Goal: Transaction & Acquisition: Purchase product/service

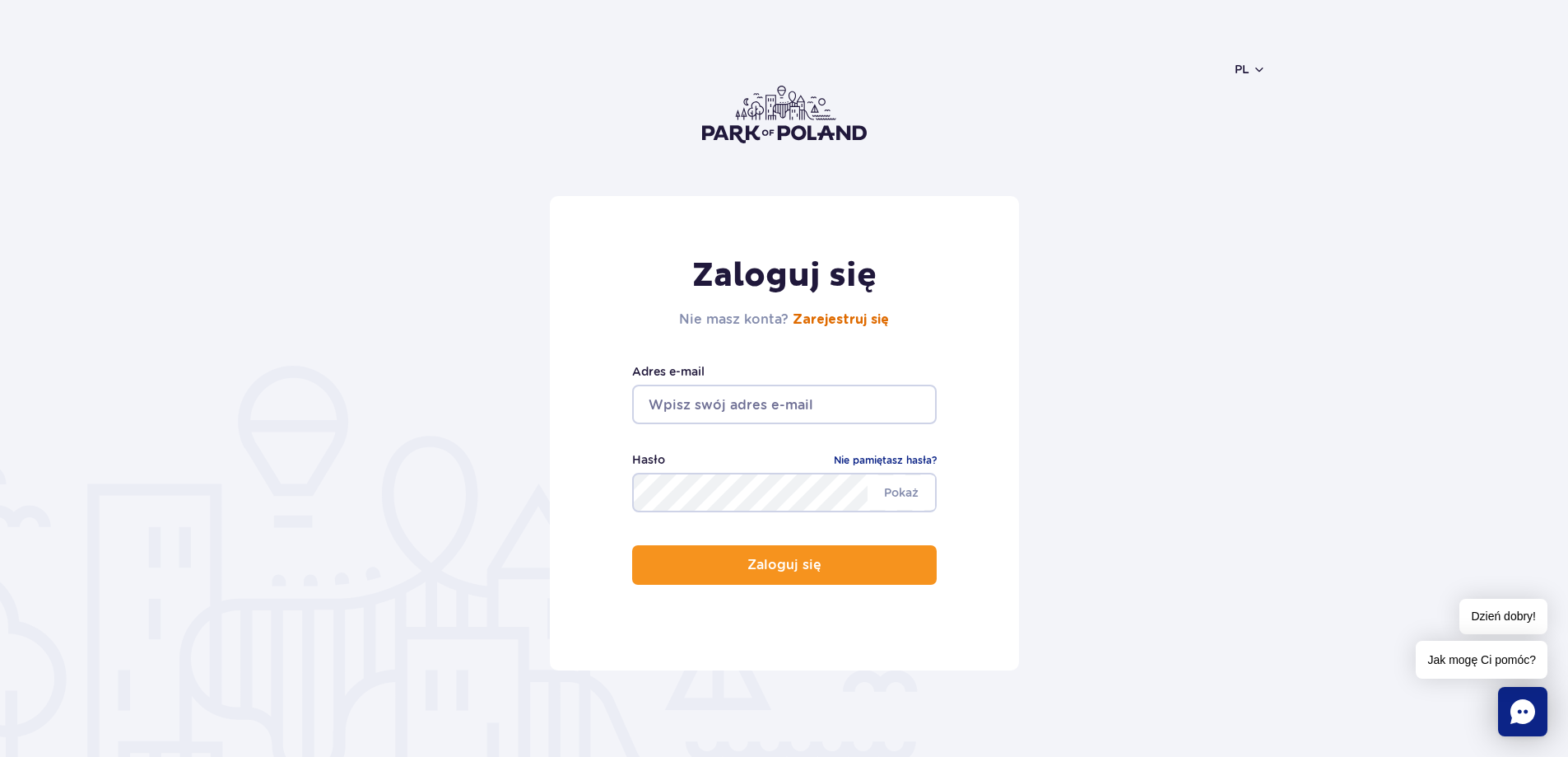
click at [866, 322] on link "Zarejestruj się" at bounding box center [840, 320] width 96 height 13
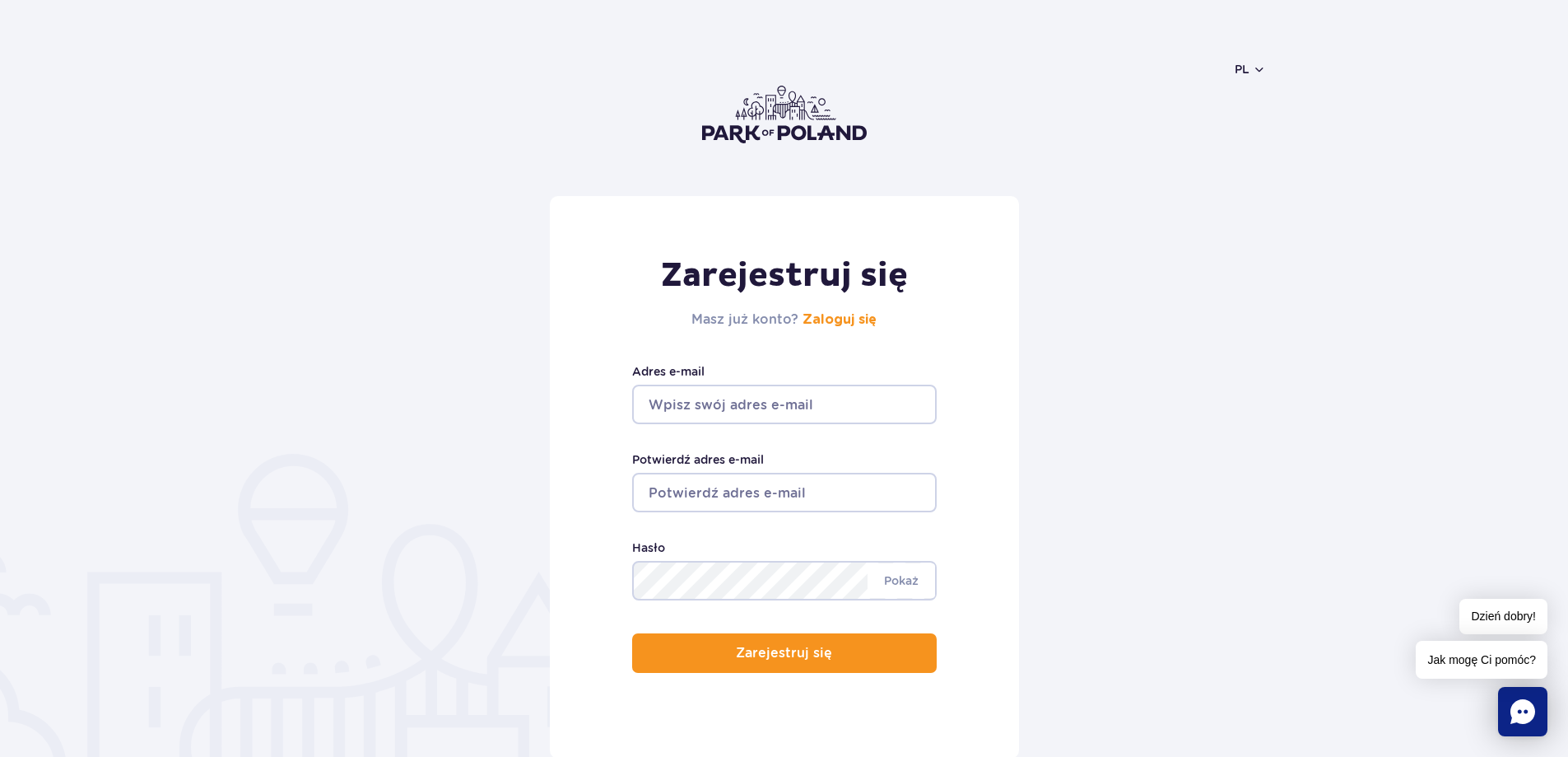
click at [817, 407] on input "Adres e-mail" at bounding box center [784, 404] width 305 height 40
type input "[EMAIL_ADDRESS][DOMAIN_NAME]"
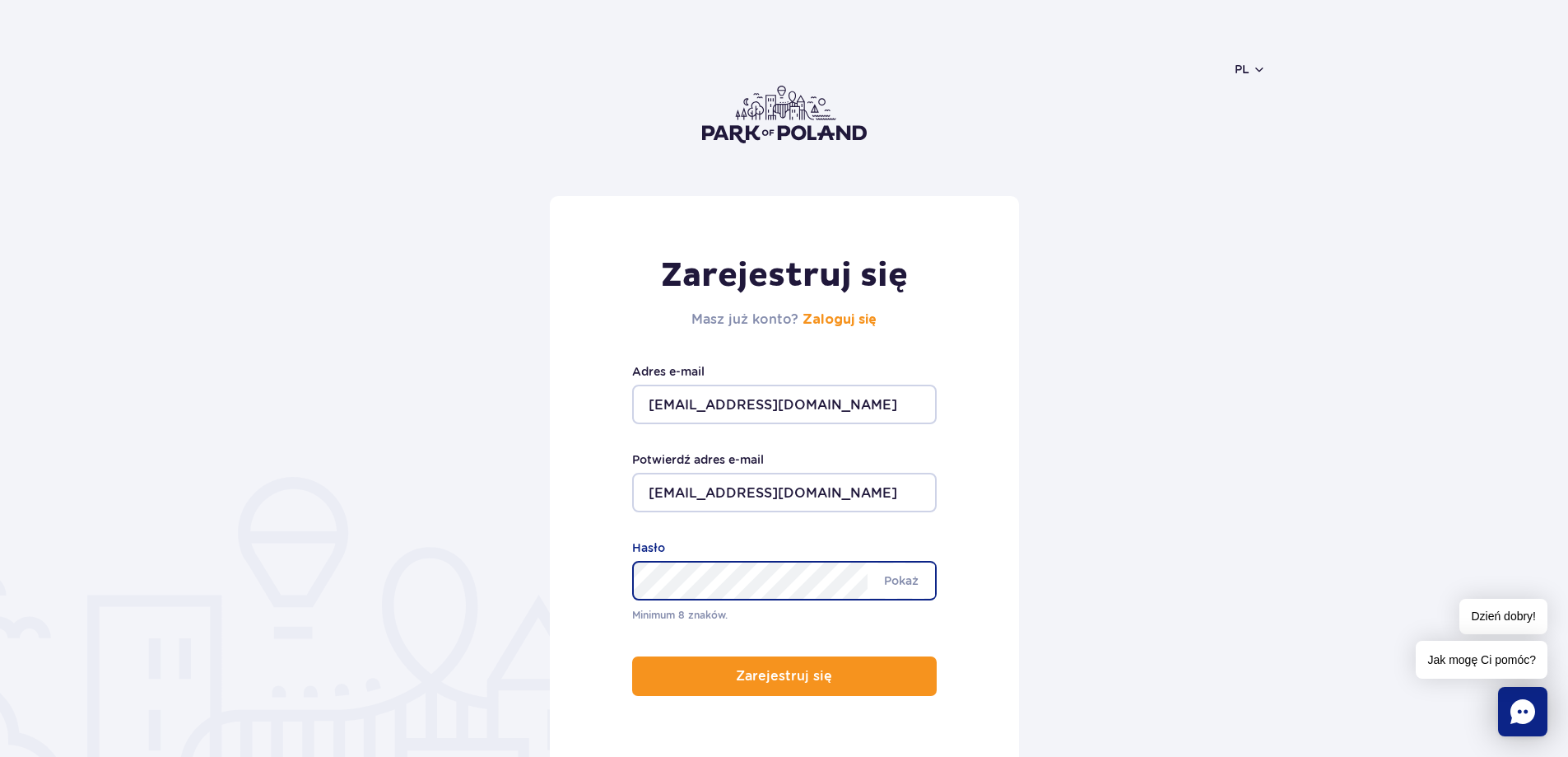
scroll to position [82, 0]
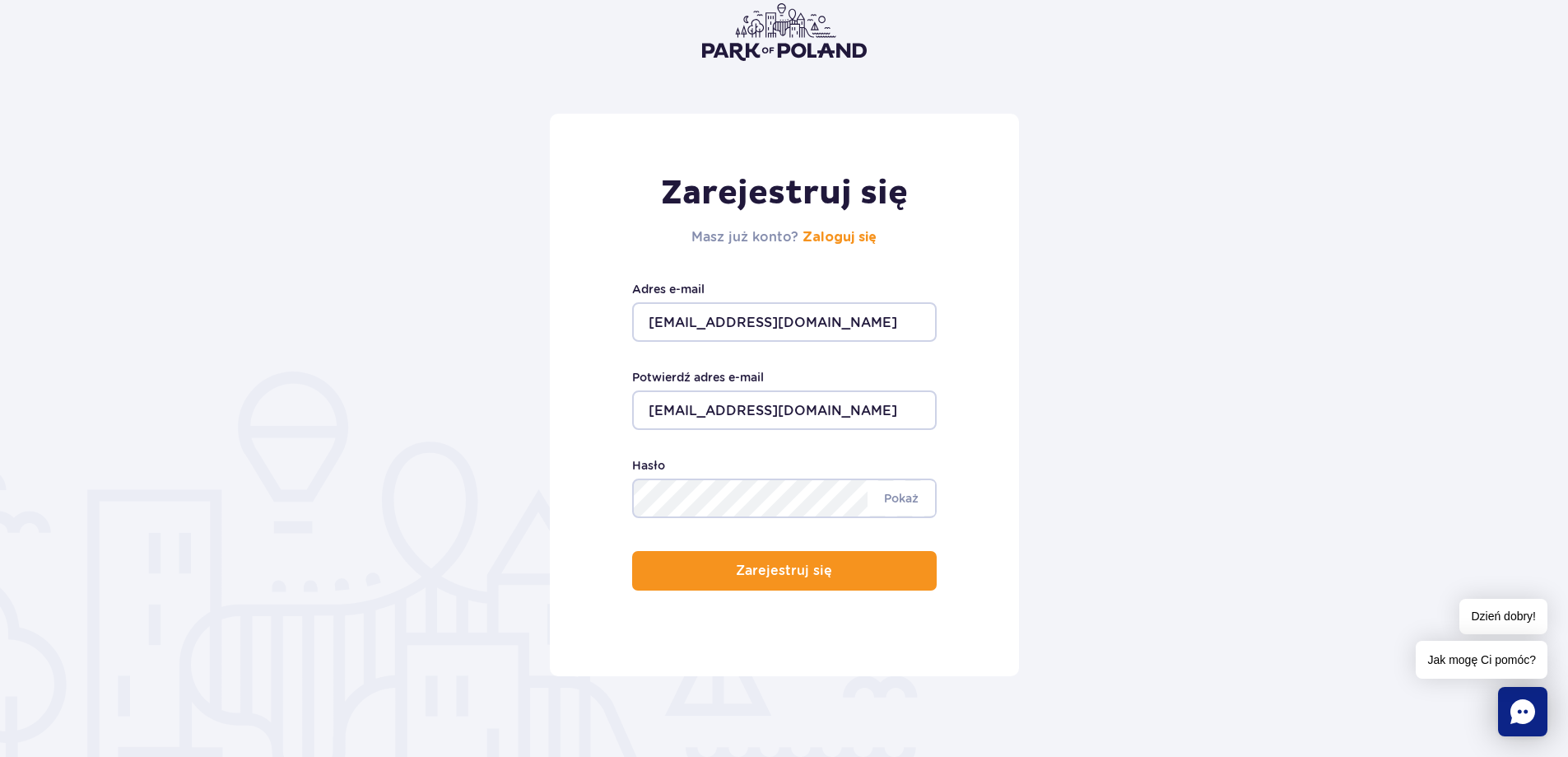
click at [810, 591] on div "Zarejestruj się Masz już konto? Zaloguj się kamilgazar@gmail.com Adres e-mail k…" at bounding box center [784, 394] width 469 height 562
click at [802, 580] on button "Zarejestruj się" at bounding box center [784, 571] width 305 height 40
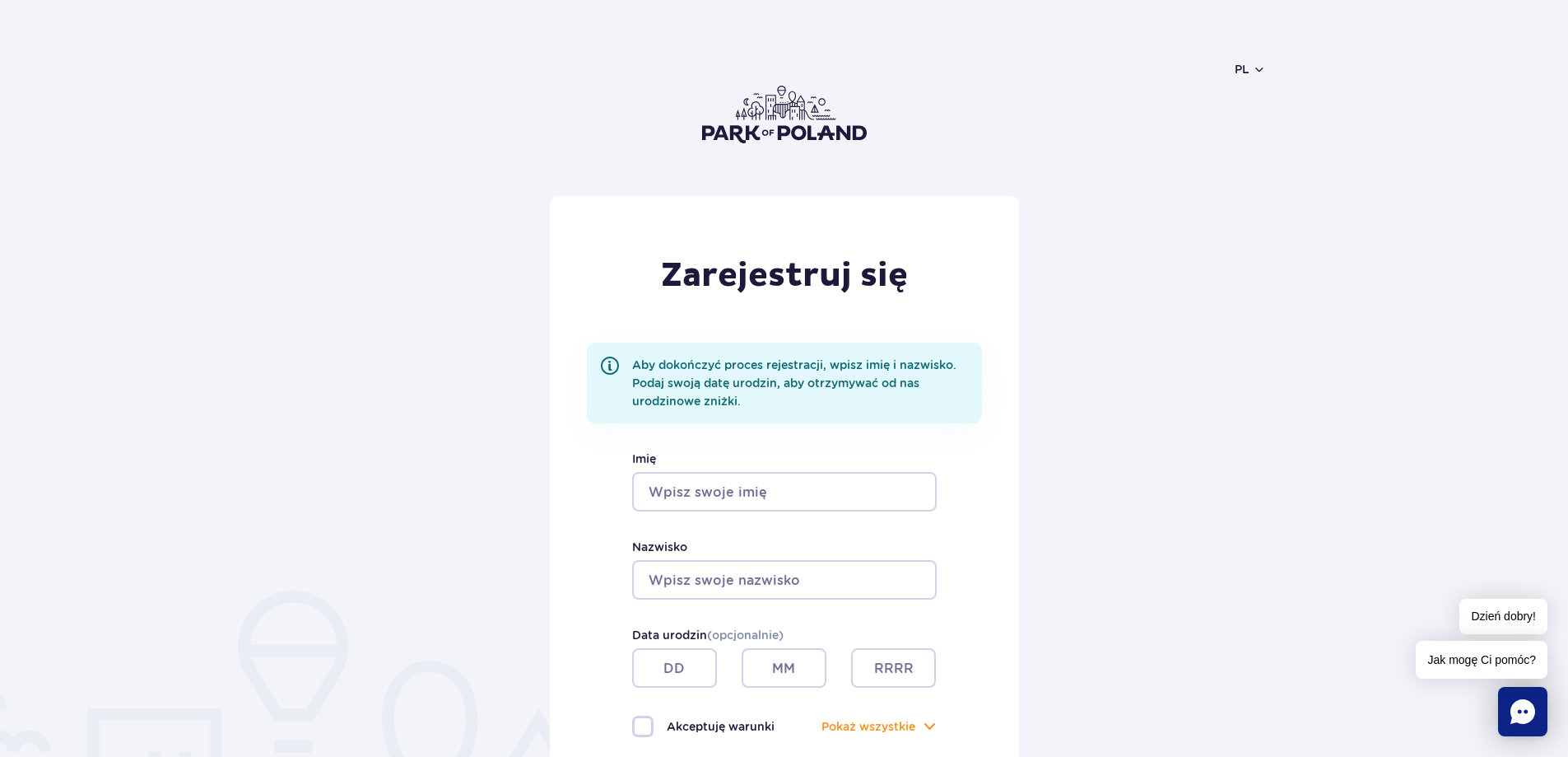
click at [774, 489] on input "Imię" at bounding box center [784, 492] width 305 height 40
type input "Kamil"
type input "Gazarkiewicz"
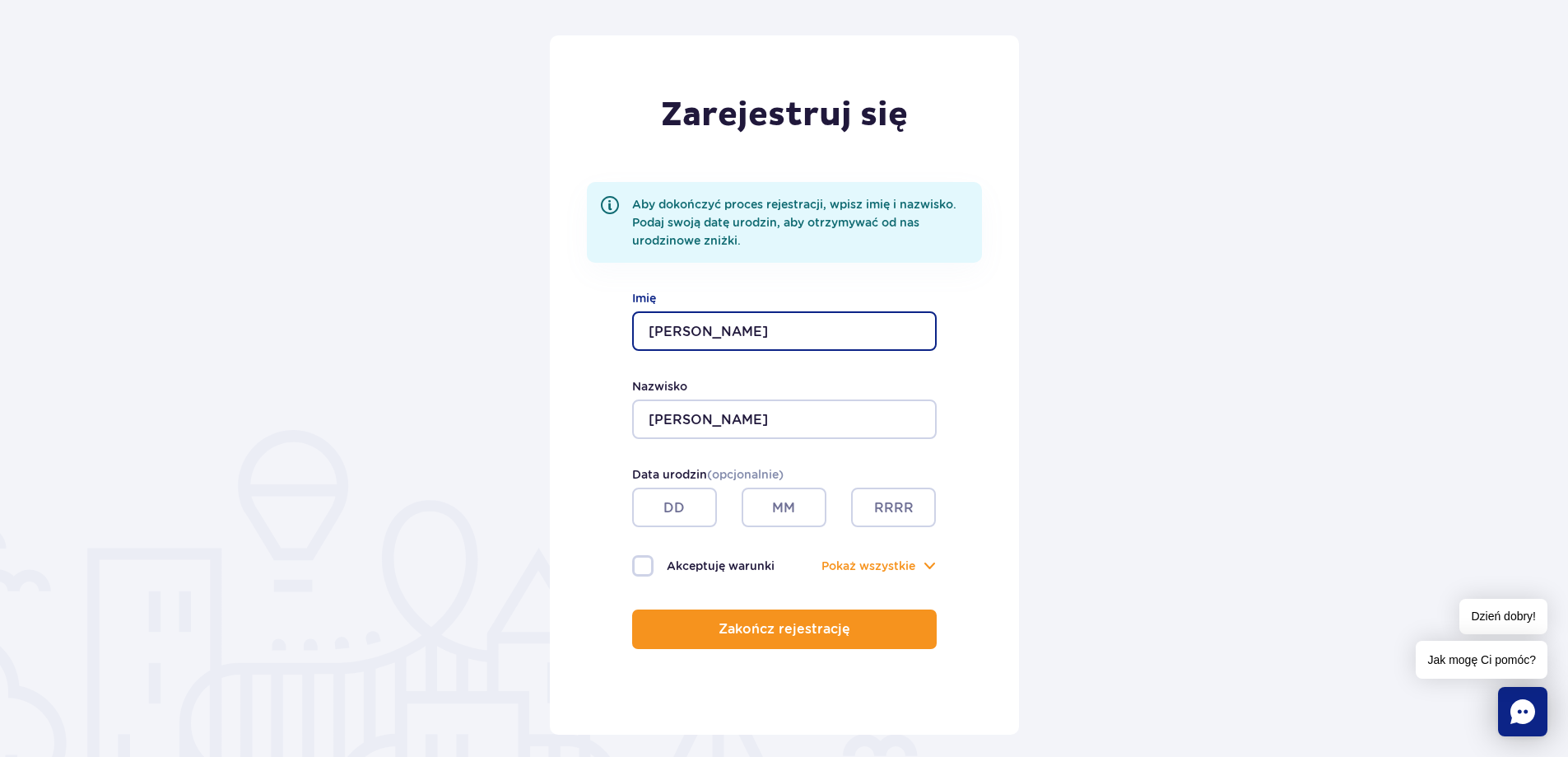
scroll to position [165, 0]
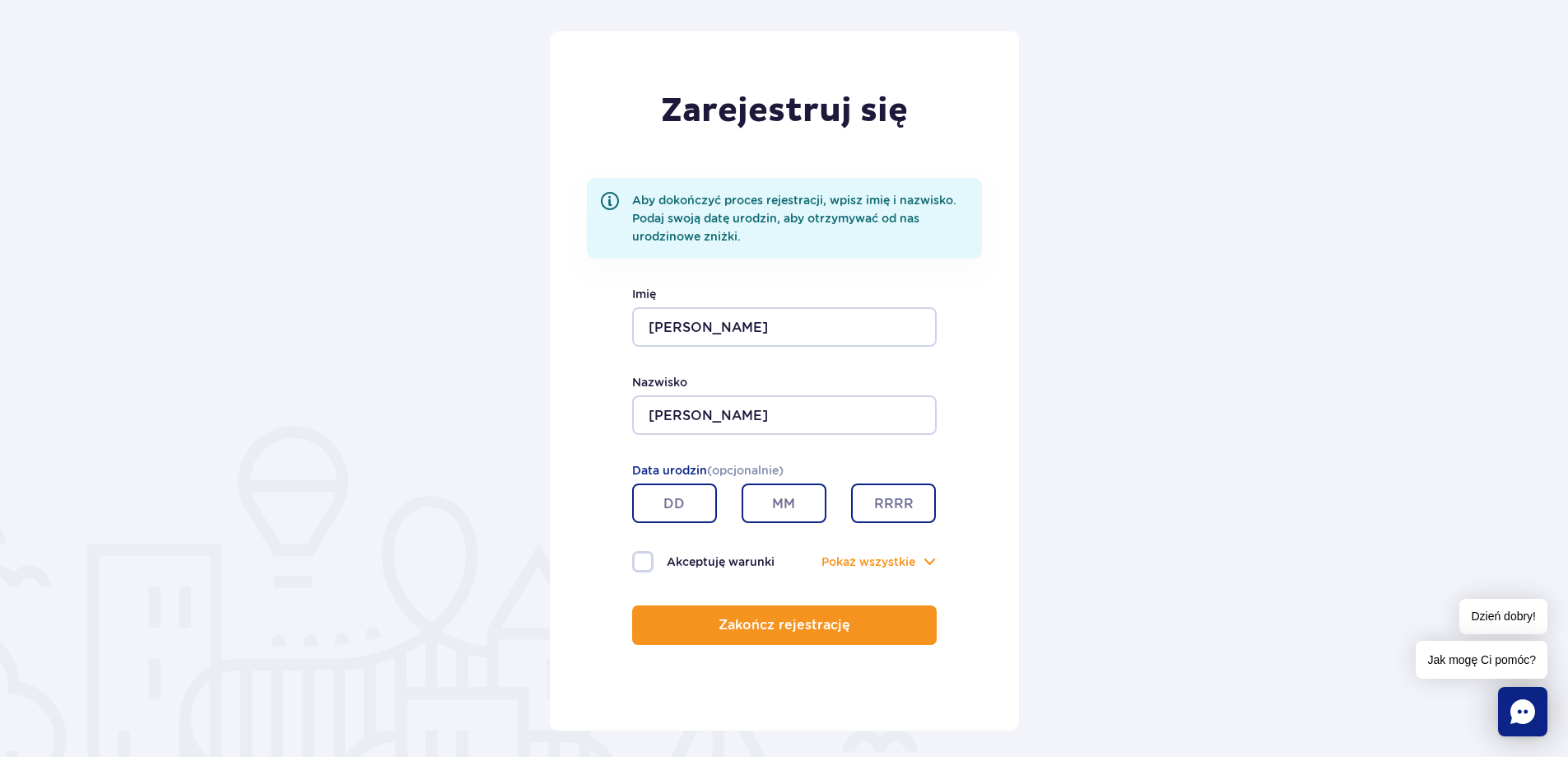
click at [685, 513] on input "text" at bounding box center [674, 503] width 84 height 40
type input "27"
type input "11"
type input "1998"
click at [639, 552] on label "Akceptuję warunki" at bounding box center [708, 562] width 152 height 22
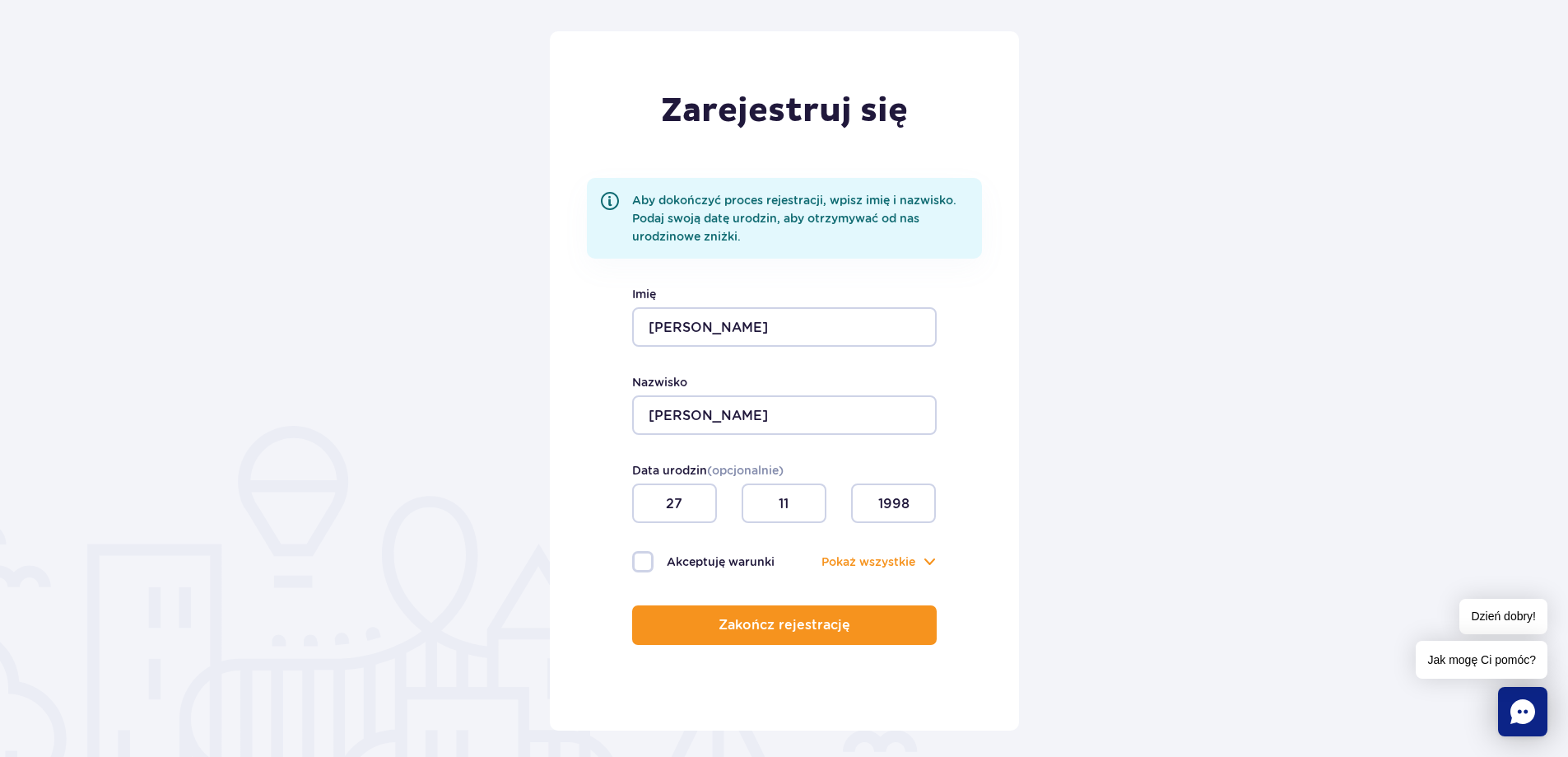
click at [639, 552] on input "Akceptuję warunki" at bounding box center [641, 552] width 18 height 3
checkbox input "true"
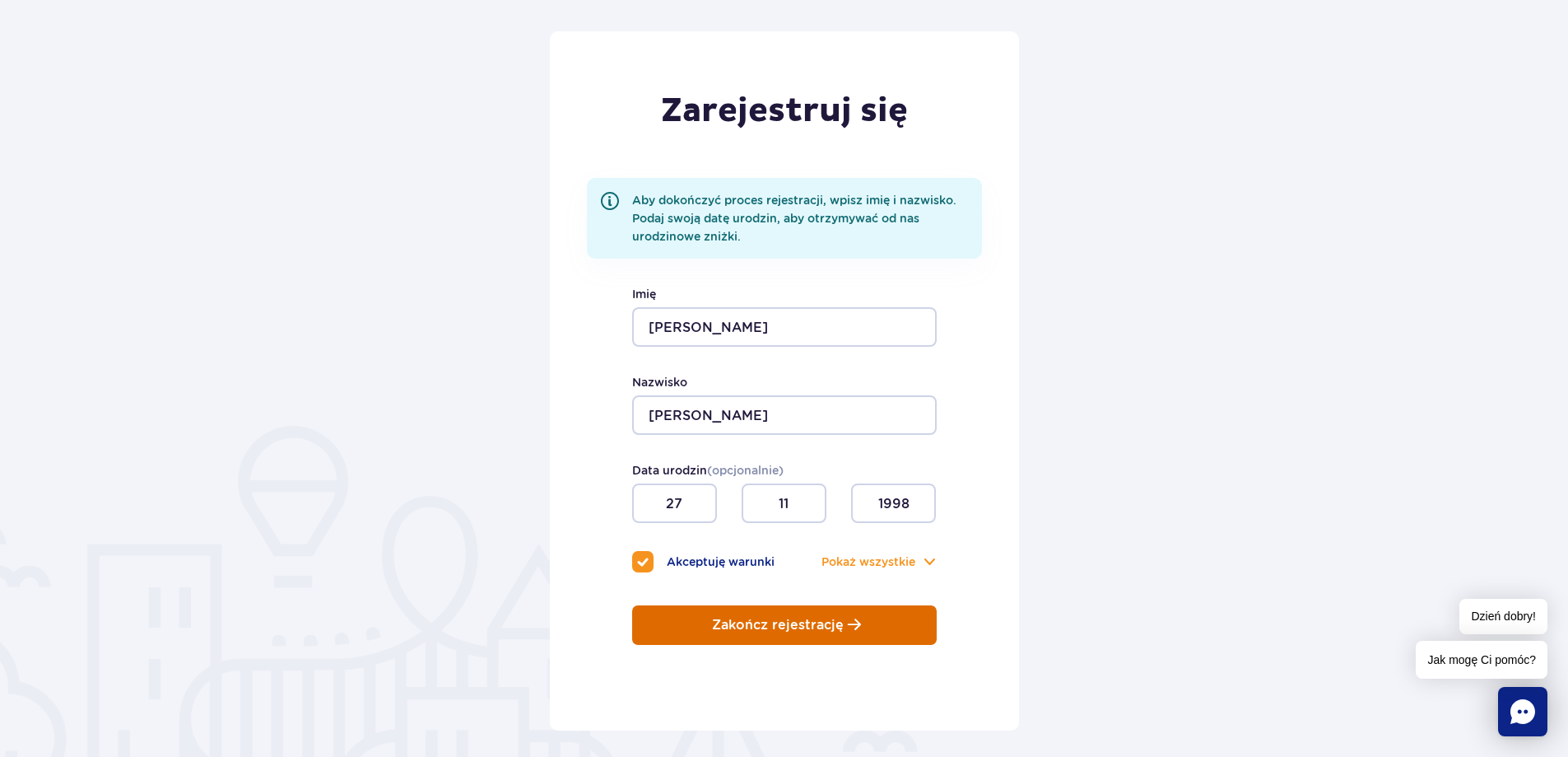
click at [681, 644] on button "Zakończ rejestrację" at bounding box center [784, 625] width 305 height 40
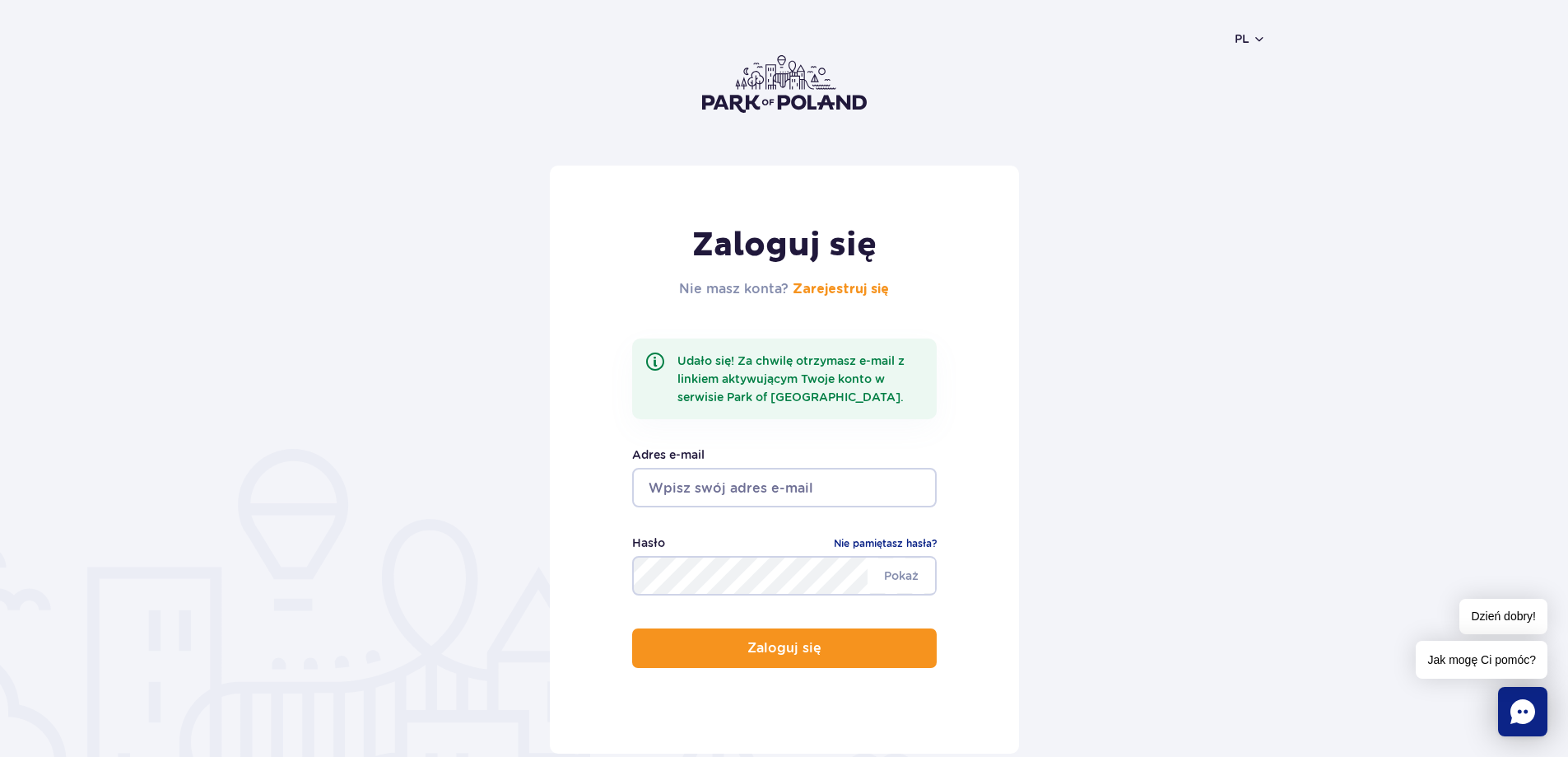
scroll to position [82, 0]
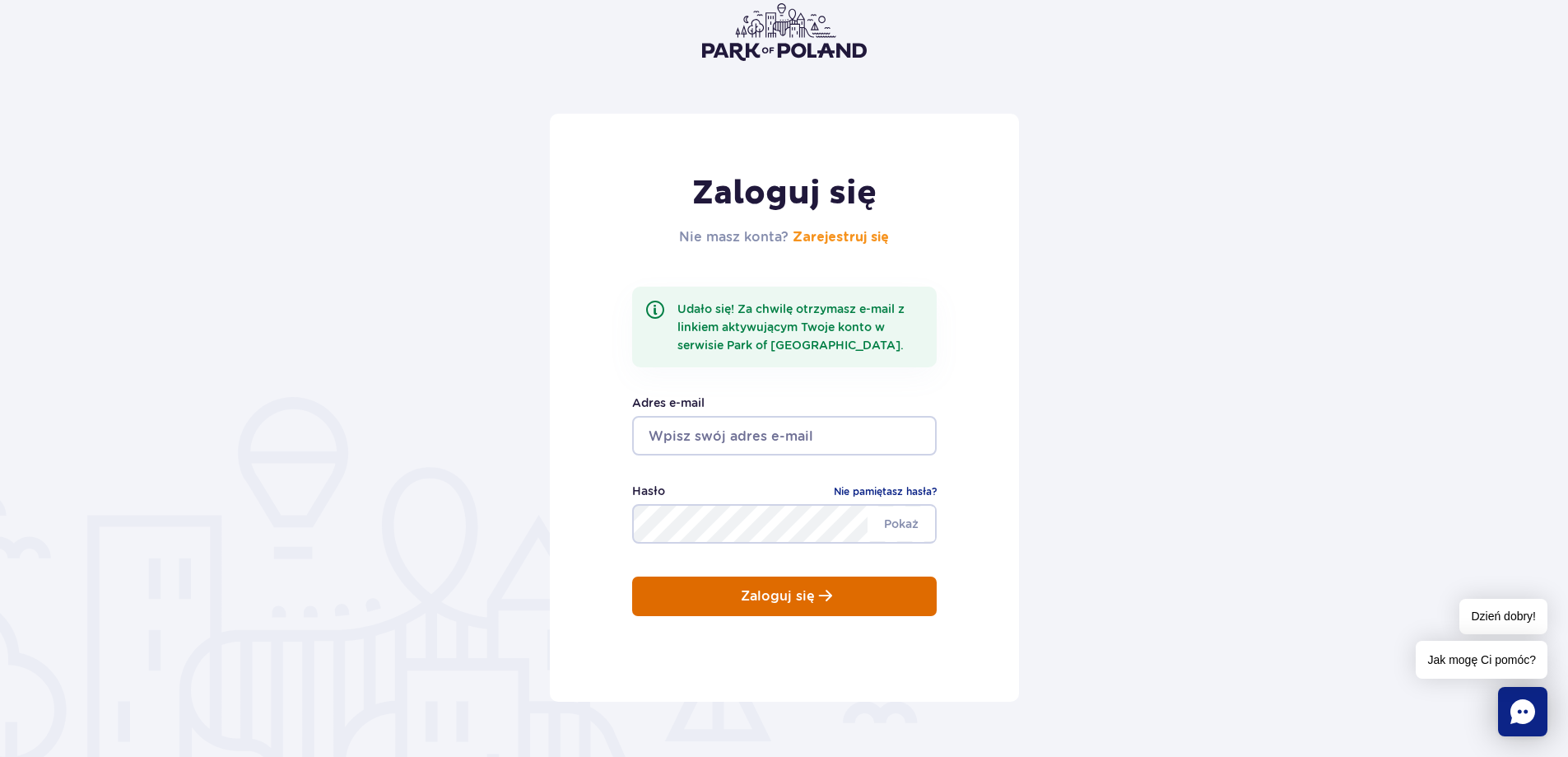
type input "kamilgazar@gmail.com"
click at [835, 593] on button "Zaloguj się" at bounding box center [784, 596] width 305 height 40
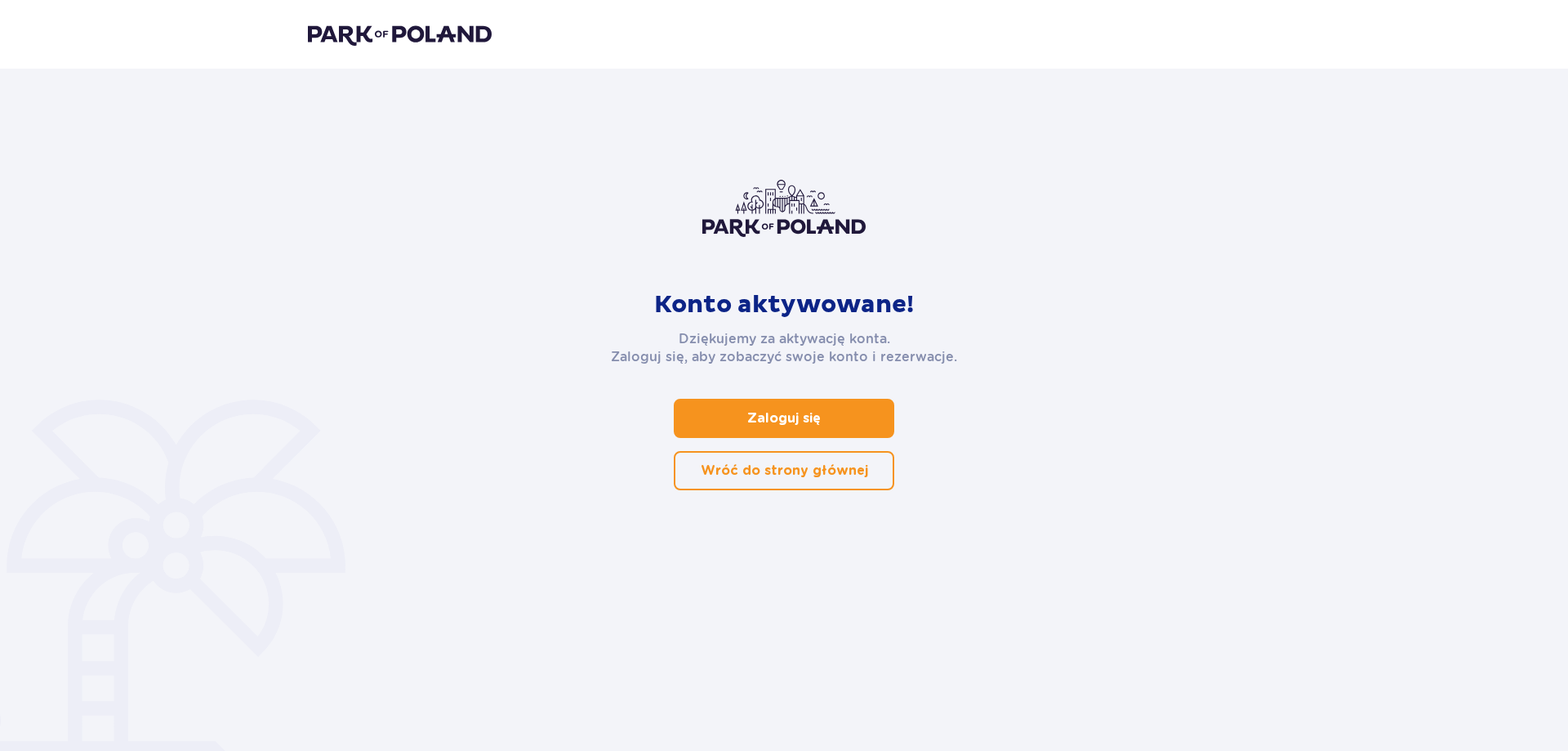
click at [830, 418] on span at bounding box center [824, 418] width 20 height 20
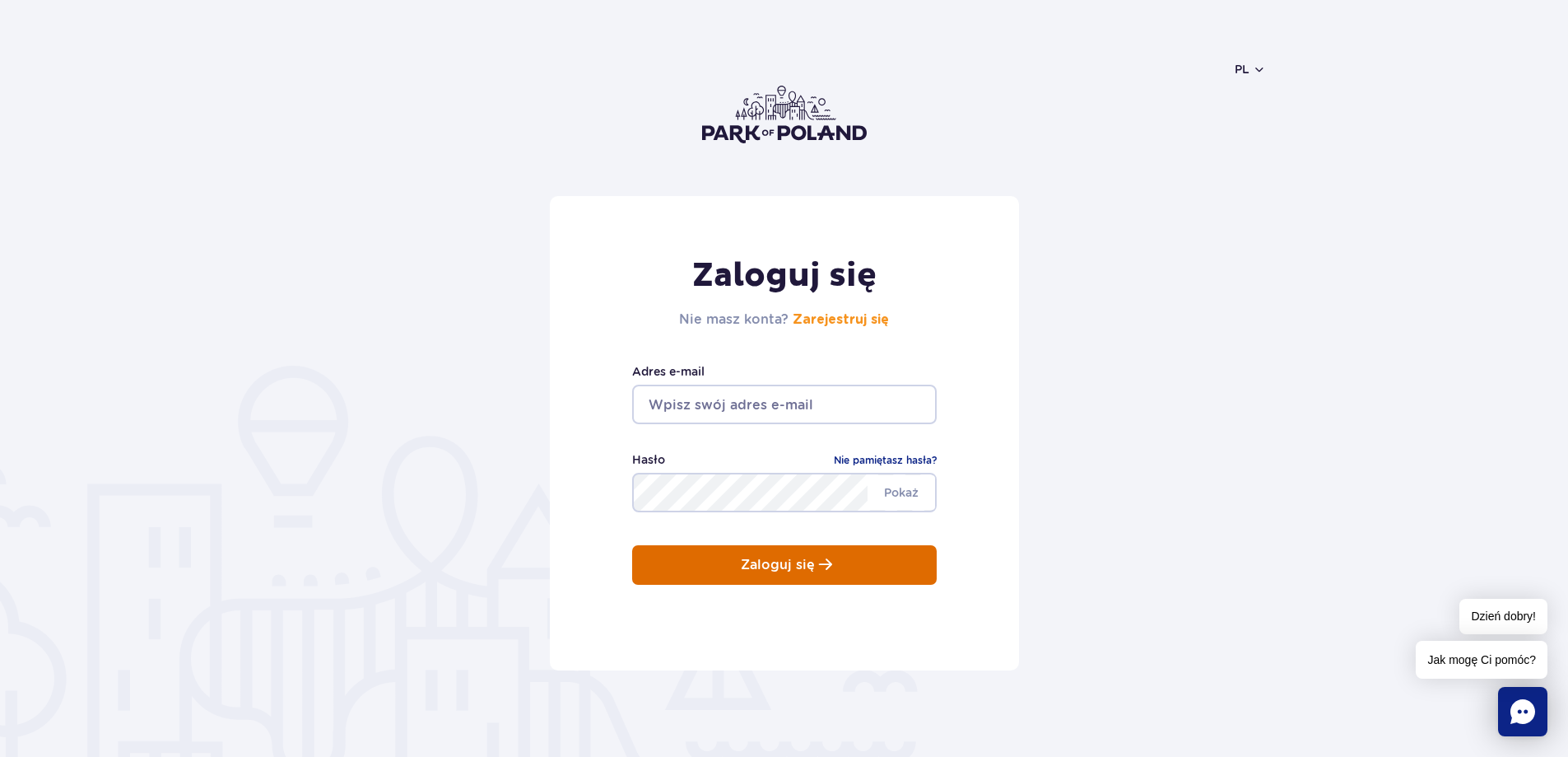
type input "kamilgazar@gmail.com"
click at [730, 576] on button "Zaloguj się" at bounding box center [784, 565] width 305 height 40
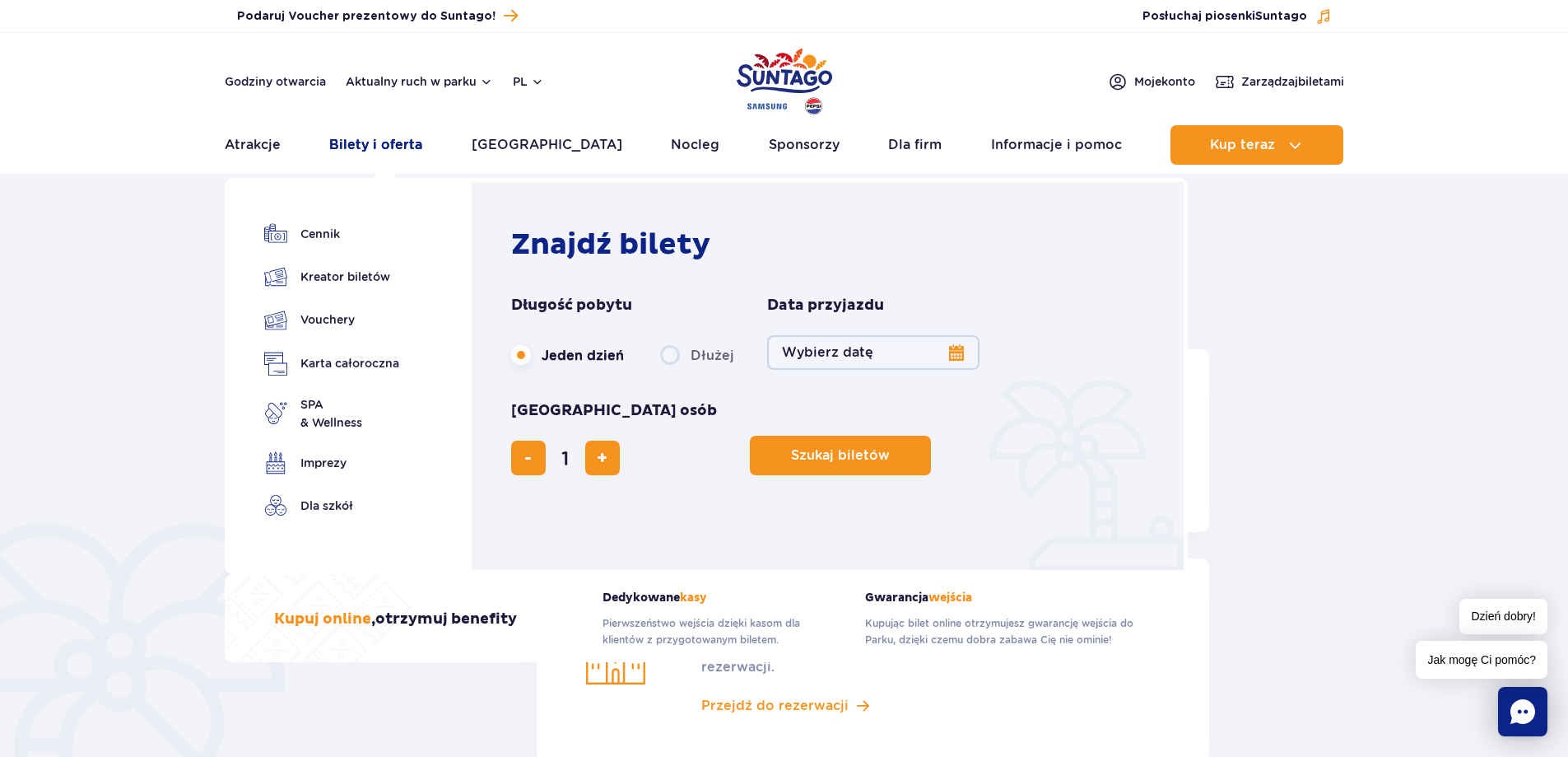
click at [350, 140] on link "Bilety i oferta" at bounding box center [376, 145] width 93 height 40
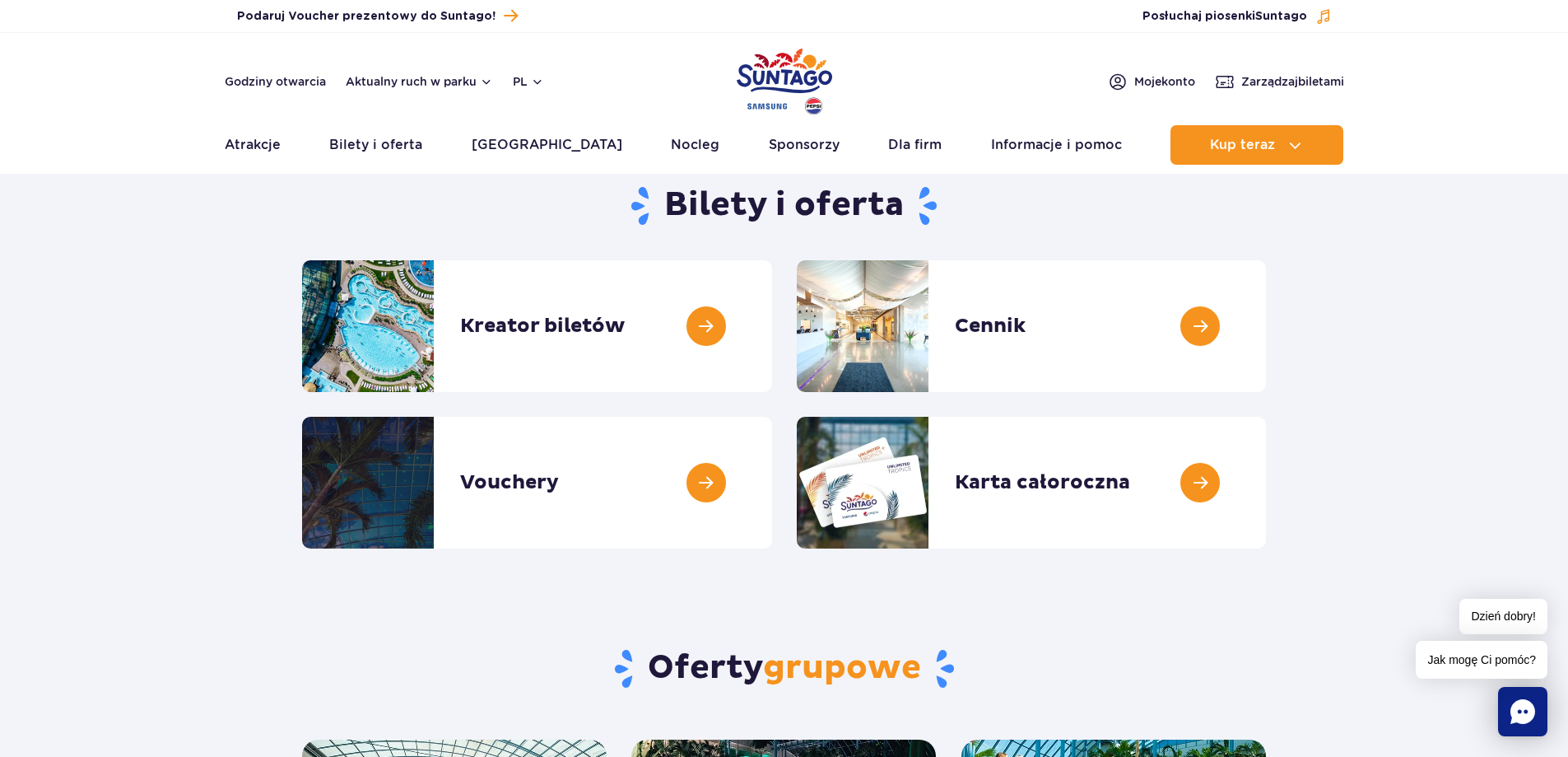
scroll to position [82, 0]
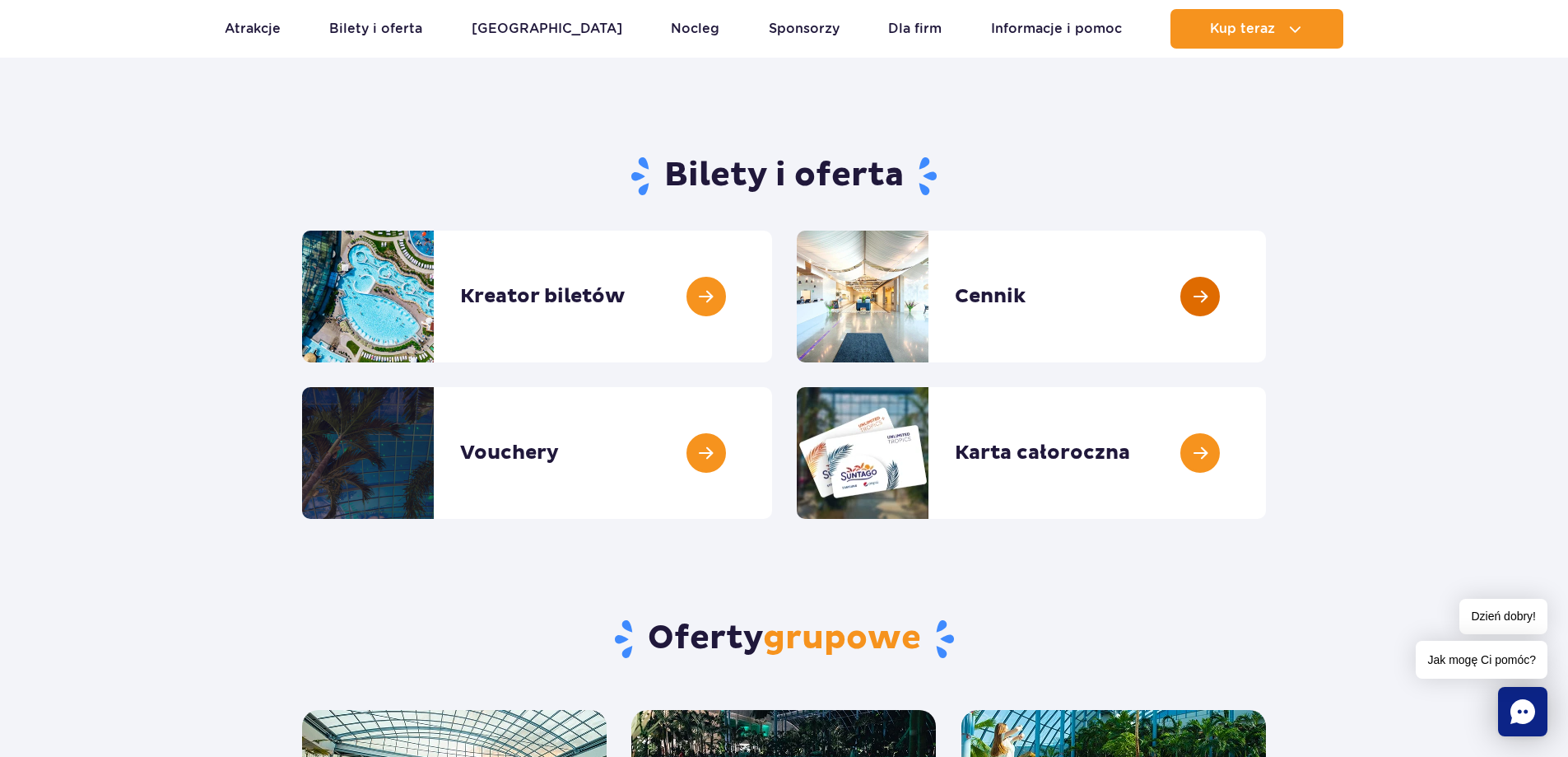
click at [1266, 298] on link at bounding box center [1266, 296] width 0 height 132
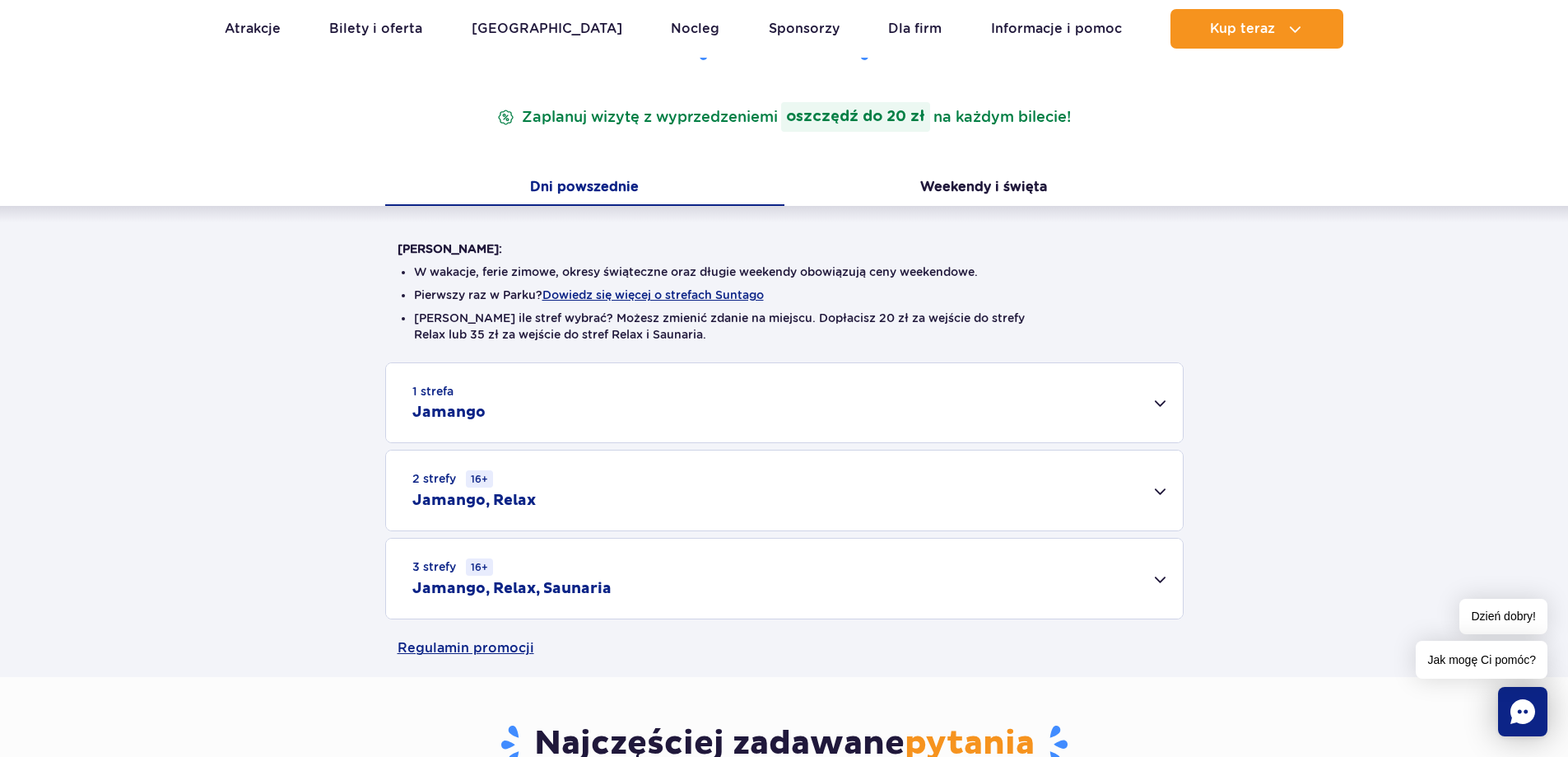
scroll to position [330, 0]
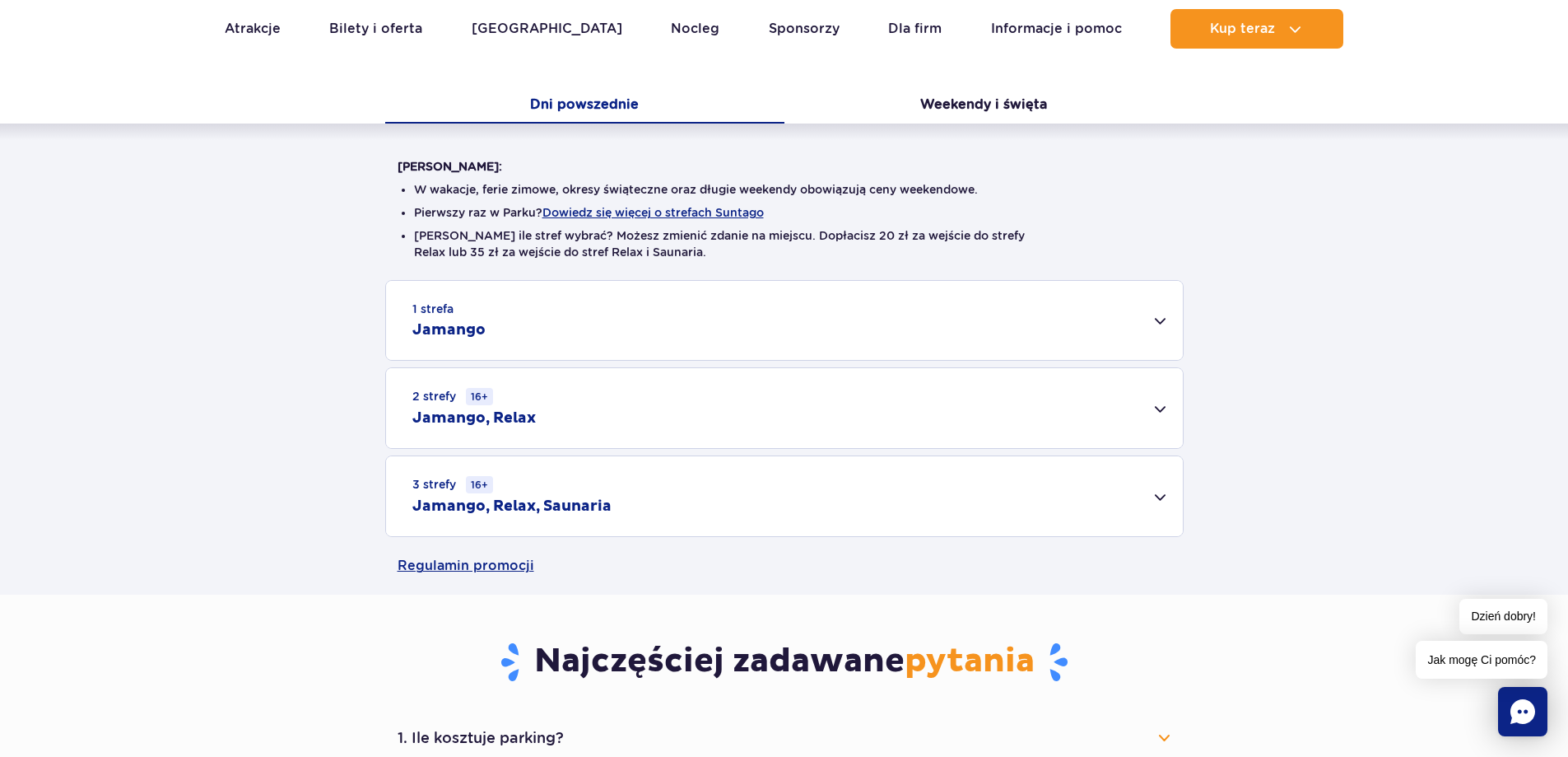
click at [1137, 407] on div "2 strefy 16+ Jamango, Relax" at bounding box center [784, 407] width 796 height 80
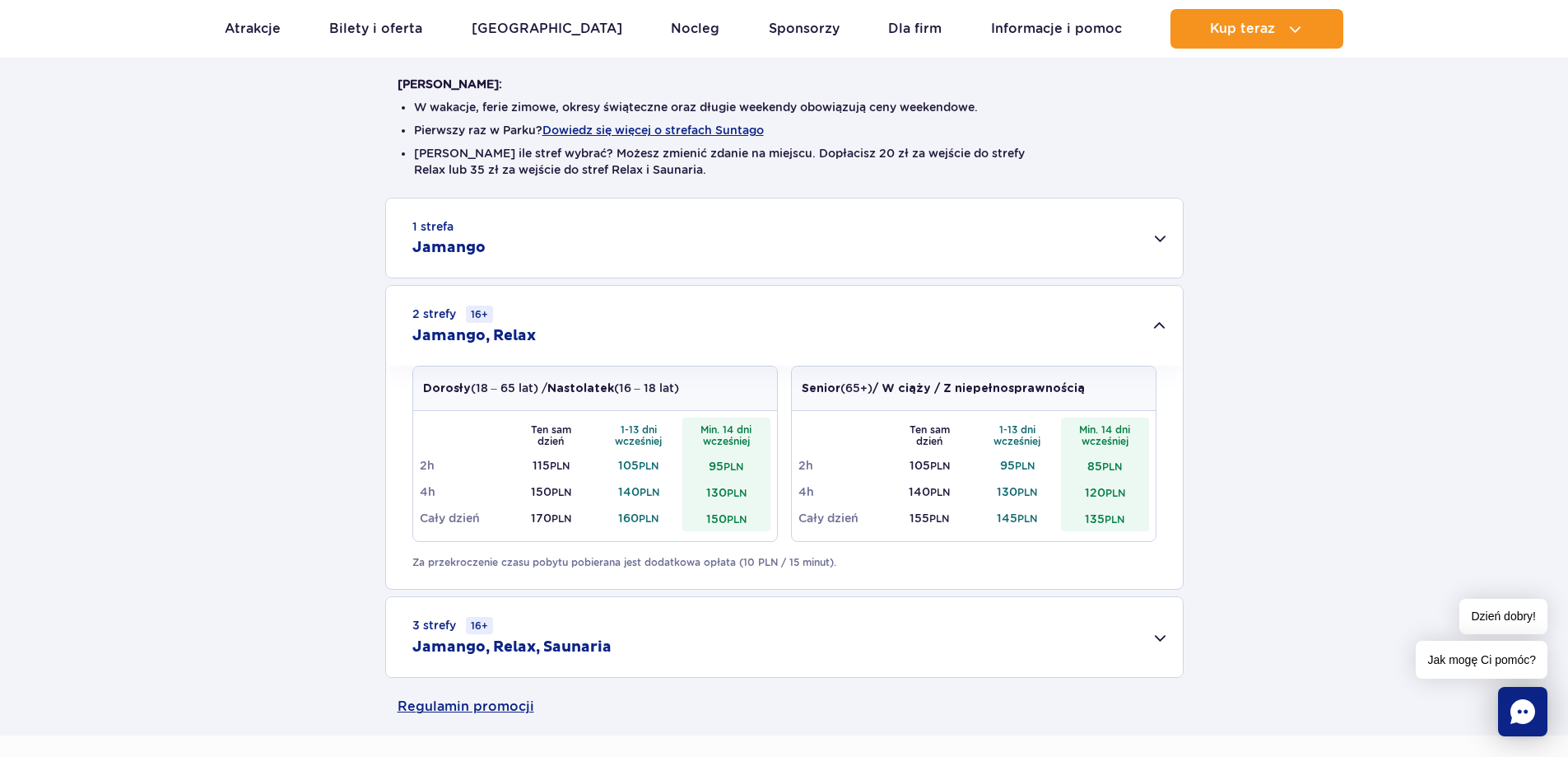
scroll to position [658, 0]
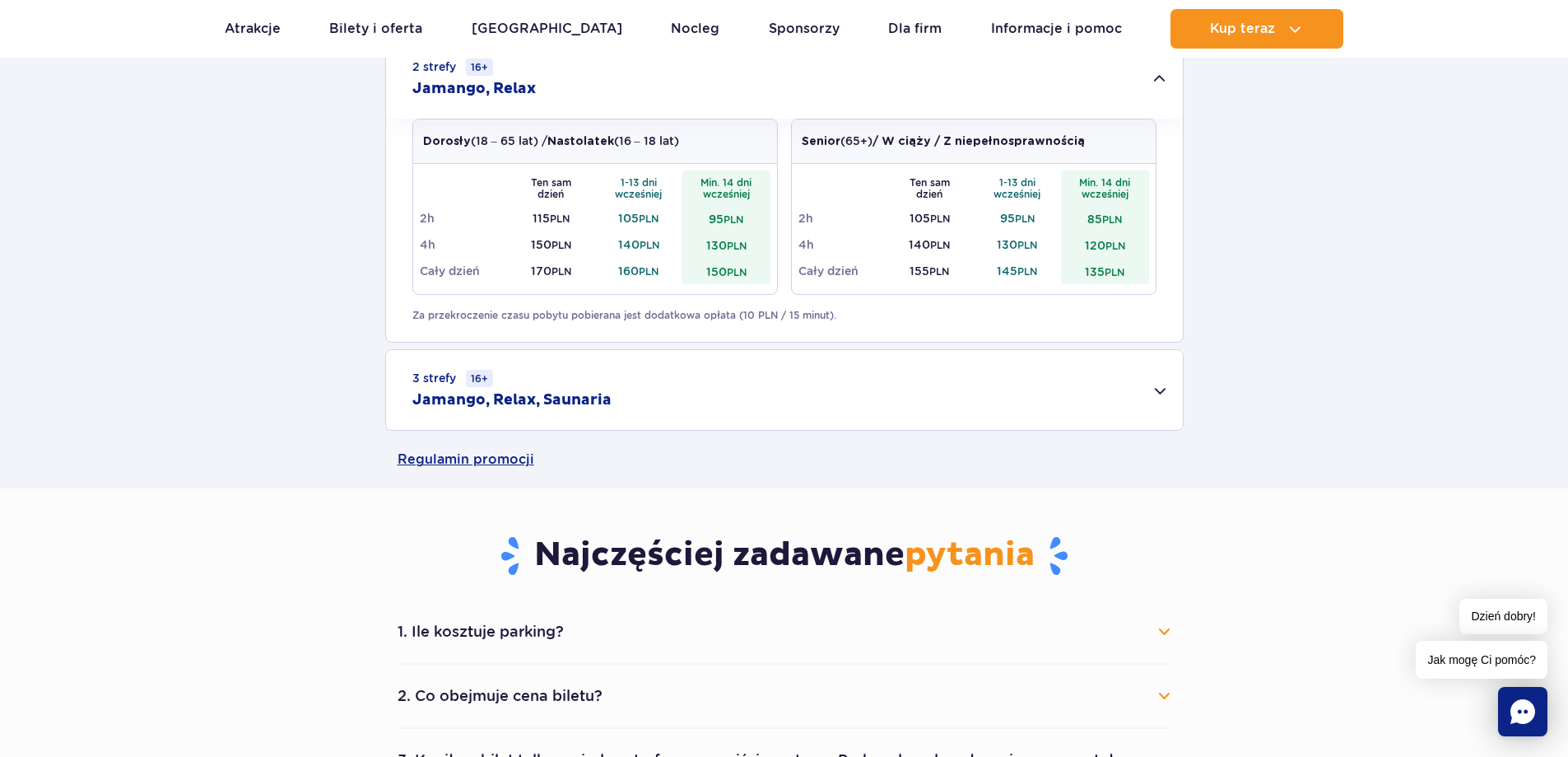
click at [1079, 372] on div "3 strefy 16+ Jamango, Relax, Saunaria" at bounding box center [784, 389] width 796 height 80
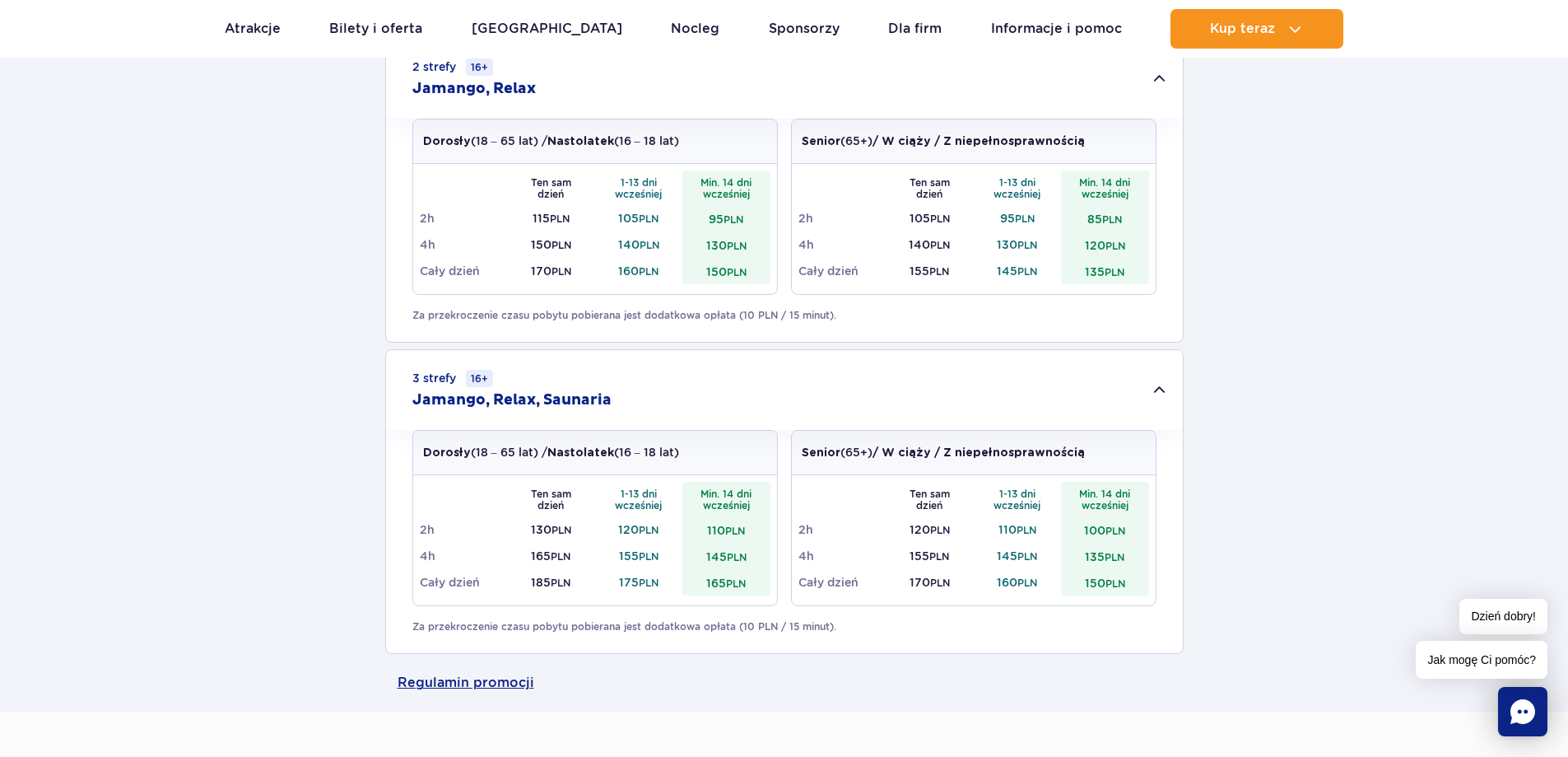
click at [1373, 236] on div "1 strefa Jamango Dorosły (18 – 65 lat) / Nastolatek (16 – 18 lat) Ten sam dzień…" at bounding box center [784, 301] width 1568 height 703
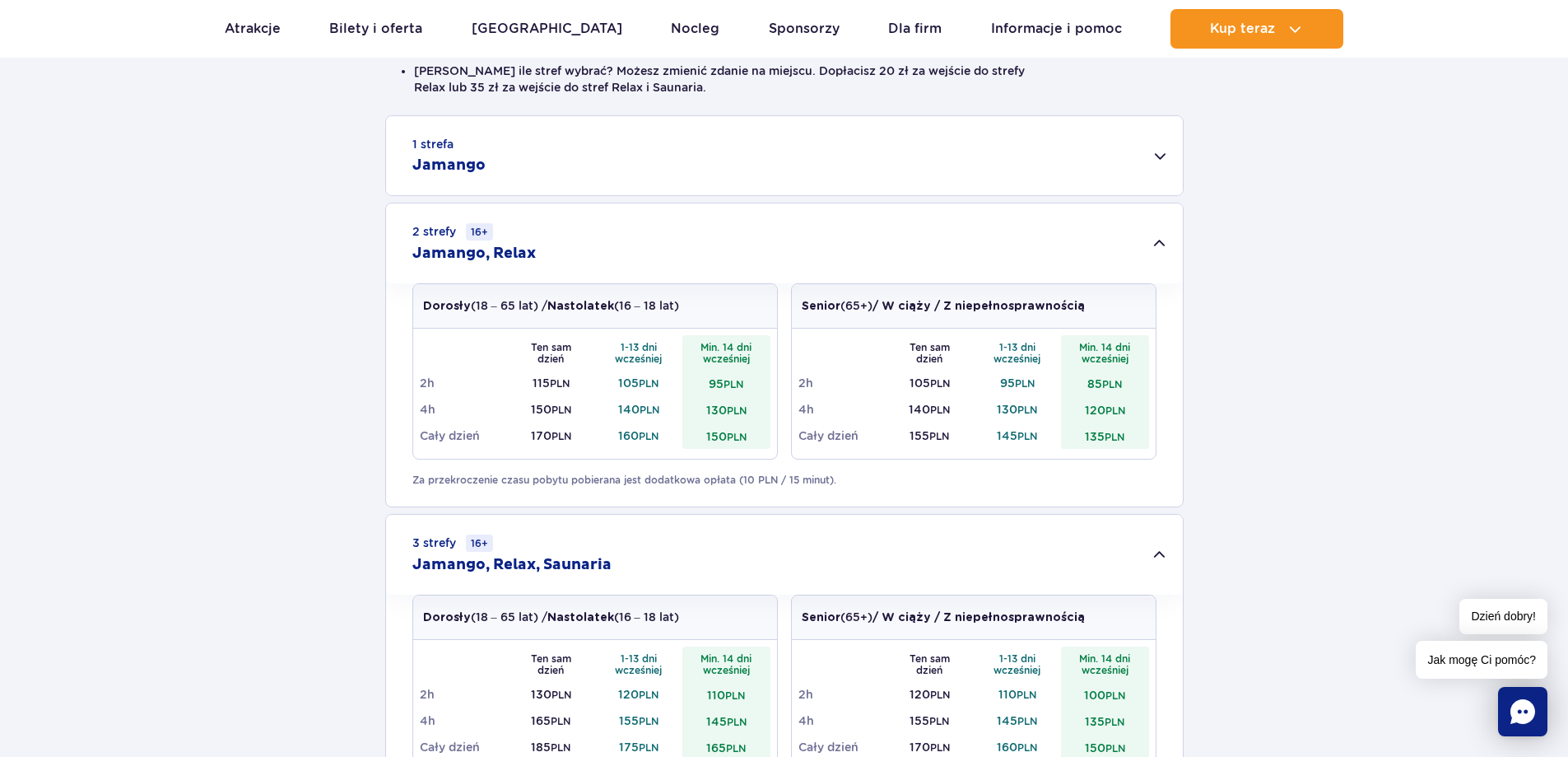
scroll to position [576, 0]
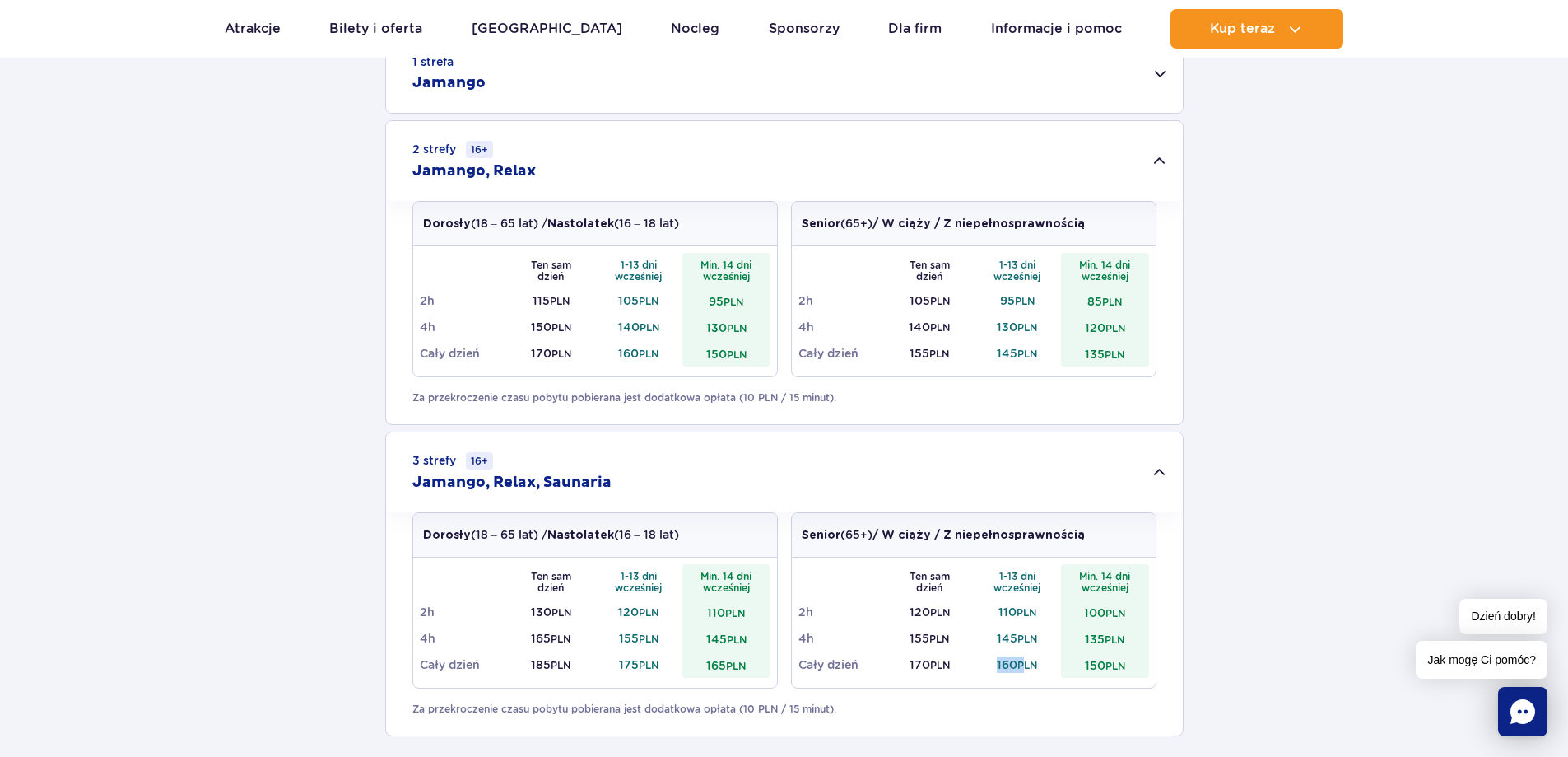
drag, startPoint x: 1002, startPoint y: 663, endPoint x: 1029, endPoint y: 664, distance: 27.0
click at [1027, 664] on td "160 PLN" at bounding box center [1017, 664] width 88 height 27
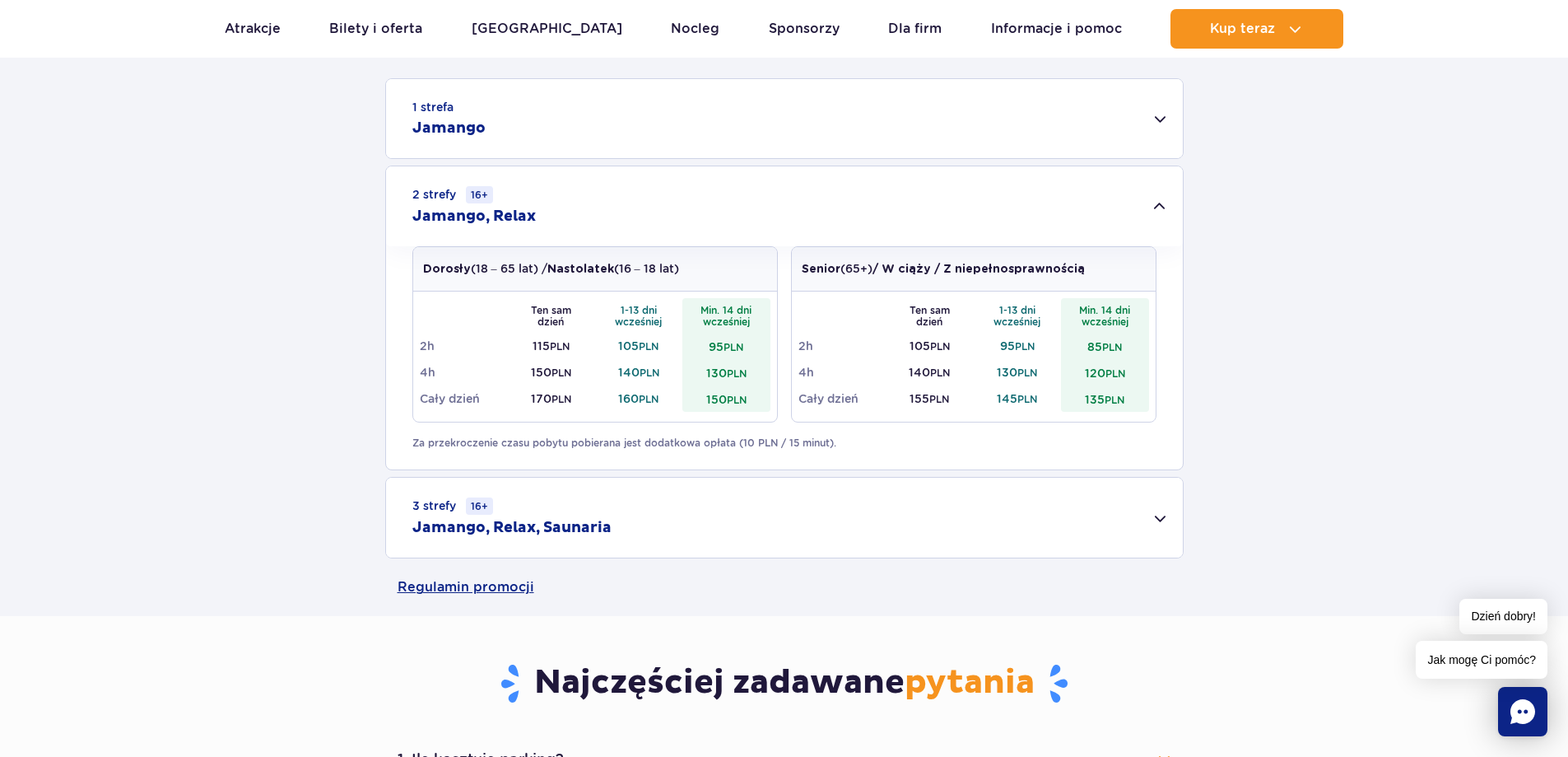
scroll to position [494, 0]
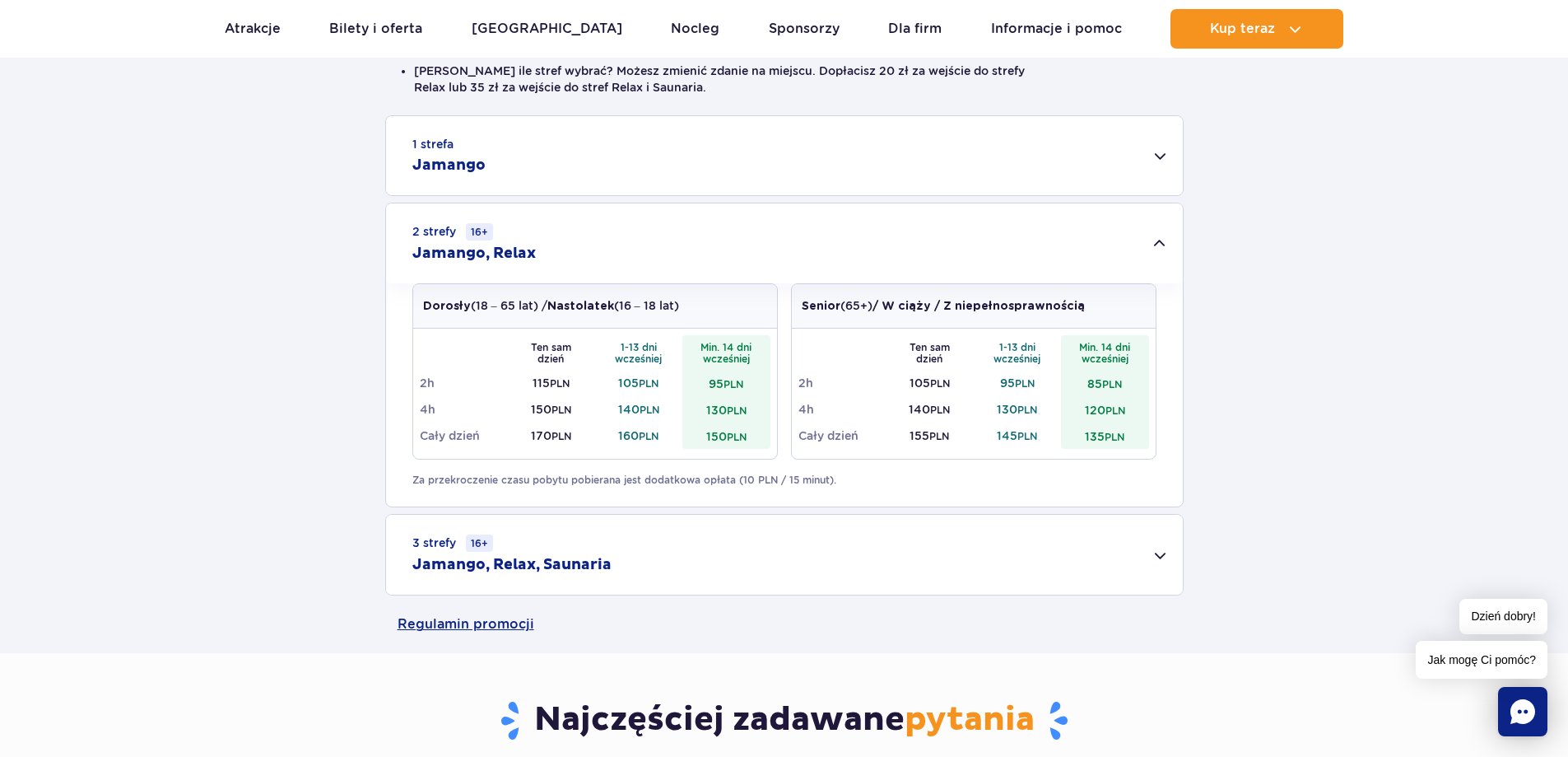
click at [719, 577] on div "3 strefy 16+ Jamango, Relax, Saunaria" at bounding box center [784, 554] width 796 height 80
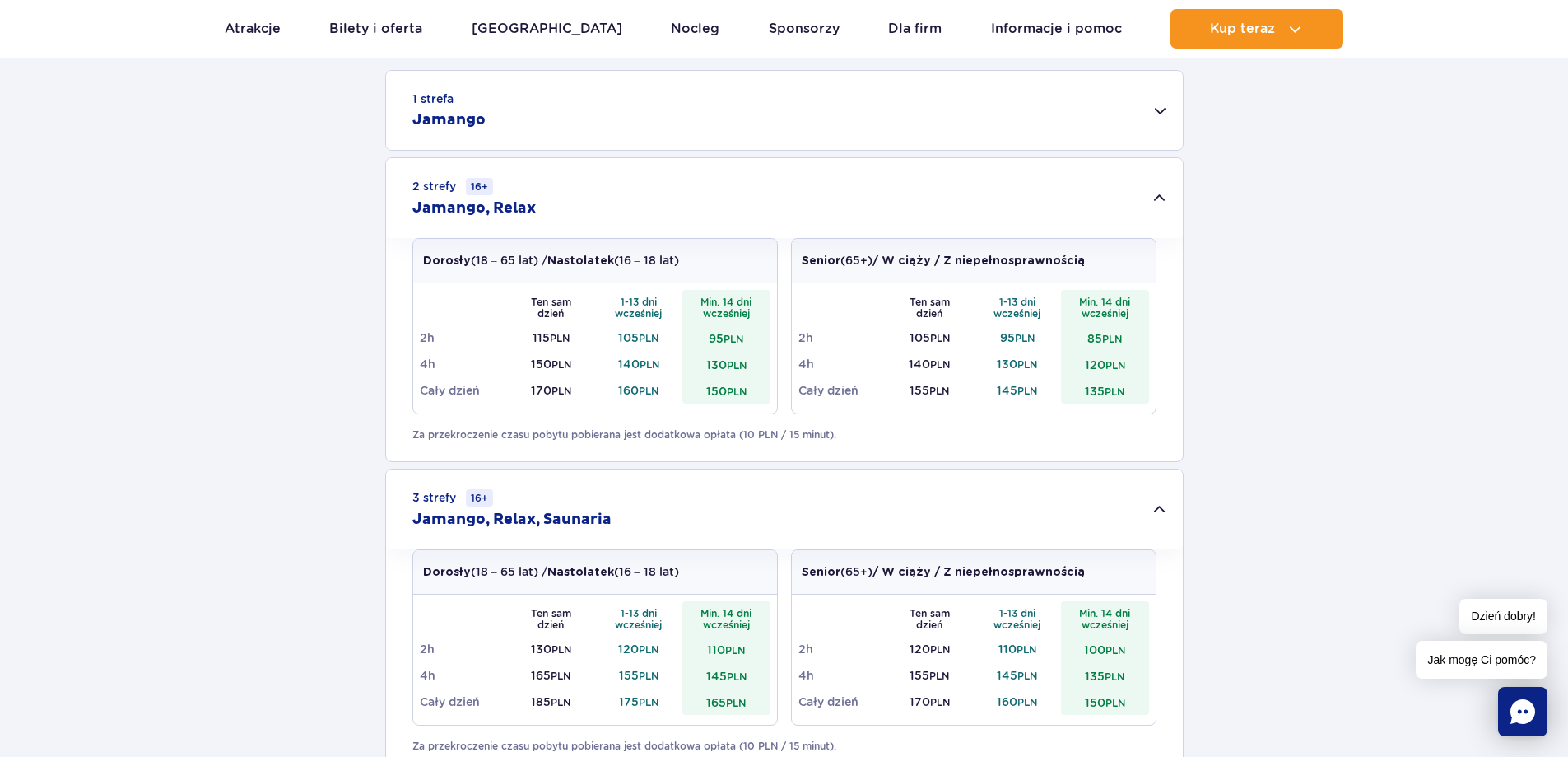
scroll to position [658, 0]
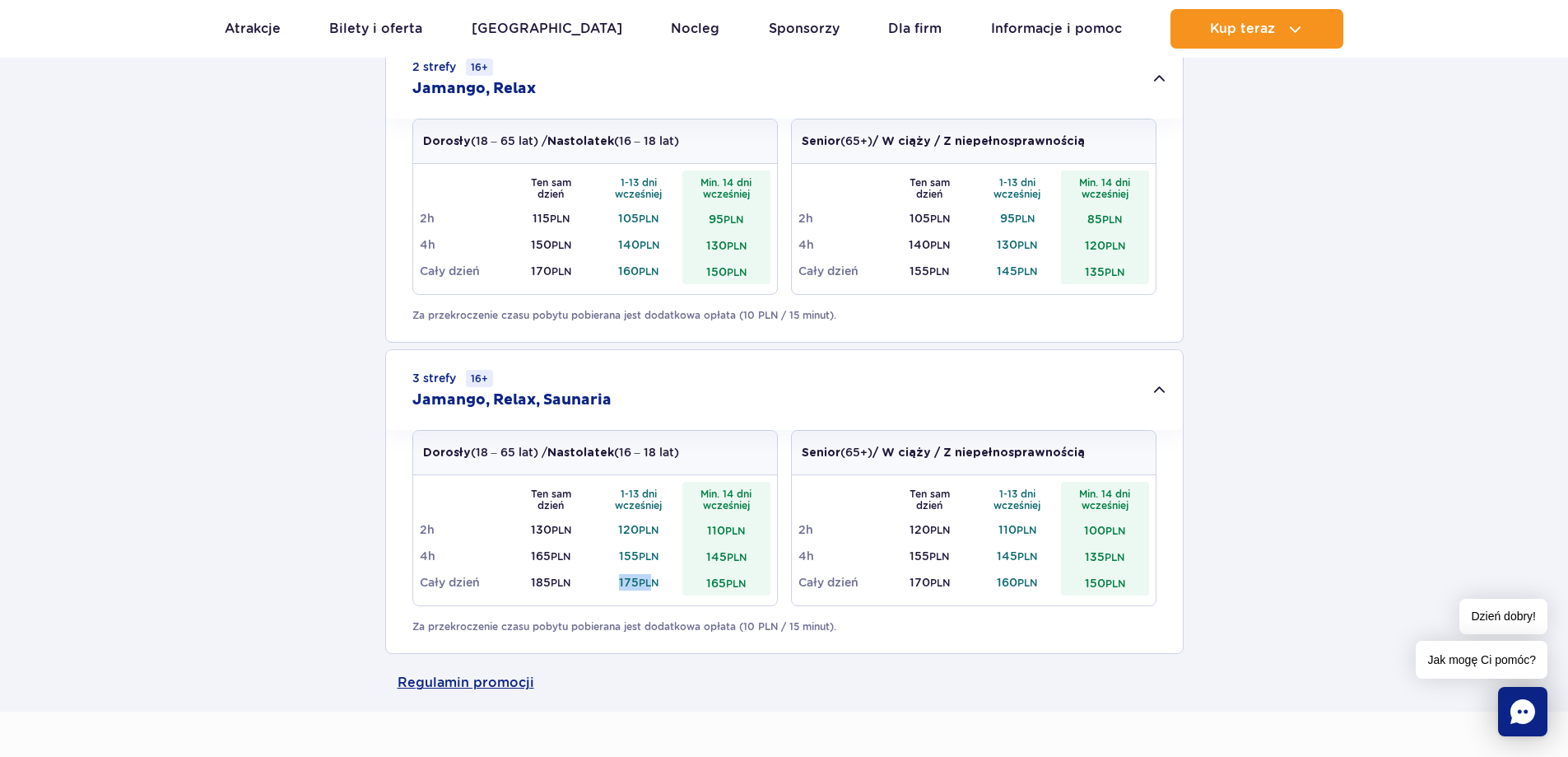
drag, startPoint x: 616, startPoint y: 584, endPoint x: 655, endPoint y: 592, distance: 39.8
click at [655, 592] on td "175 PLN" at bounding box center [639, 582] width 88 height 27
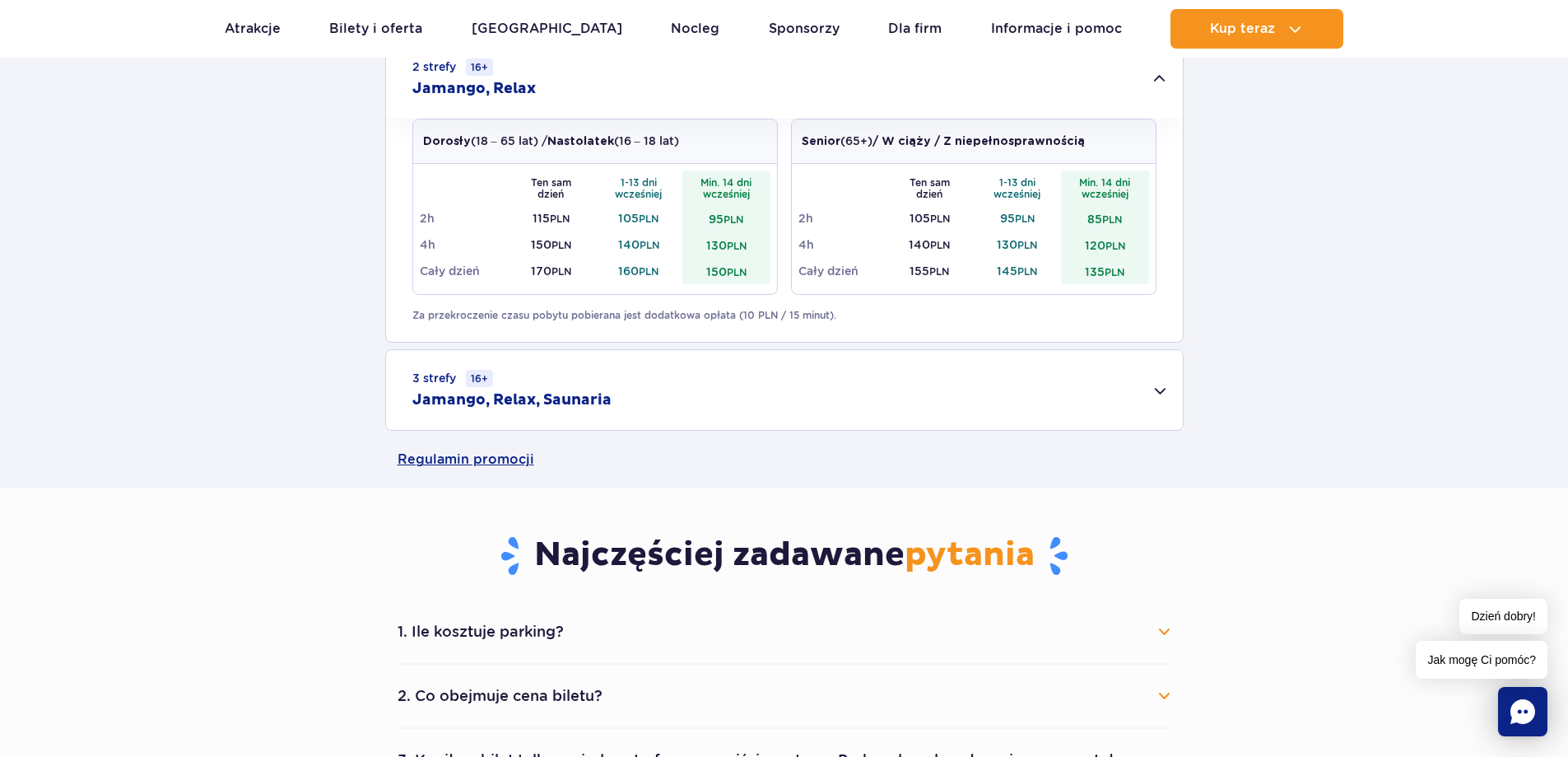
click at [755, 370] on div "3 strefy 16+ Jamango, Relax, Saunaria" at bounding box center [784, 389] width 796 height 80
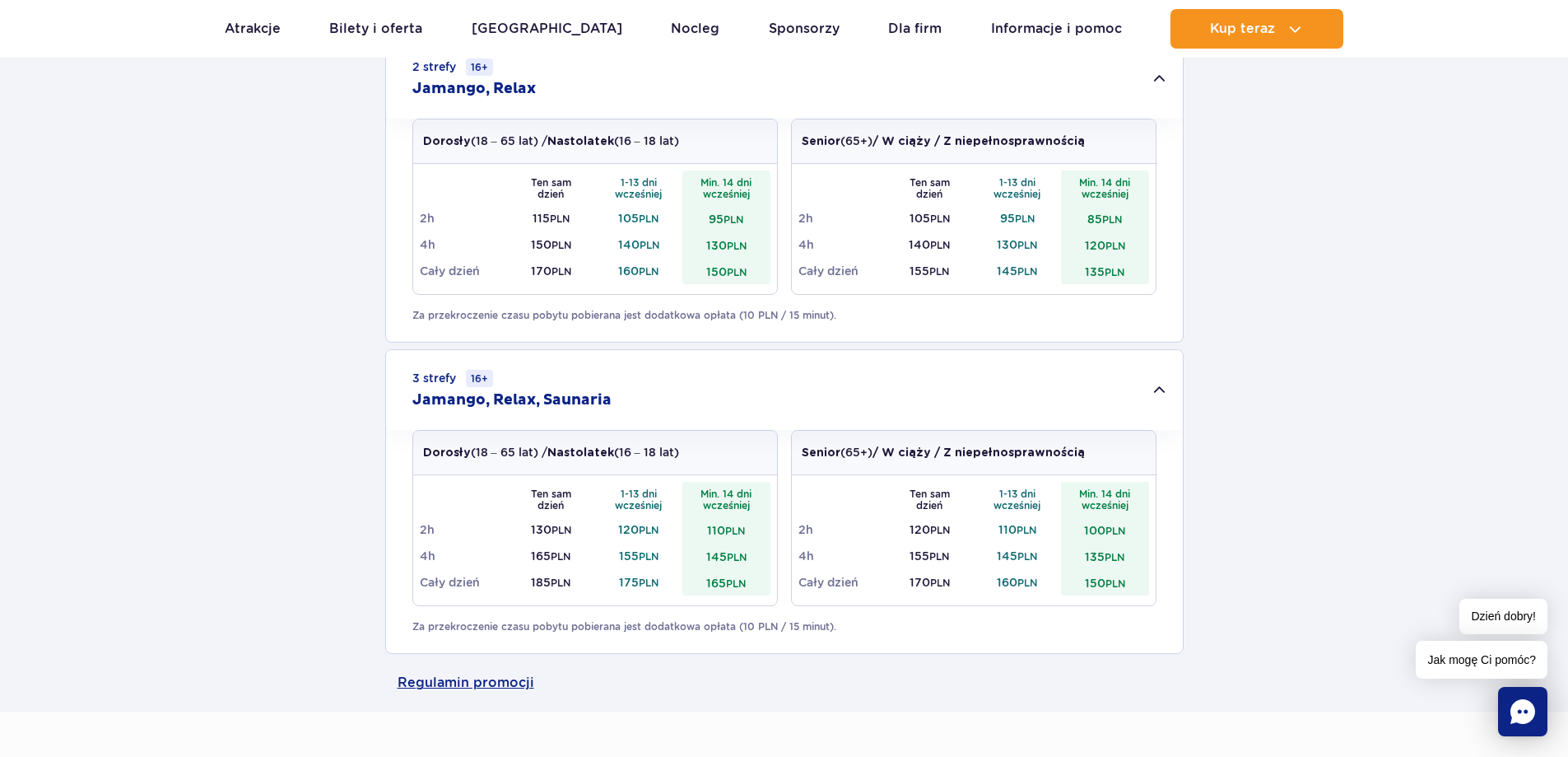
click at [753, 588] on td "165 PLN" at bounding box center [726, 582] width 88 height 27
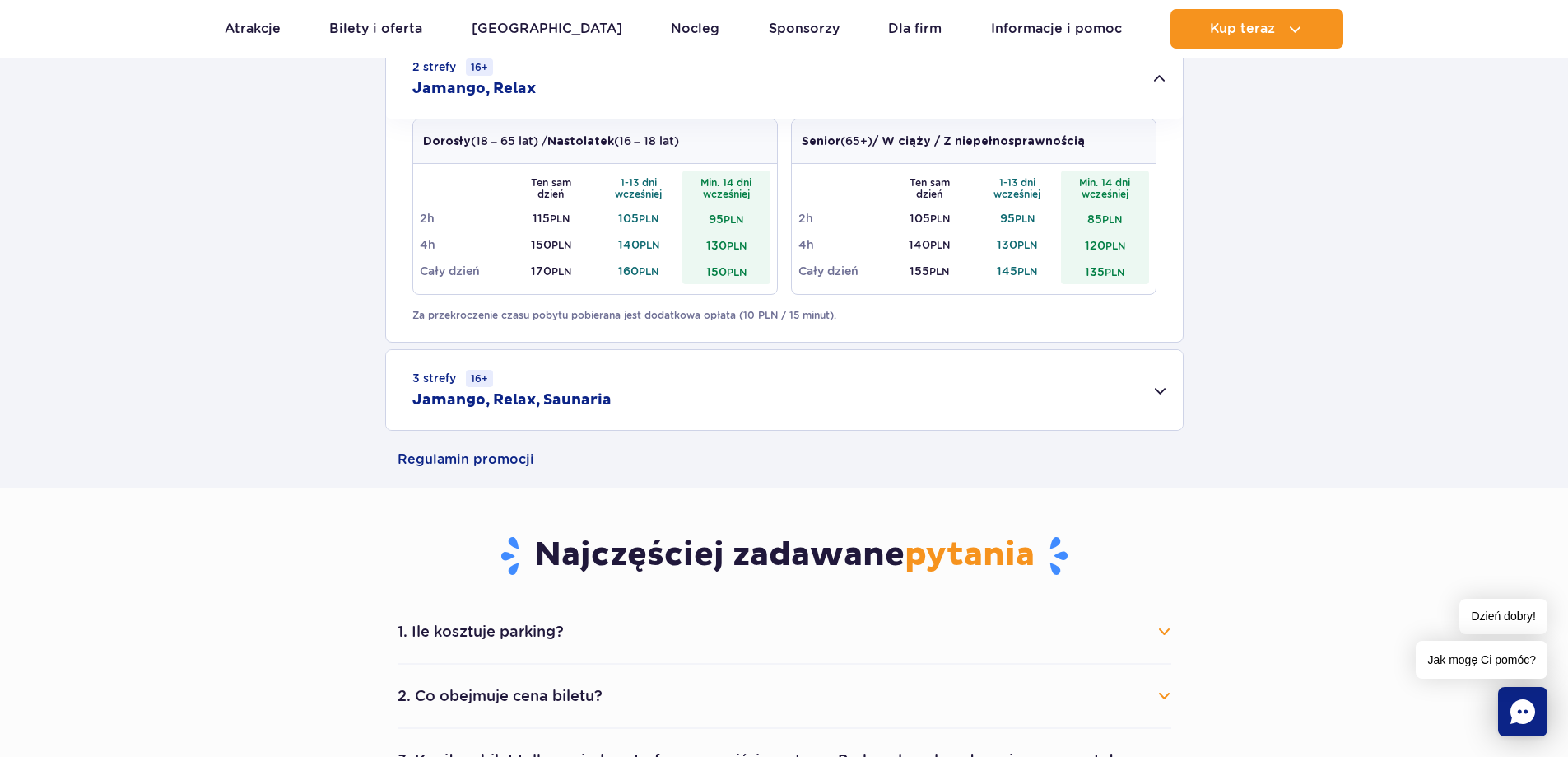
click at [815, 590] on div "Najczęściej zadawane pytania 1. Ile kosztuje parking? Parking kosztuje 25 zł za…" at bounding box center [784, 651] width 798 height 326
click at [877, 396] on div "3 strefy 16+ Jamango, Relax, Saunaria" at bounding box center [784, 389] width 796 height 80
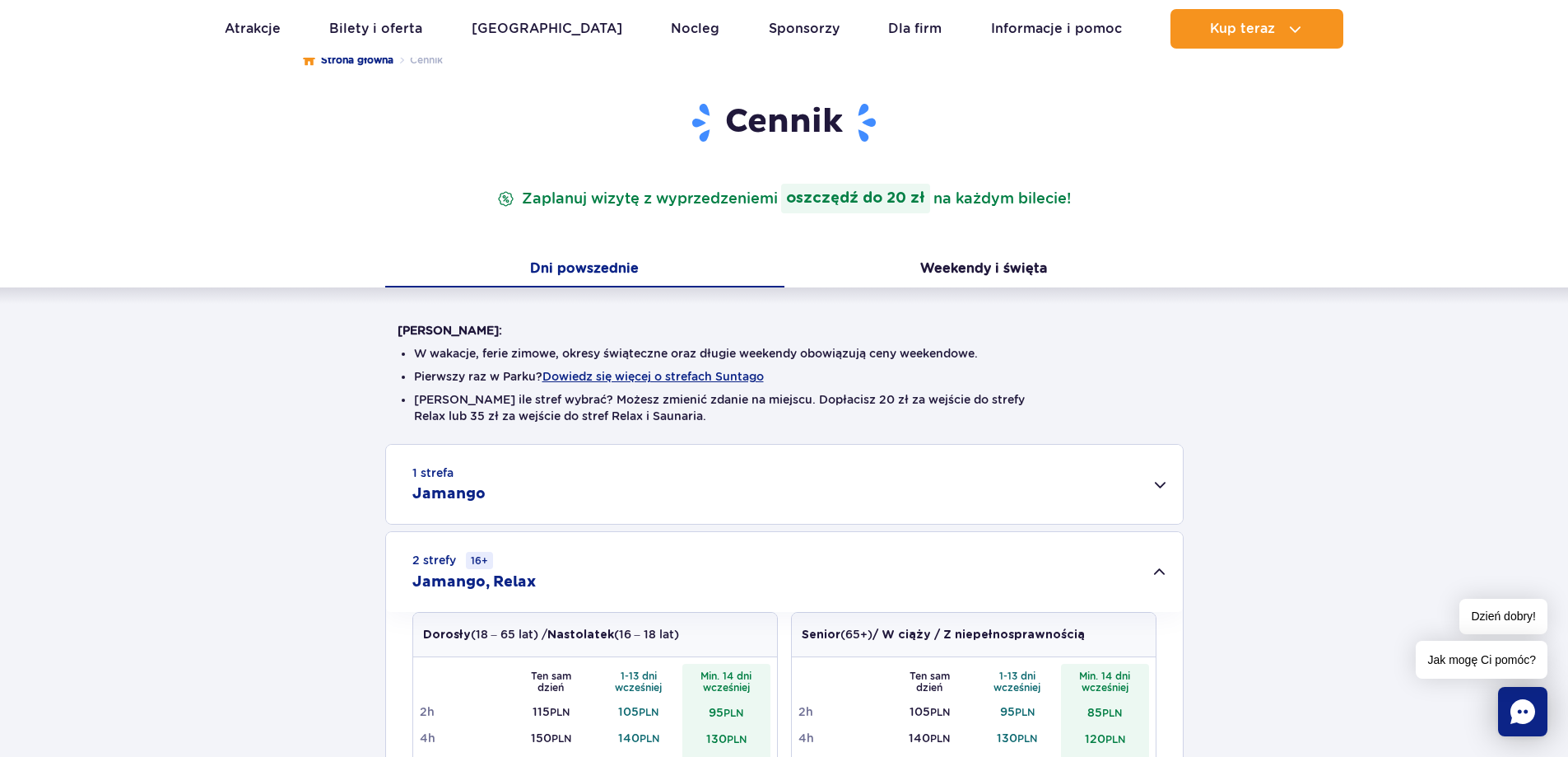
scroll to position [0, 0]
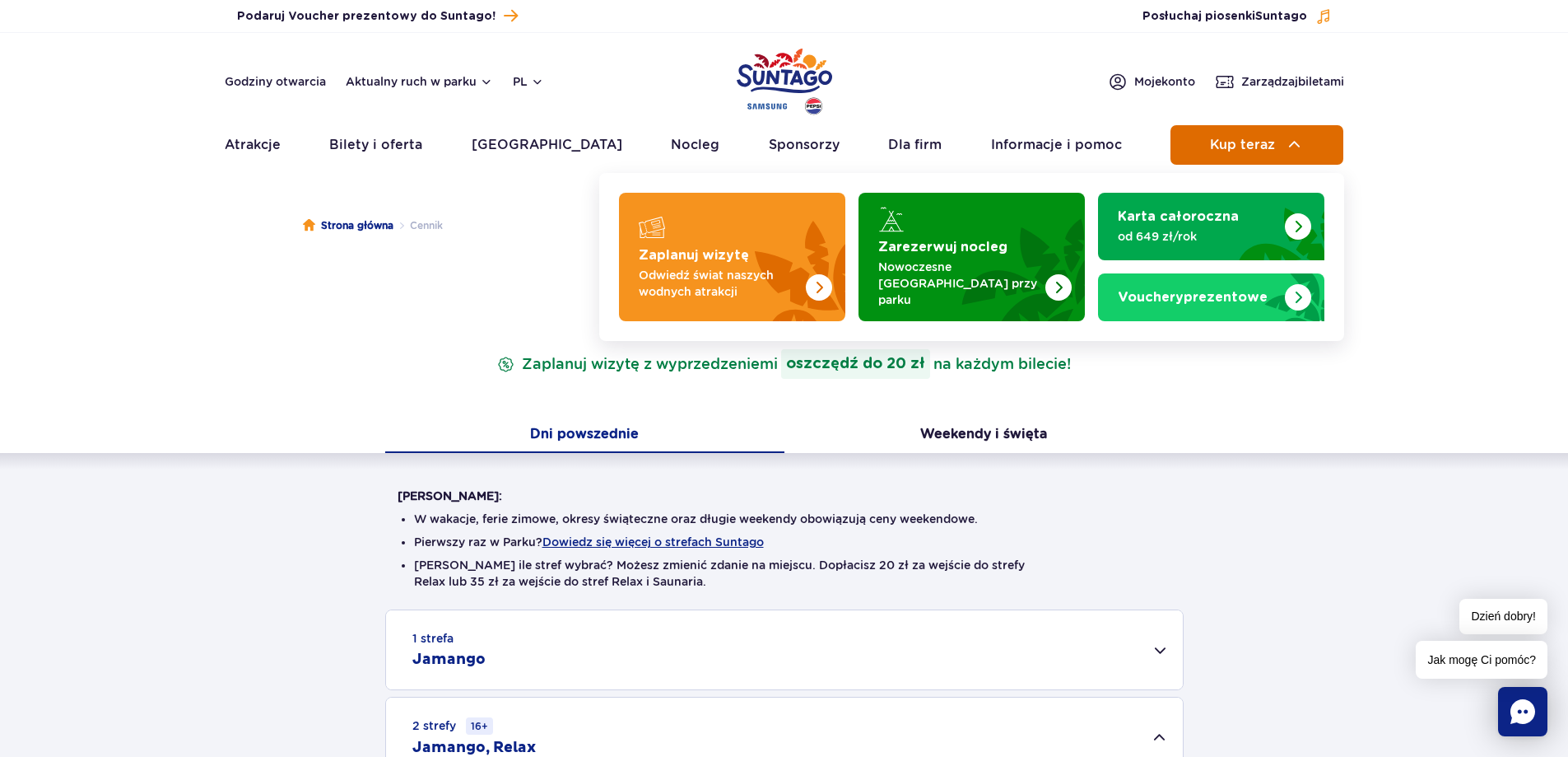
click at [1209, 150] on button "Kup teraz" at bounding box center [1257, 145] width 173 height 40
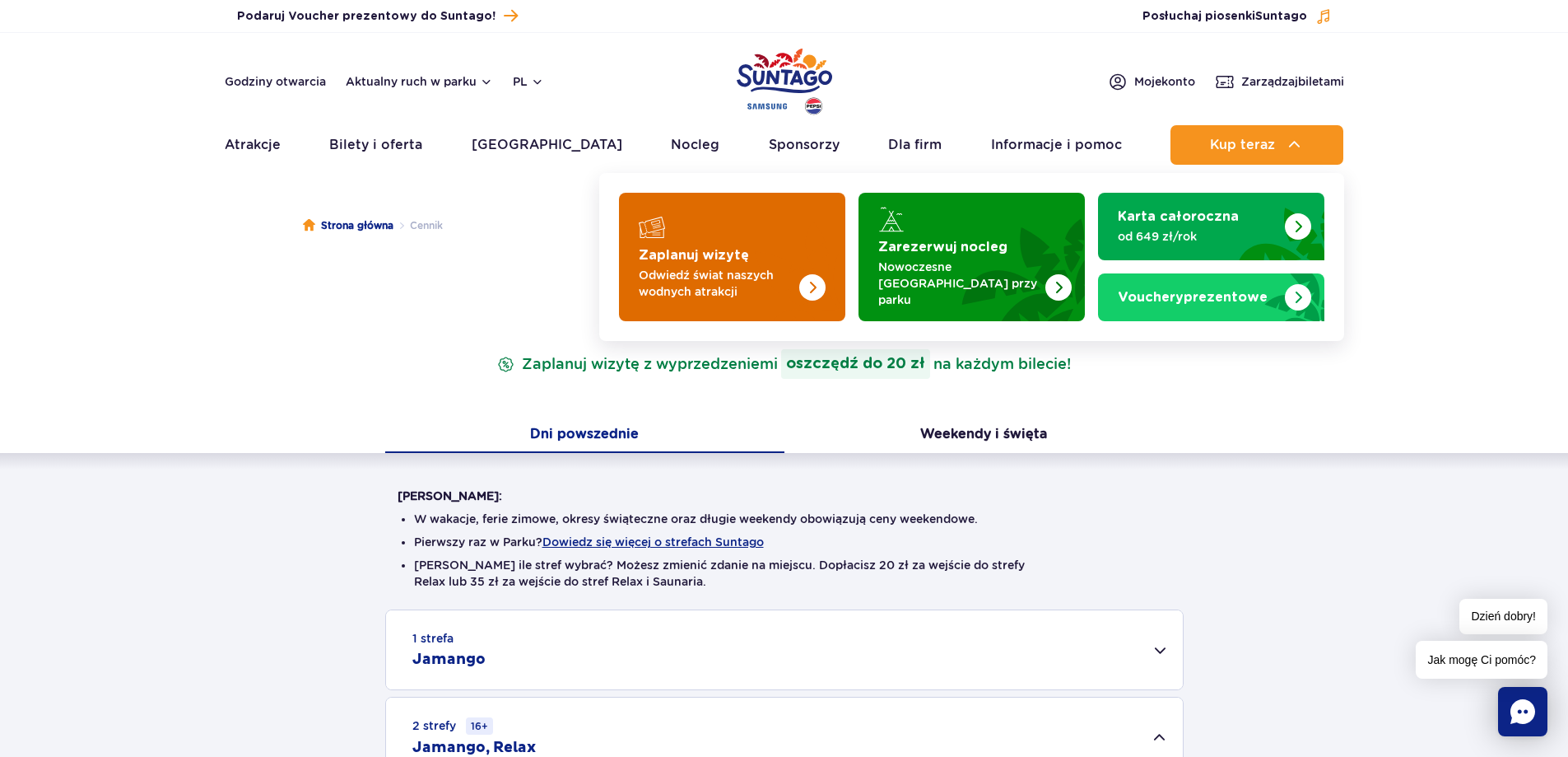
click at [799, 274] on img "Zaplanuj wizytę" at bounding box center [812, 287] width 26 height 27
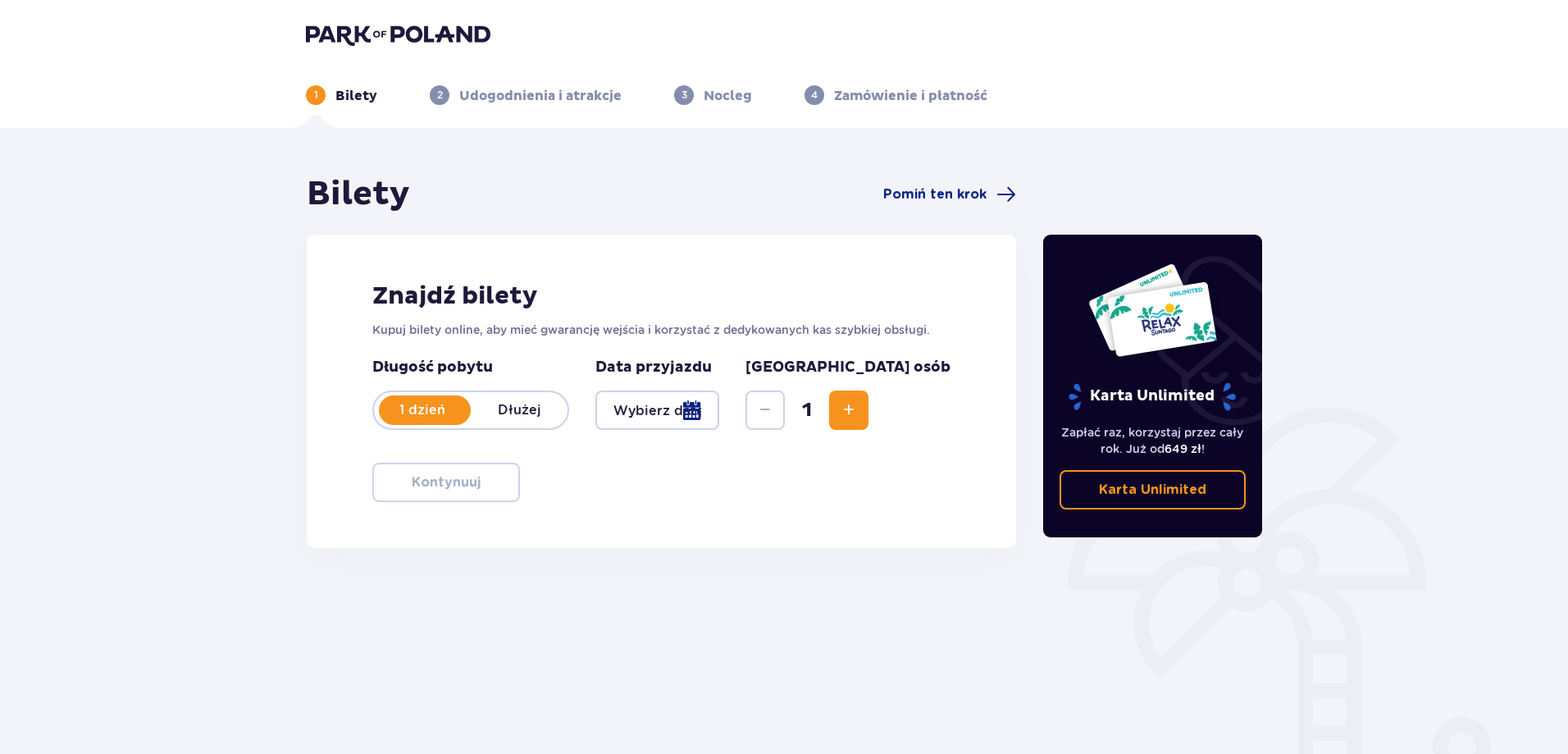
click at [859, 400] on span "Increase" at bounding box center [849, 410] width 20 height 20
click at [709, 409] on div at bounding box center [657, 410] width 124 height 40
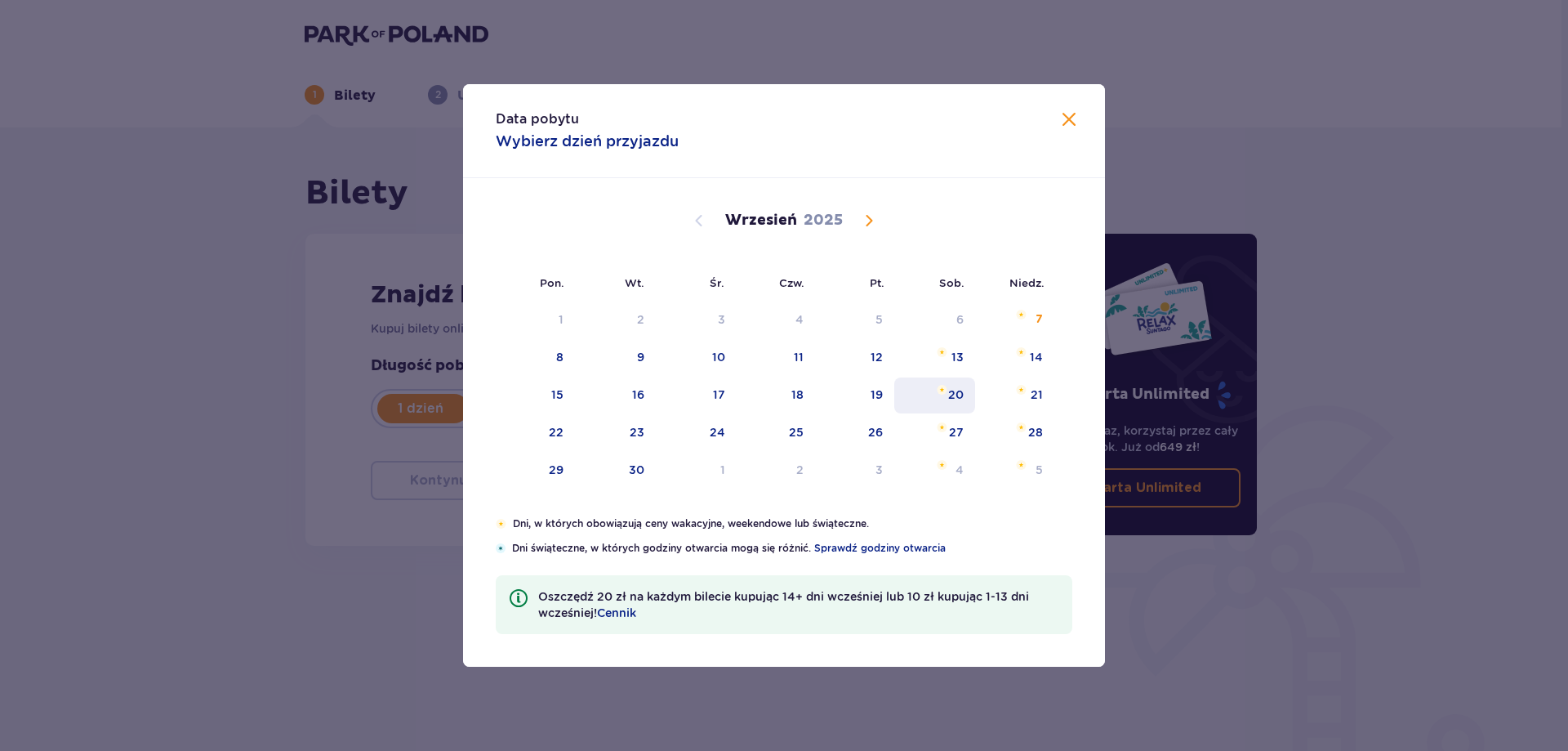
click at [951, 401] on div "20" at bounding box center [955, 394] width 16 height 16
type input "20.09.25"
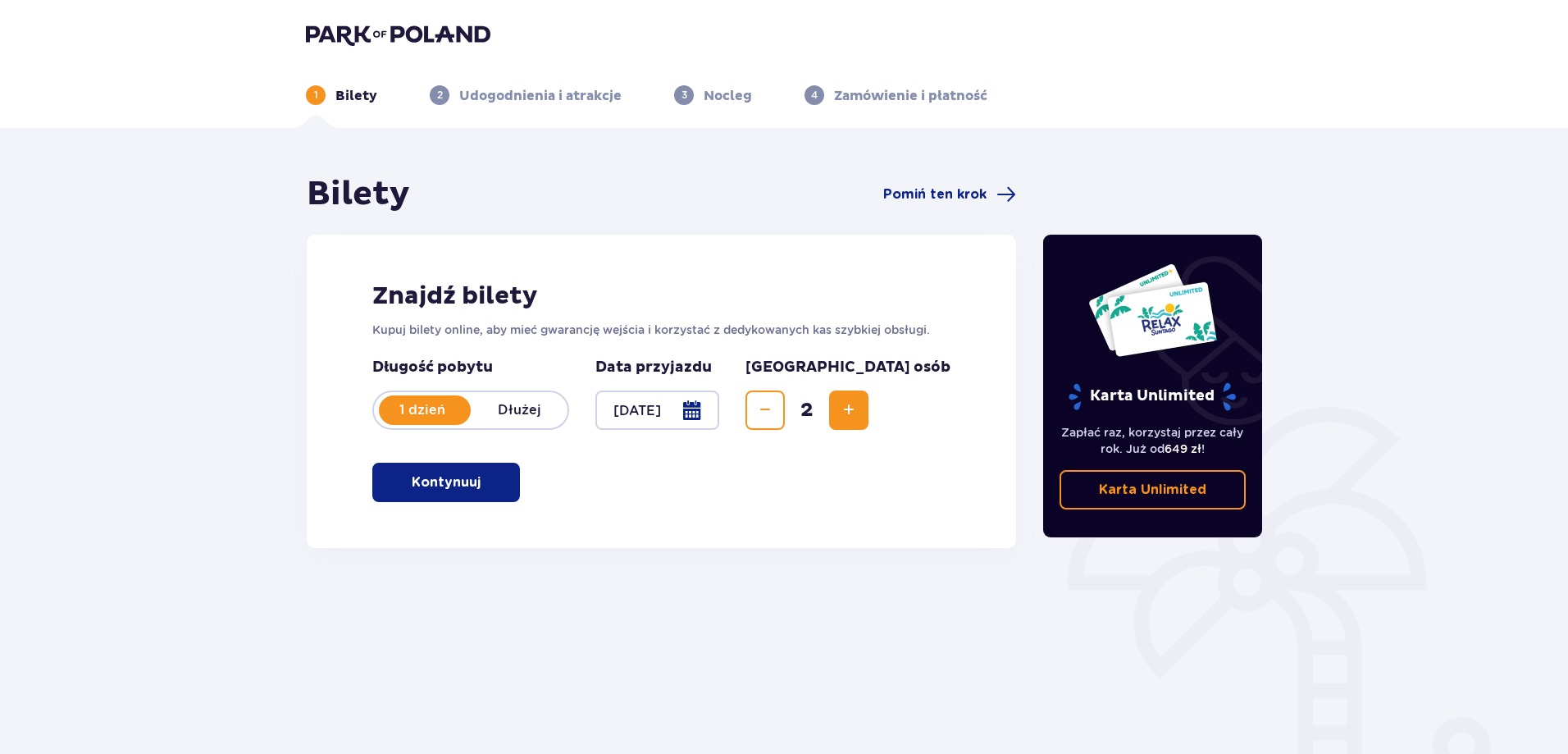
click at [474, 484] on span "button" at bounding box center [484, 483] width 20 height 20
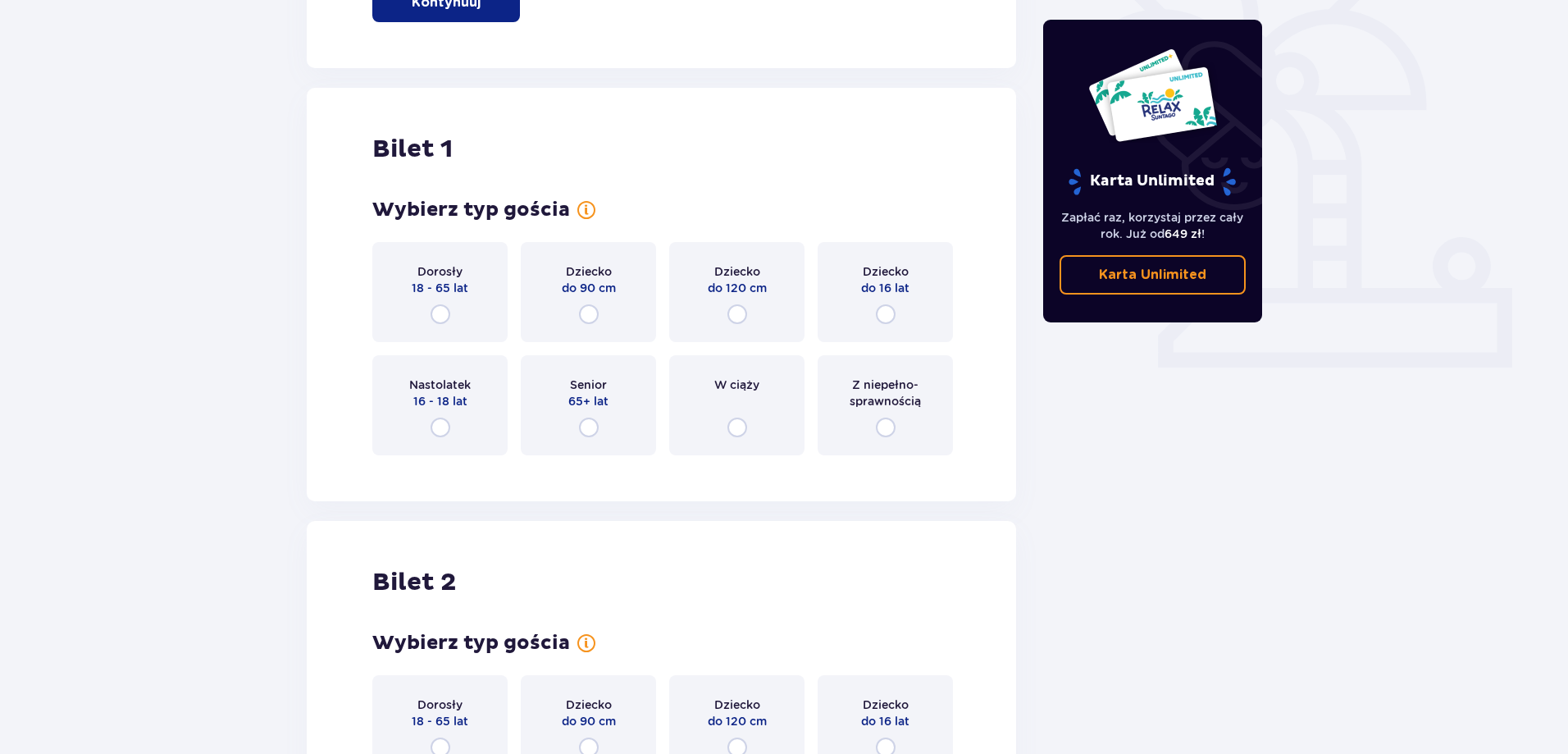
scroll to position [548, 0]
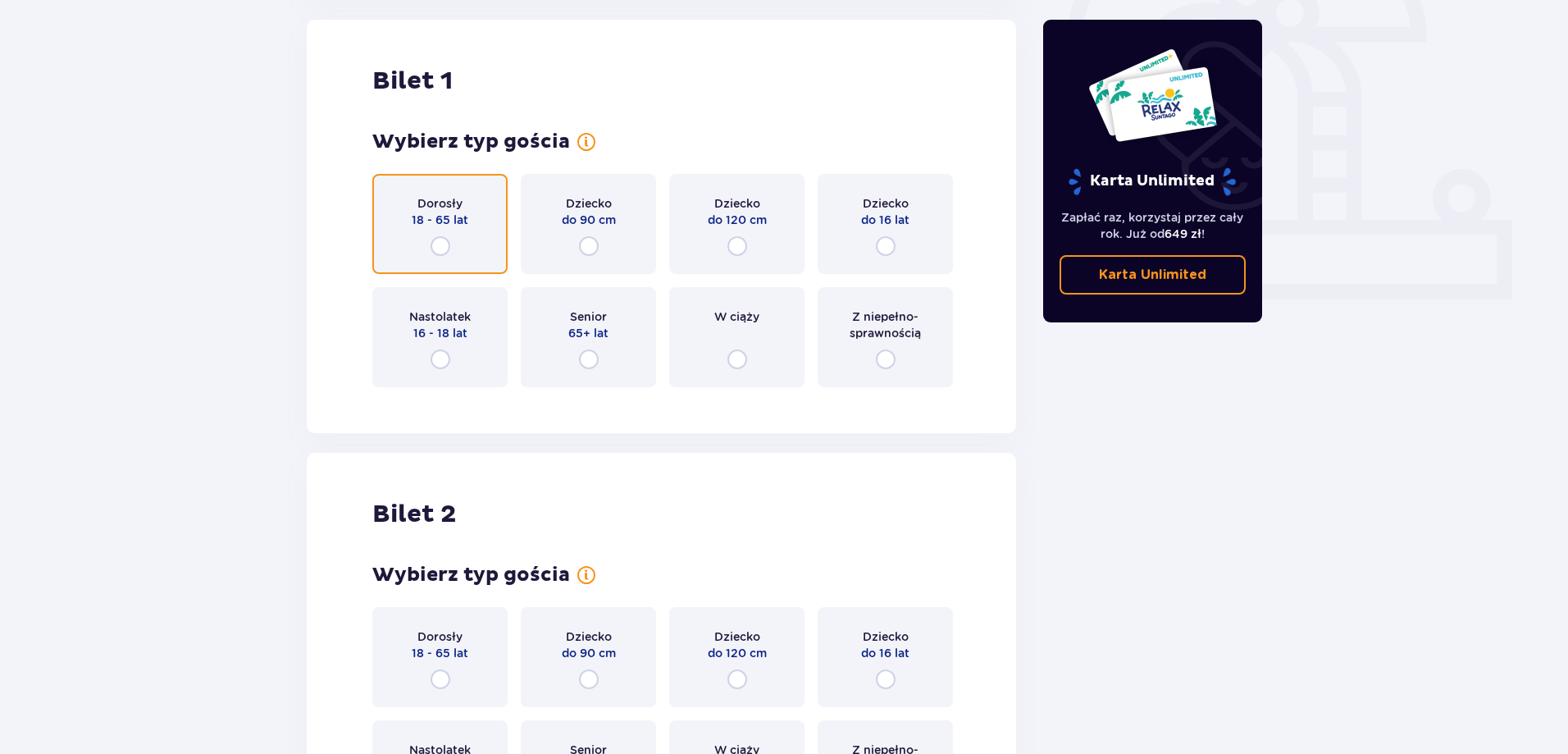
click at [435, 243] on input "radio" at bounding box center [440, 246] width 20 height 20
radio input "true"
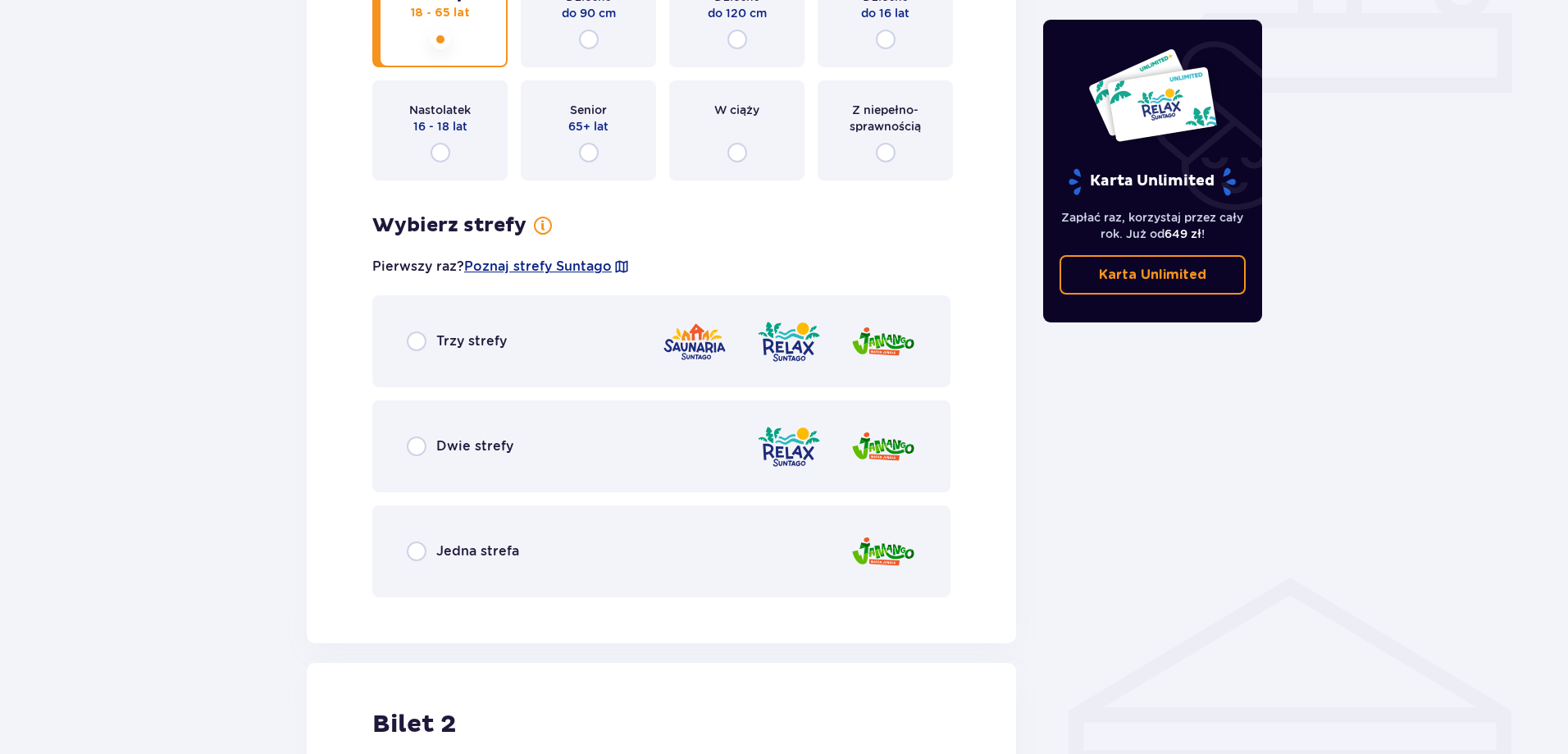
scroll to position [784, 0]
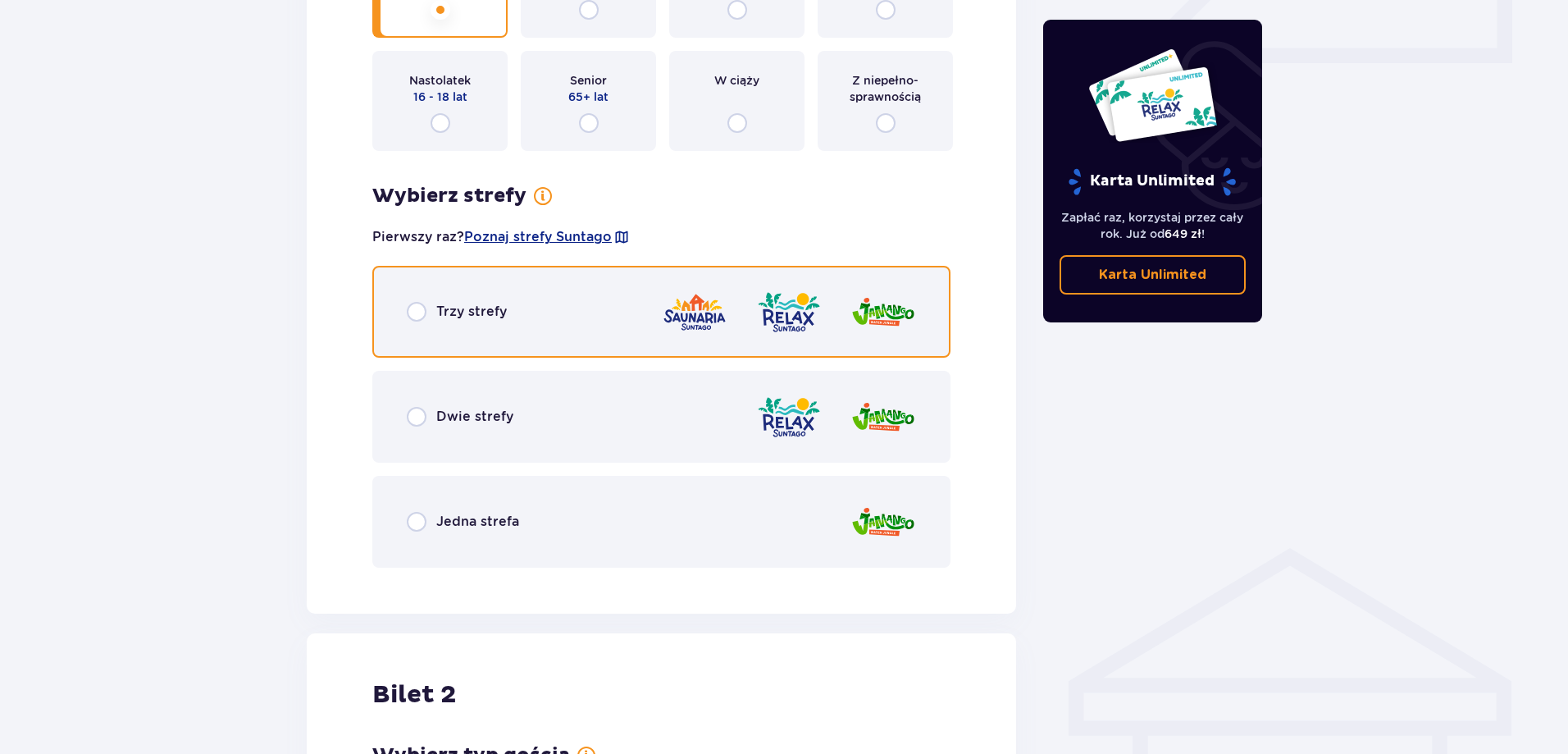
click at [425, 313] on input "radio" at bounding box center [417, 312] width 20 height 20
radio input "true"
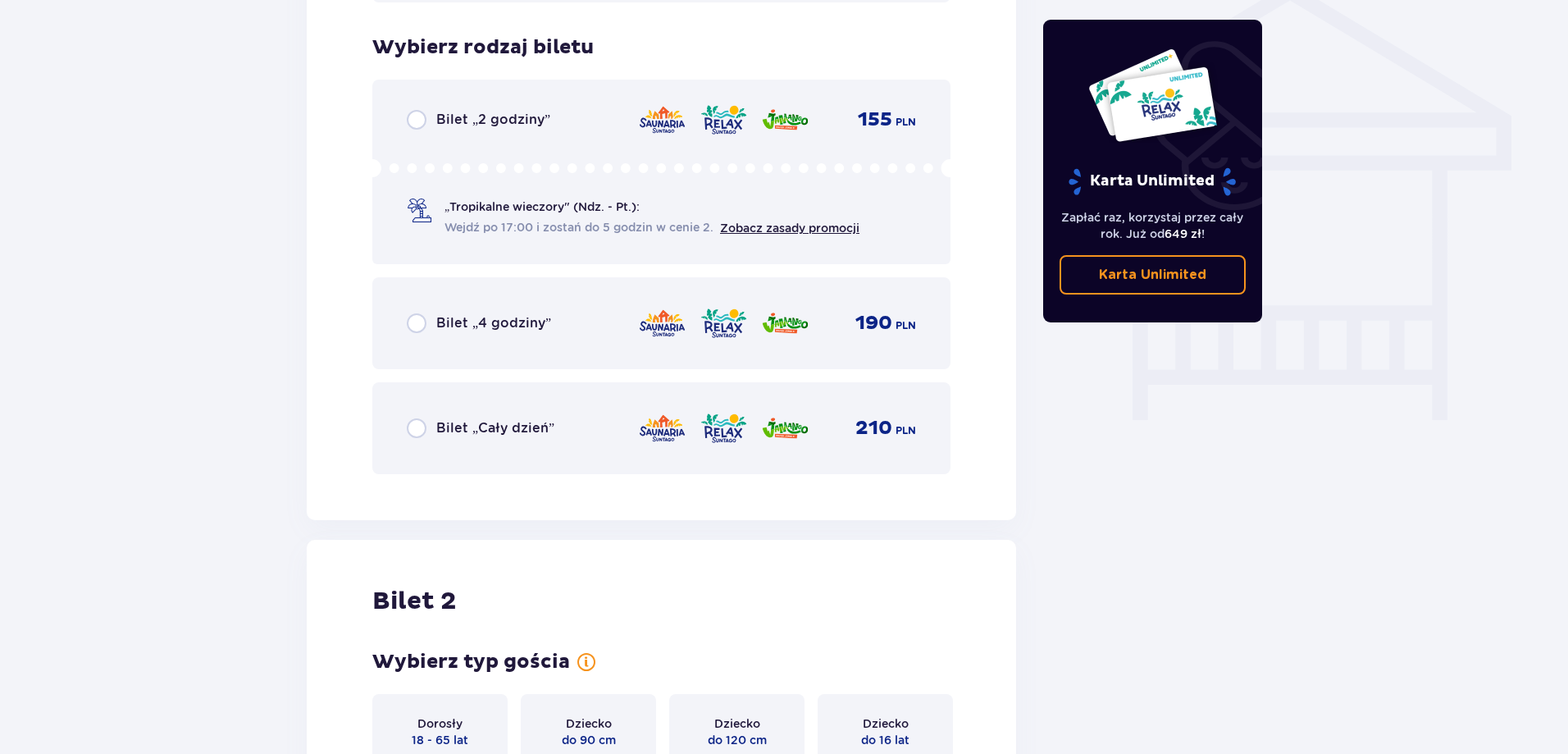
scroll to position [1364, 0]
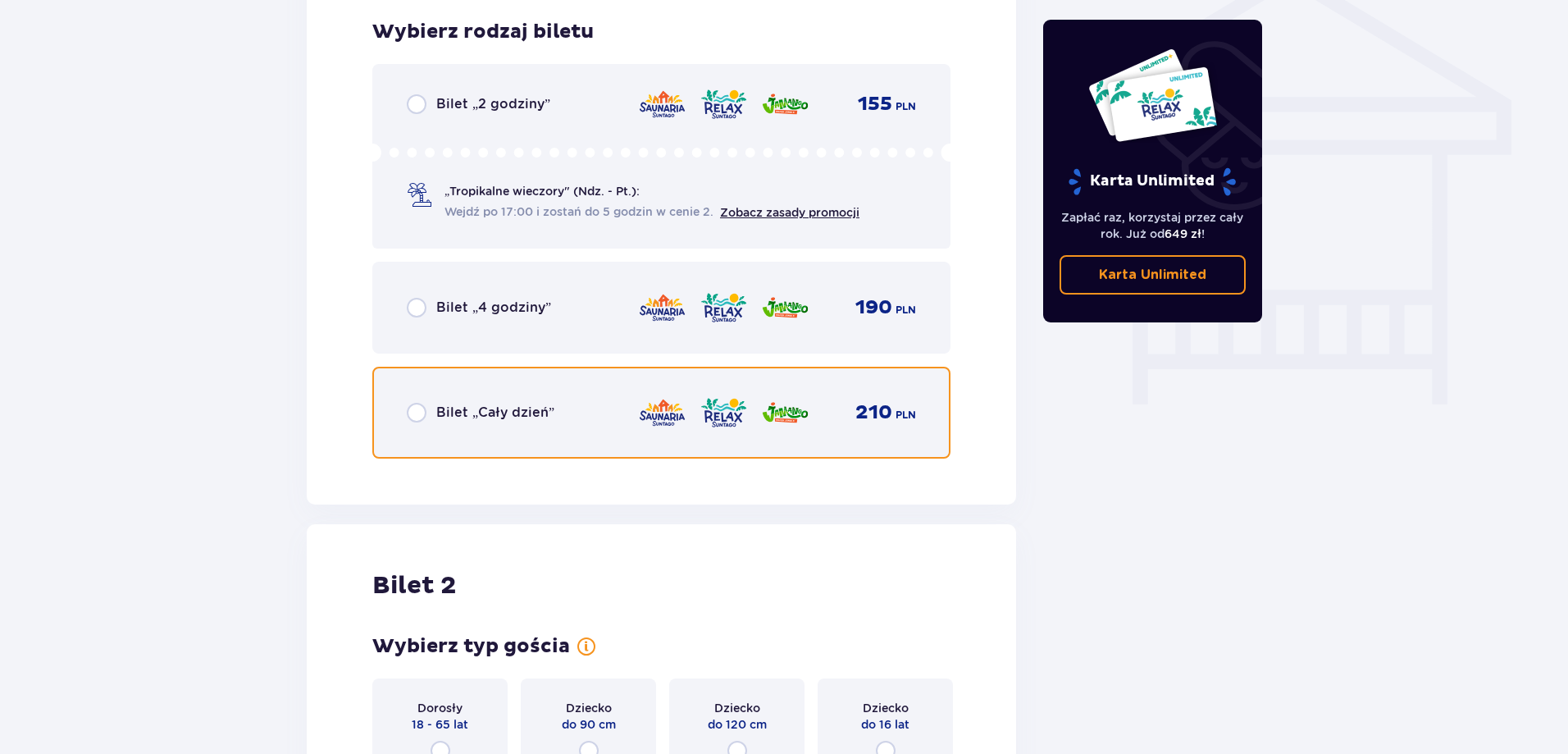
click at [422, 412] on input "radio" at bounding box center [417, 412] width 20 height 20
radio input "true"
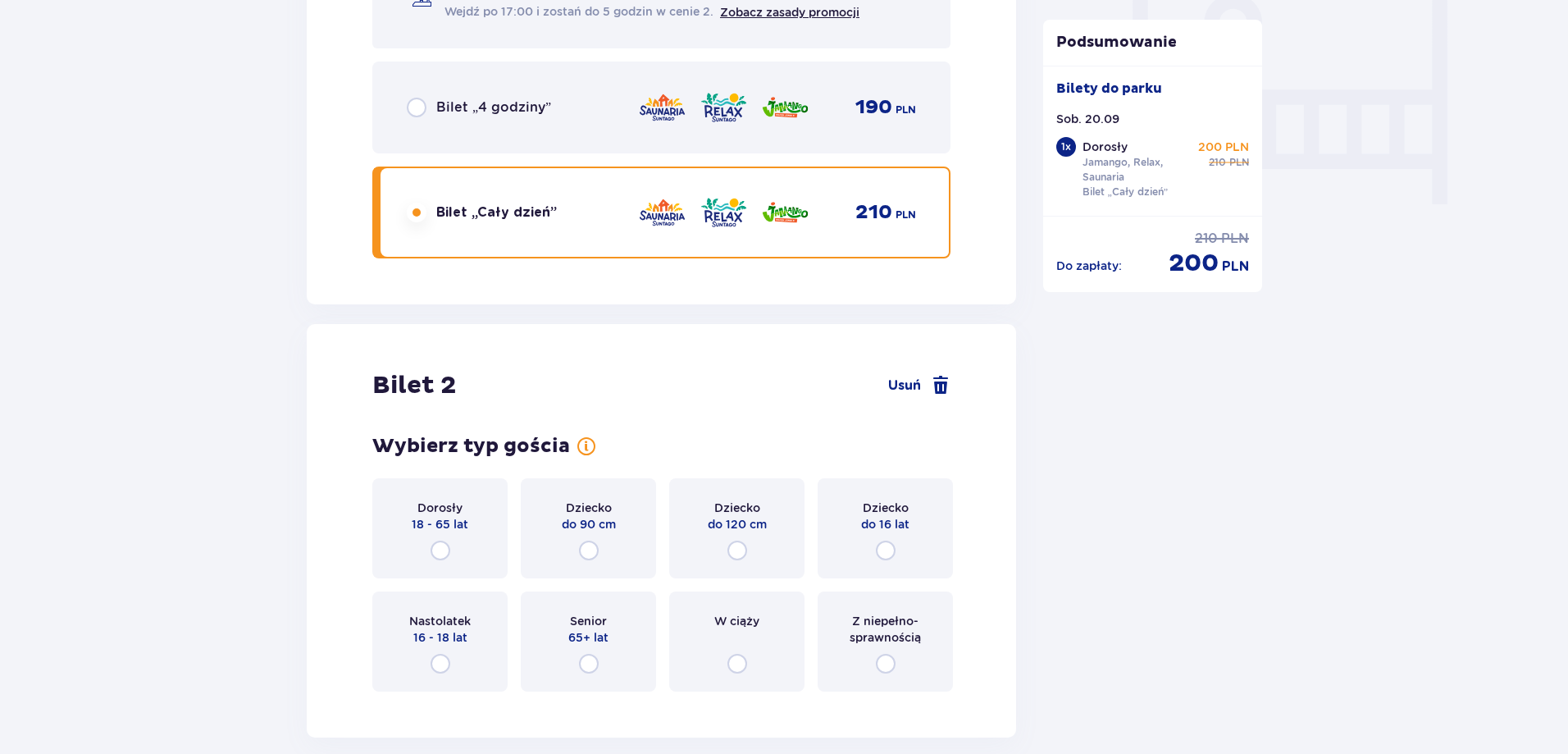
scroll to position [1725, 0]
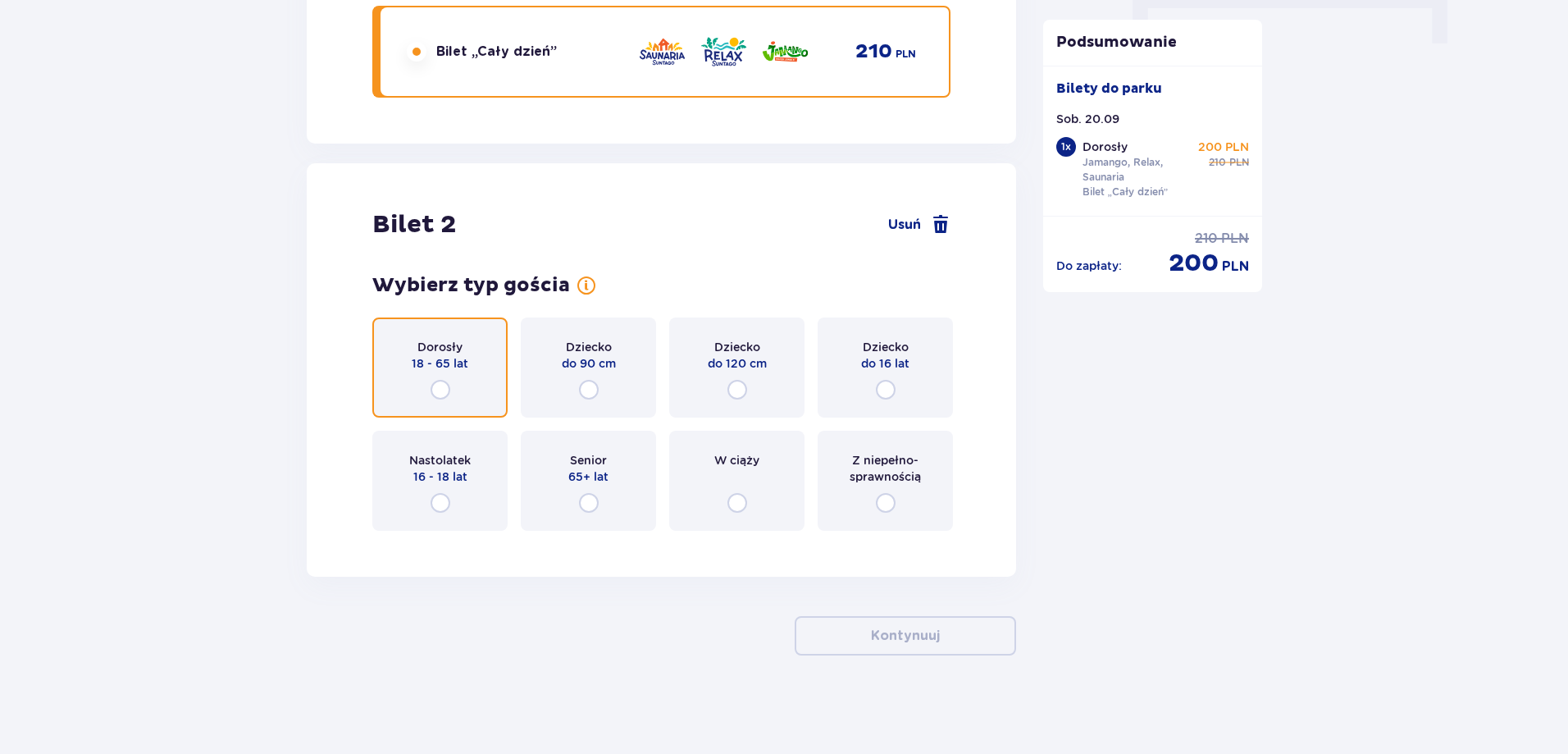
click at [436, 382] on input "radio" at bounding box center [440, 389] width 20 height 20
radio input "true"
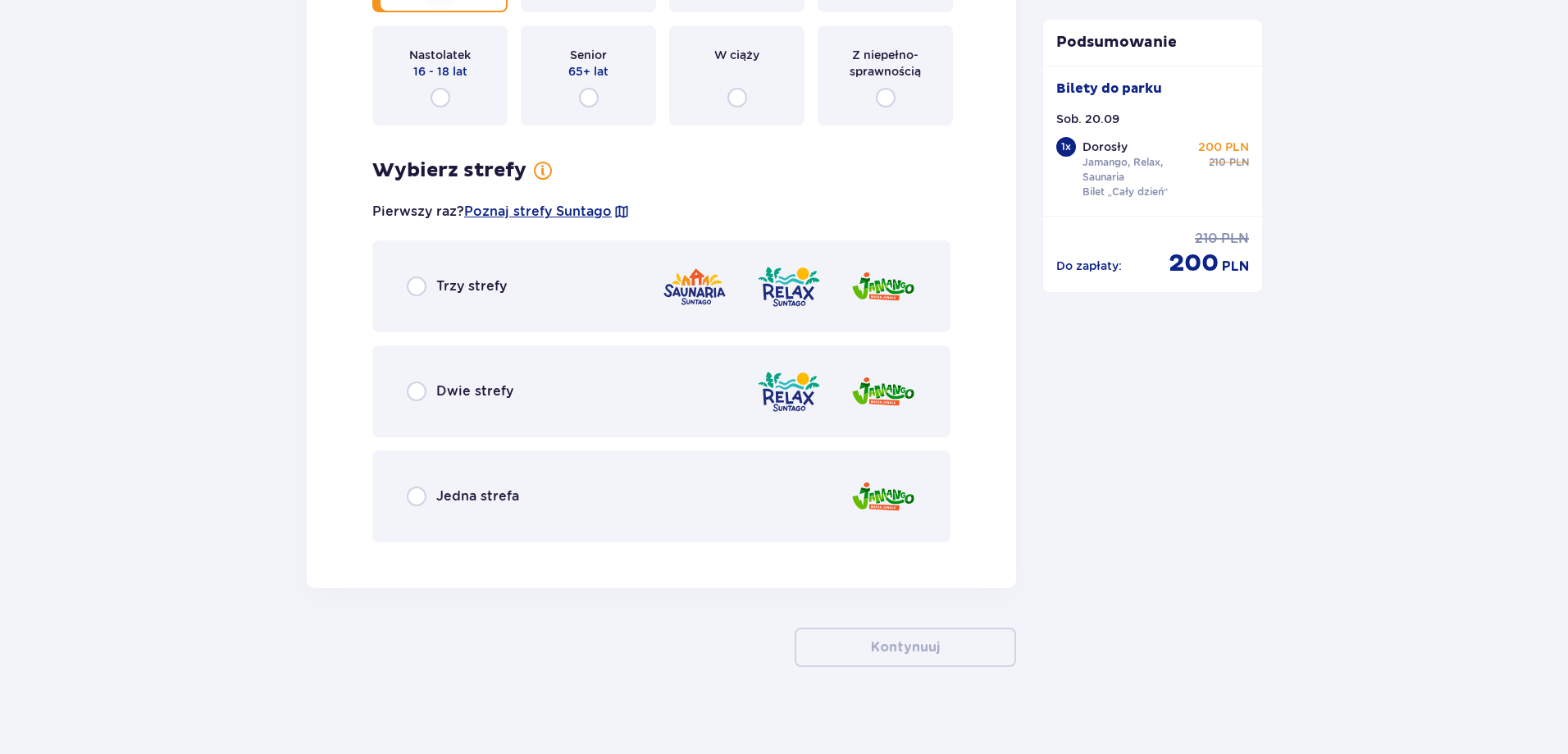
scroll to position [2142, 0]
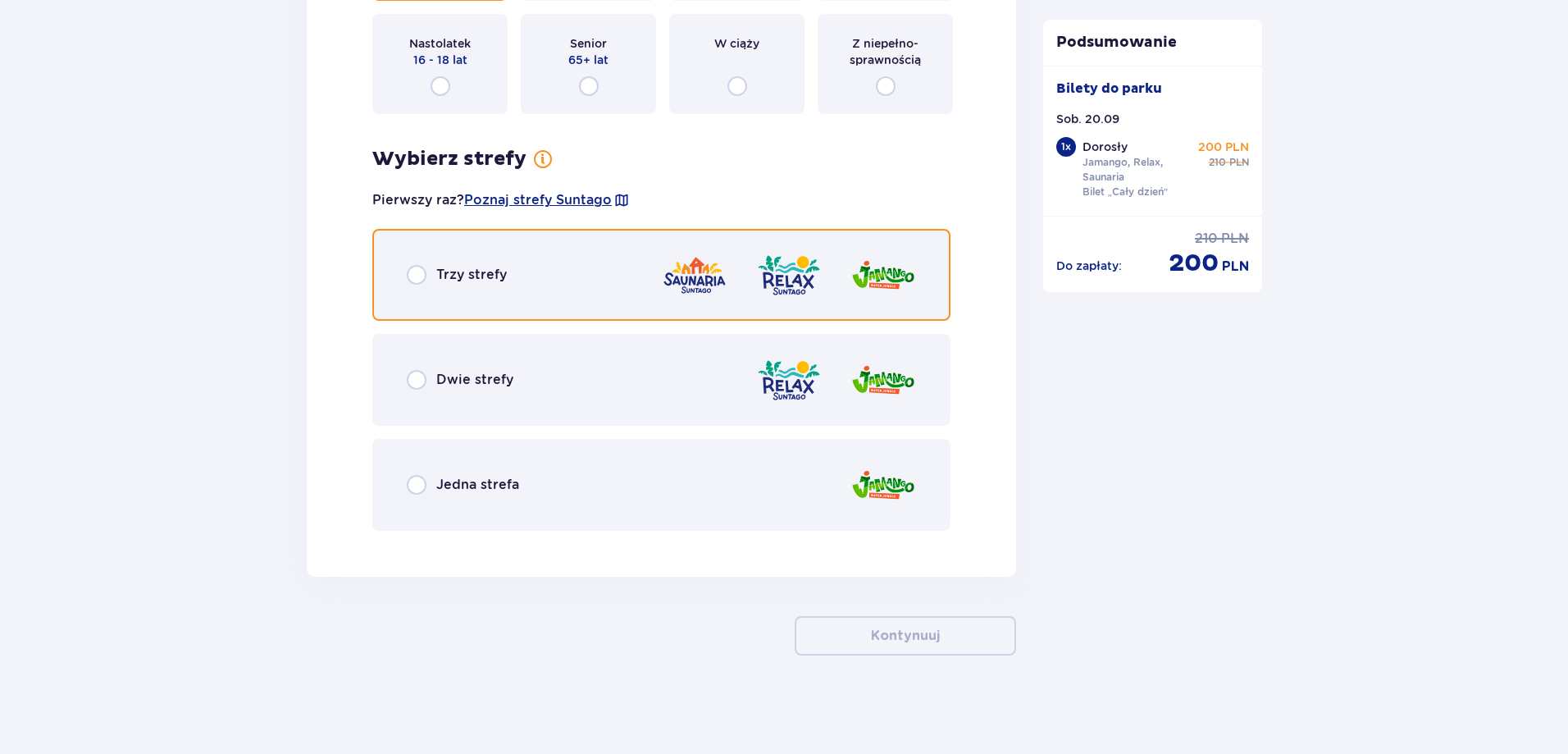
click at [425, 284] on input "radio" at bounding box center [417, 275] width 20 height 20
radio input "true"
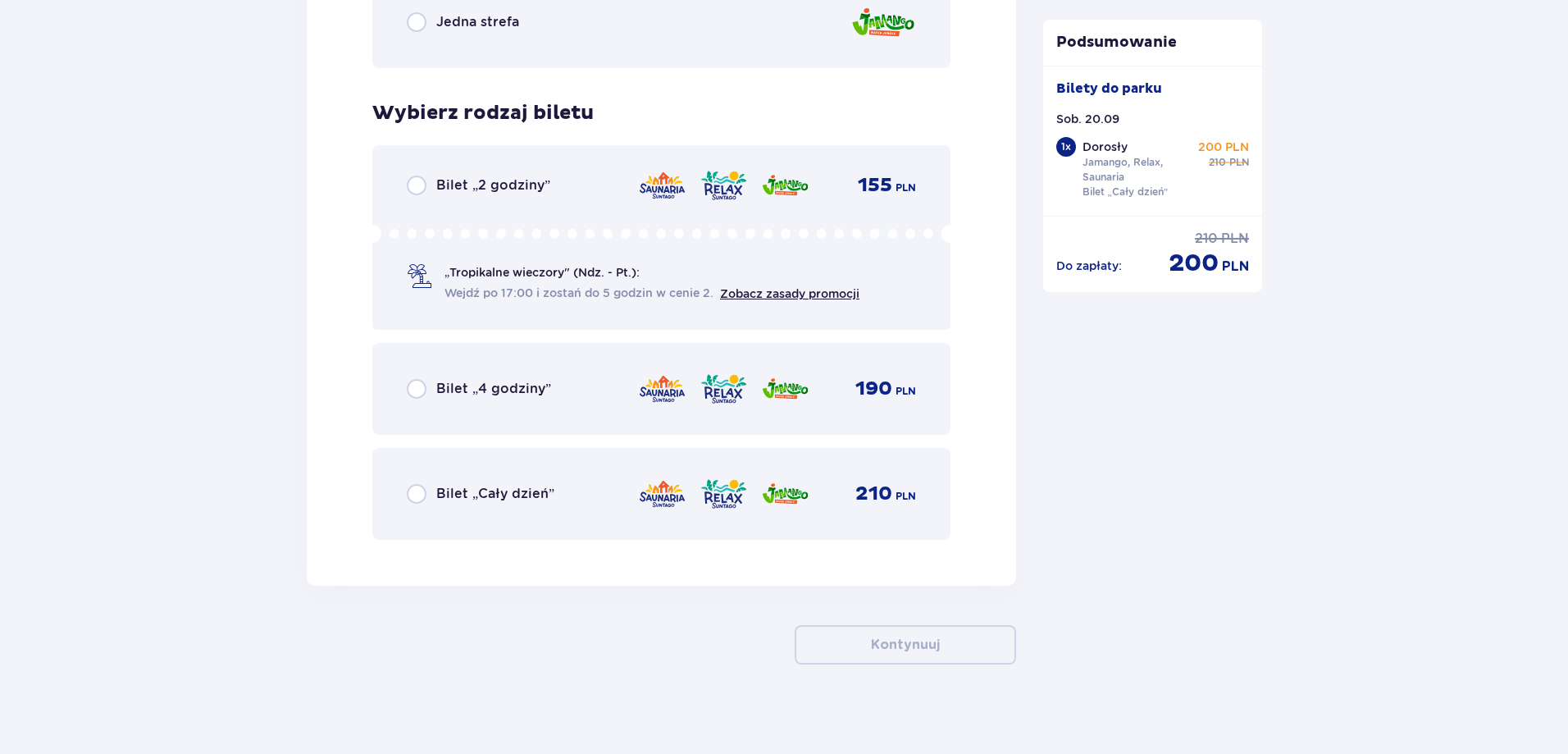
scroll to position [2613, 0]
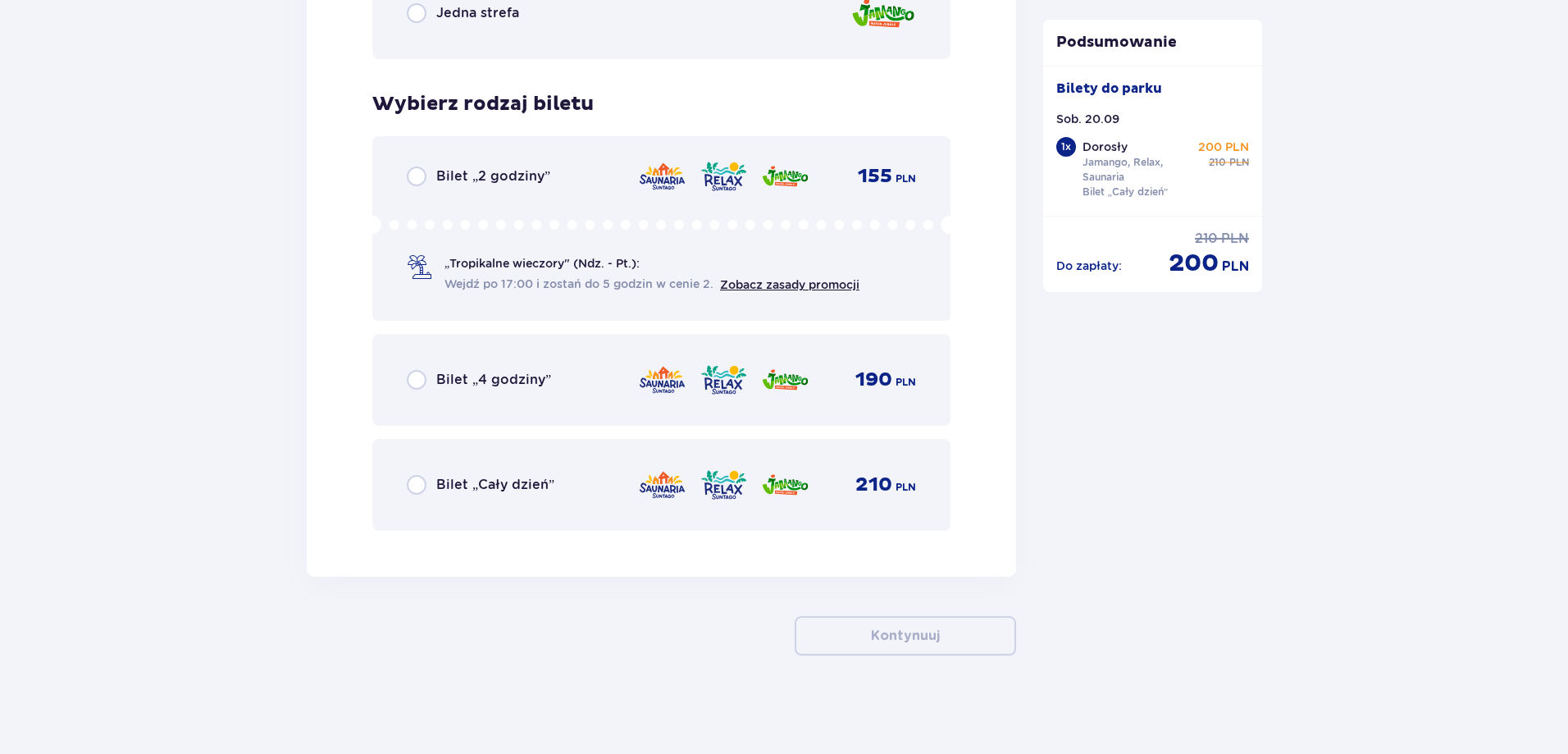
click at [406, 478] on div "Bilet „Cały dzień” 210 PLN" at bounding box center [661, 484] width 578 height 92
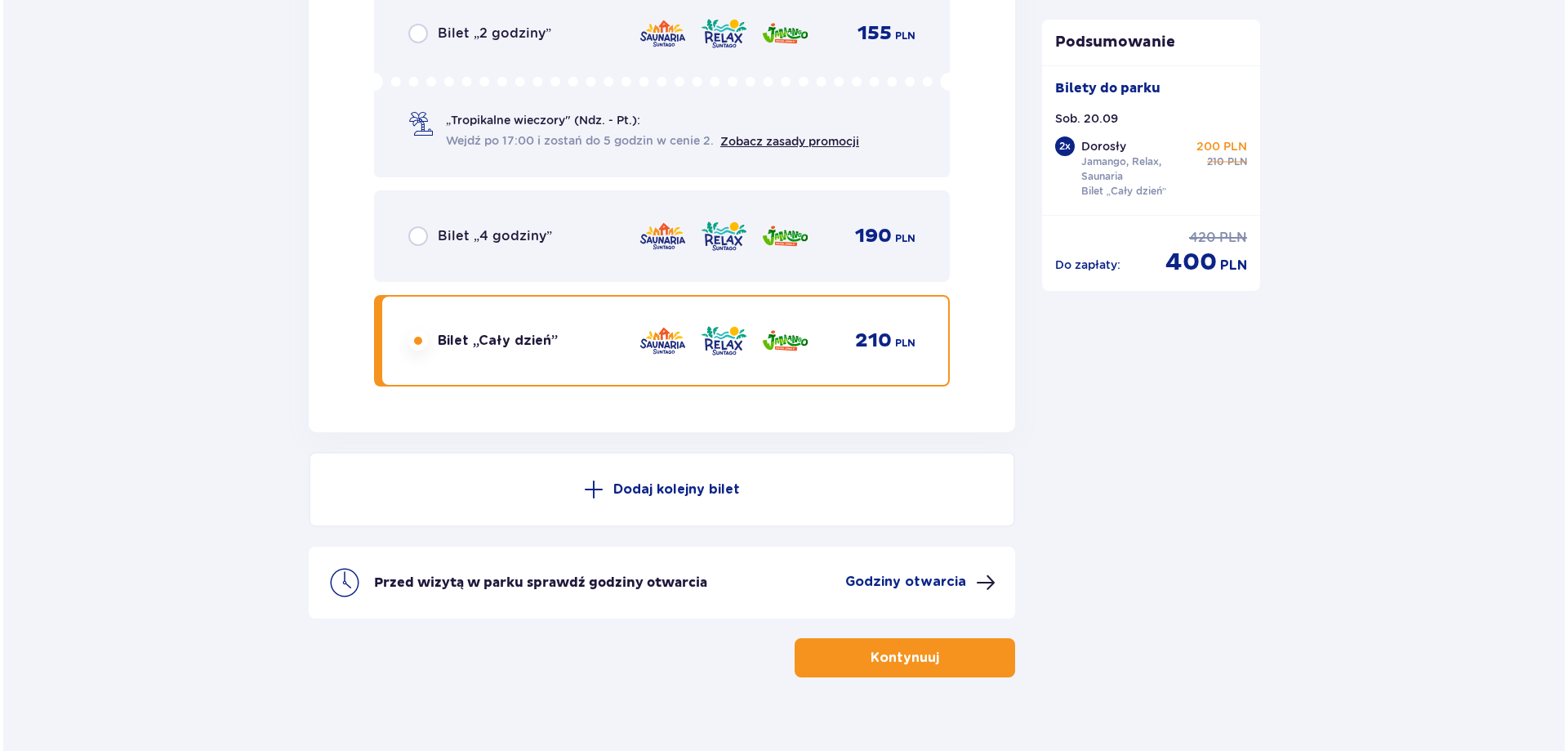
scroll to position [2770, 0]
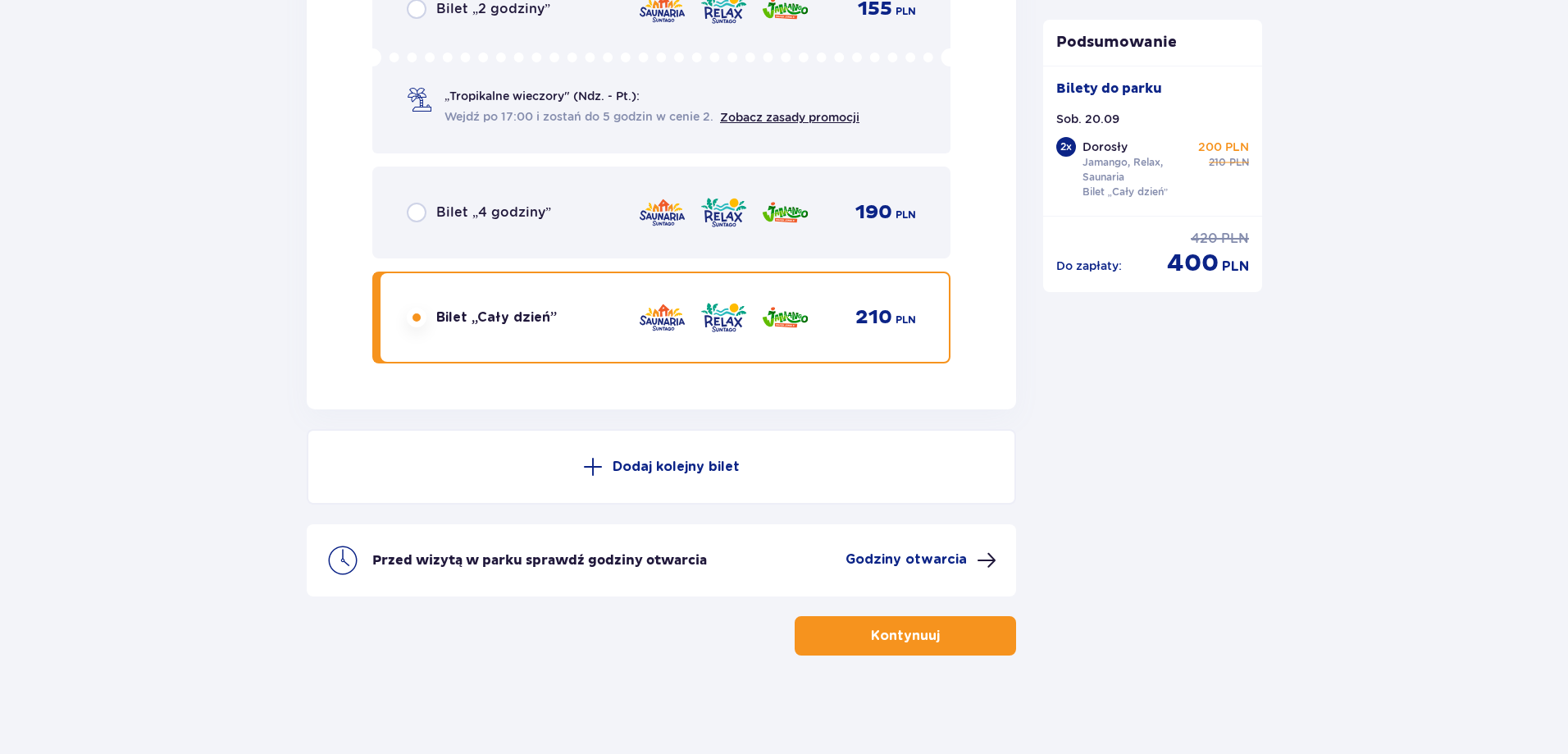
click at [916, 552] on p "Godziny otwarcia" at bounding box center [906, 559] width 121 height 18
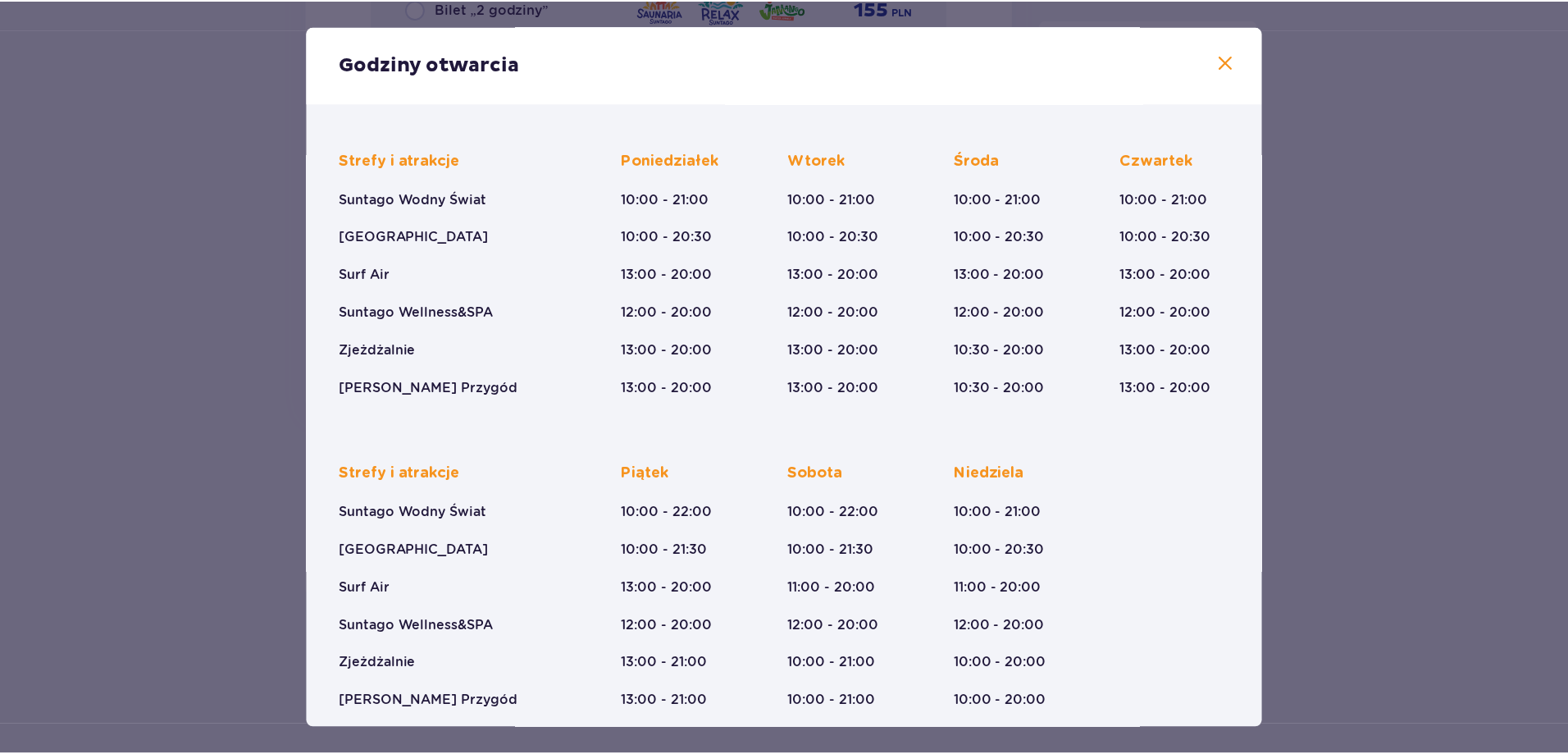
scroll to position [97, 0]
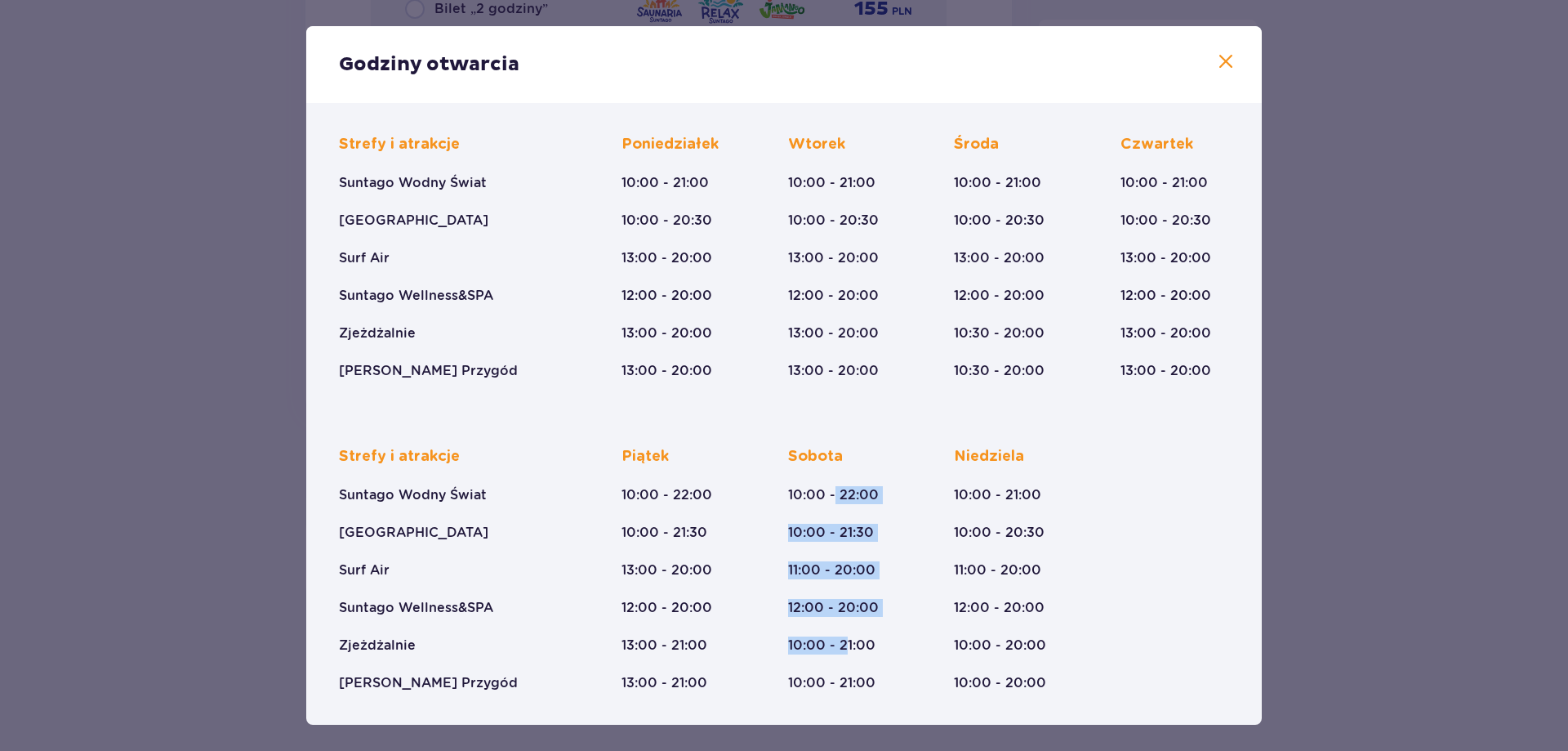
drag, startPoint x: 832, startPoint y: 498, endPoint x: 841, endPoint y: 638, distance: 140.3
click at [841, 638] on div "Sobota 10:00 - 22:00 10:00 - 21:30 11:00 - 20:00 12:00 - 20:00 10:00 - 21:00 10…" at bounding box center [833, 569] width 90 height 245
click at [1118, 578] on div "Strefy i atrakcje Suntago Wodny Świat Crocodile Island Surf Air Suntago Wellnes…" at bounding box center [784, 556] width 890 height 271
drag, startPoint x: 798, startPoint y: 491, endPoint x: 871, endPoint y: 690, distance: 212.0
click at [871, 690] on div "Sobota 10:00 - 22:00 10:00 - 21:30 11:00 - 20:00 12:00 - 20:00 10:00 - 21:00 10…" at bounding box center [833, 569] width 90 height 245
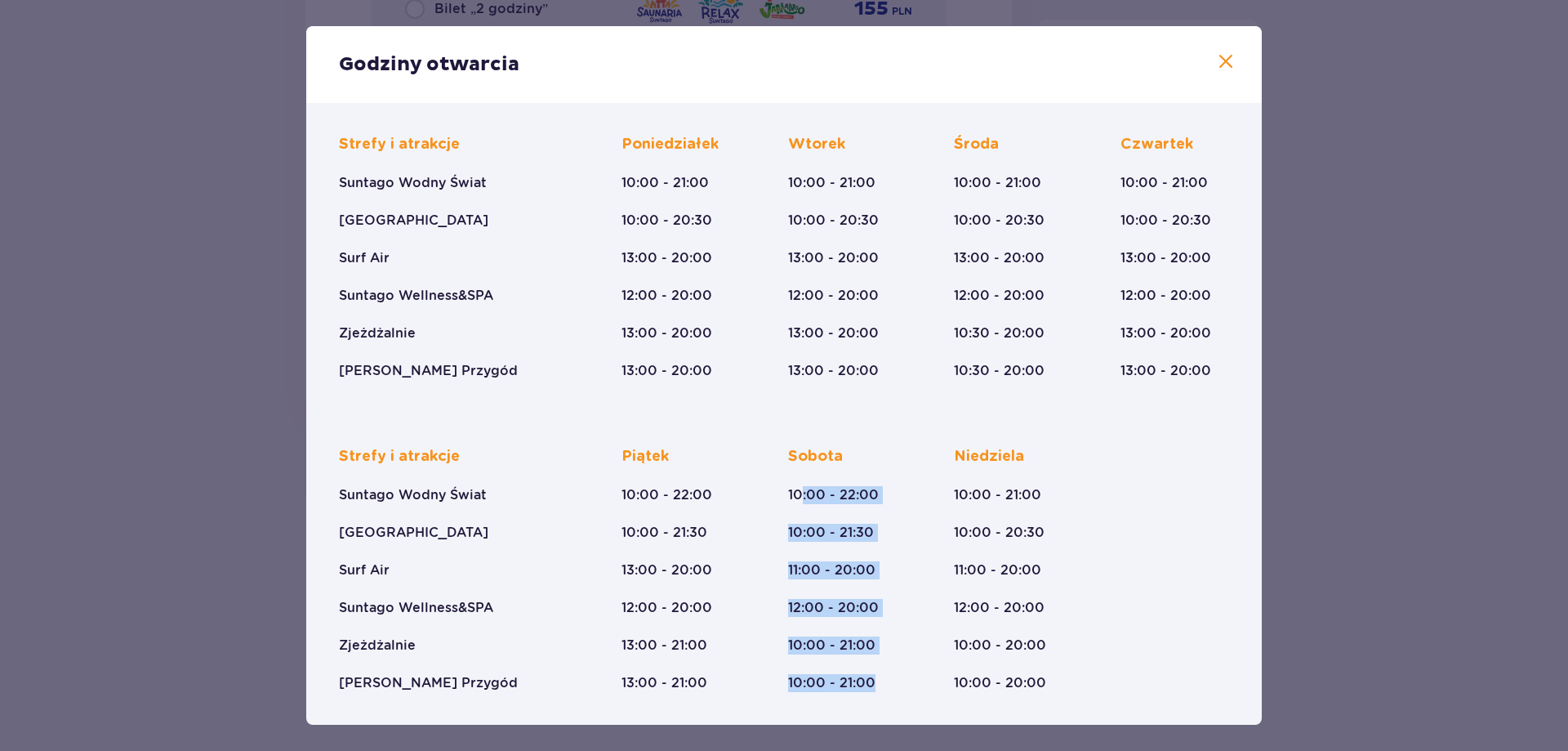
click at [905, 659] on div "Strefy i atrakcje Suntago Wodny Świat Crocodile Island Surf Air Suntago Wellnes…" at bounding box center [784, 556] width 890 height 271
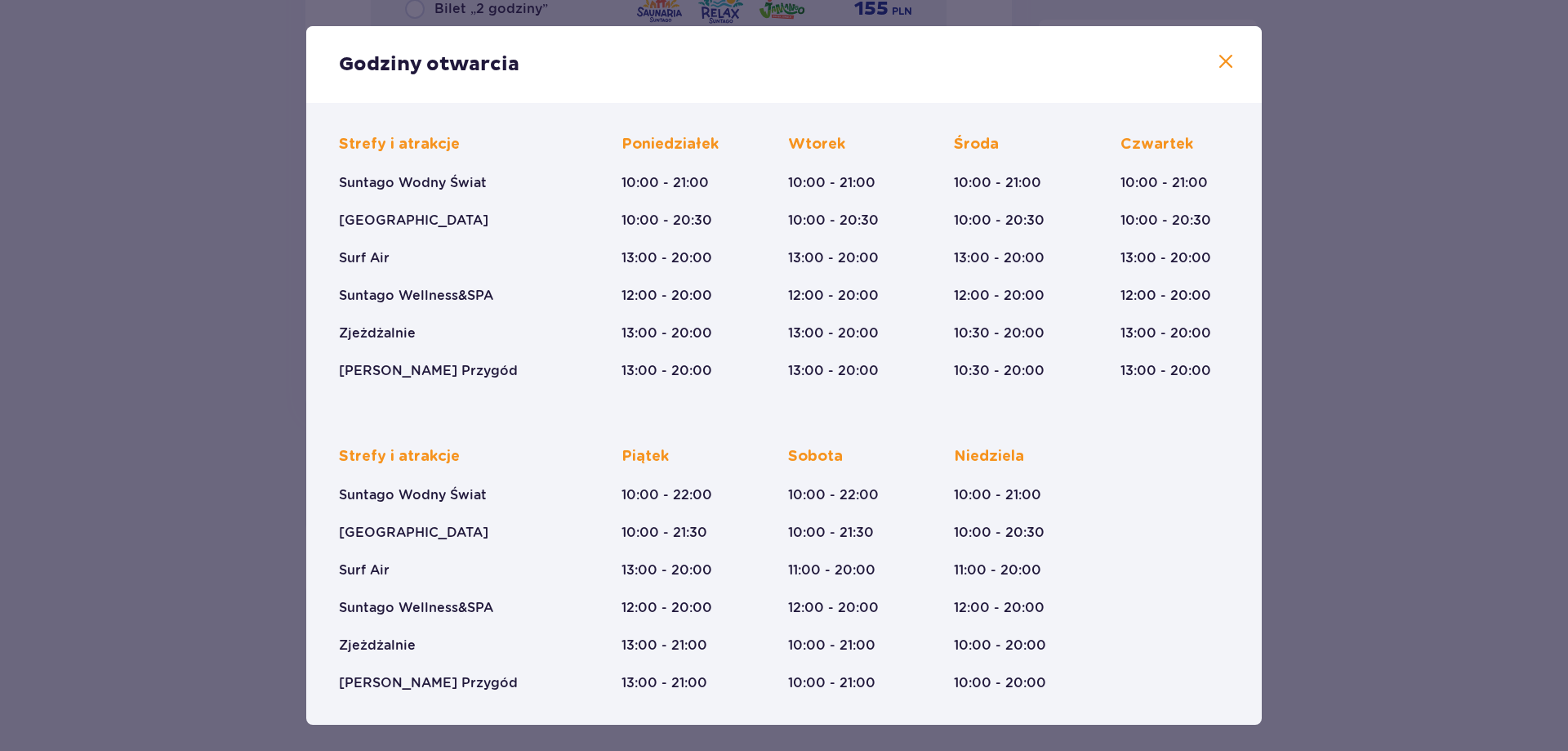
click at [1224, 59] on span at bounding box center [1225, 62] width 20 height 20
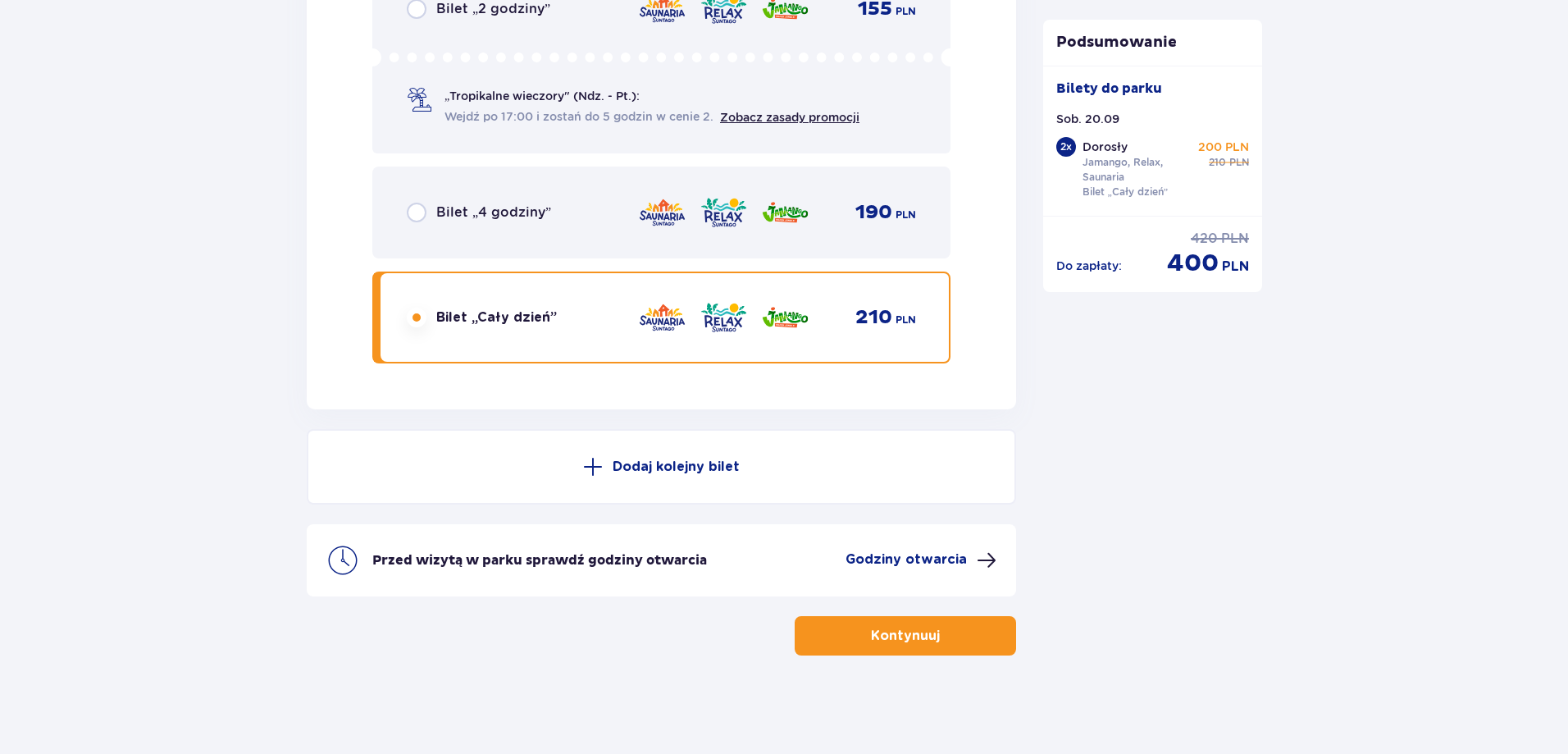
drag, startPoint x: 1108, startPoint y: 449, endPoint x: 1085, endPoint y: 484, distance: 41.9
drag, startPoint x: 994, startPoint y: 630, endPoint x: 1105, endPoint y: 643, distance: 111.8
click at [991, 633] on button "Kontynuuj" at bounding box center [905, 636] width 221 height 40
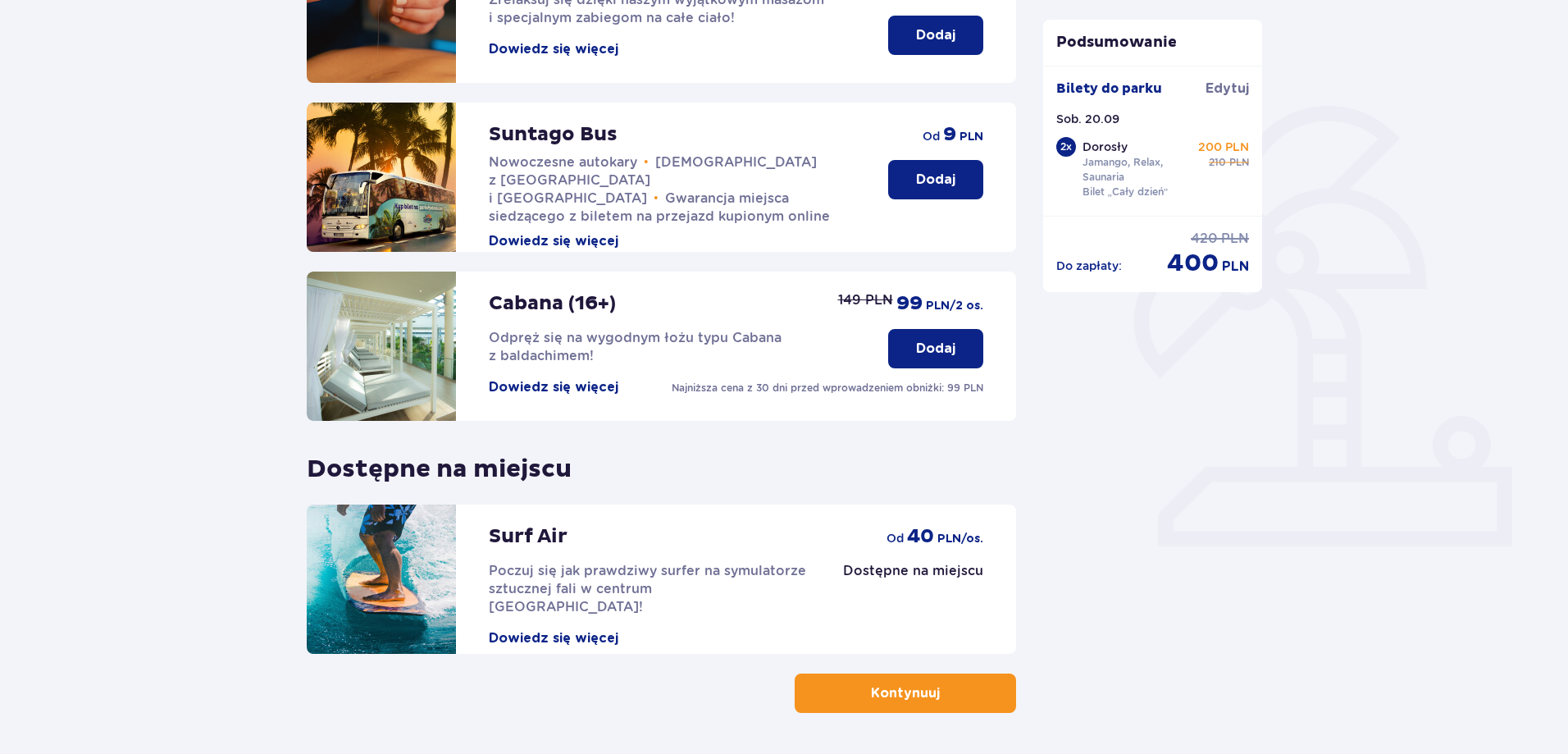
scroll to position [358, 0]
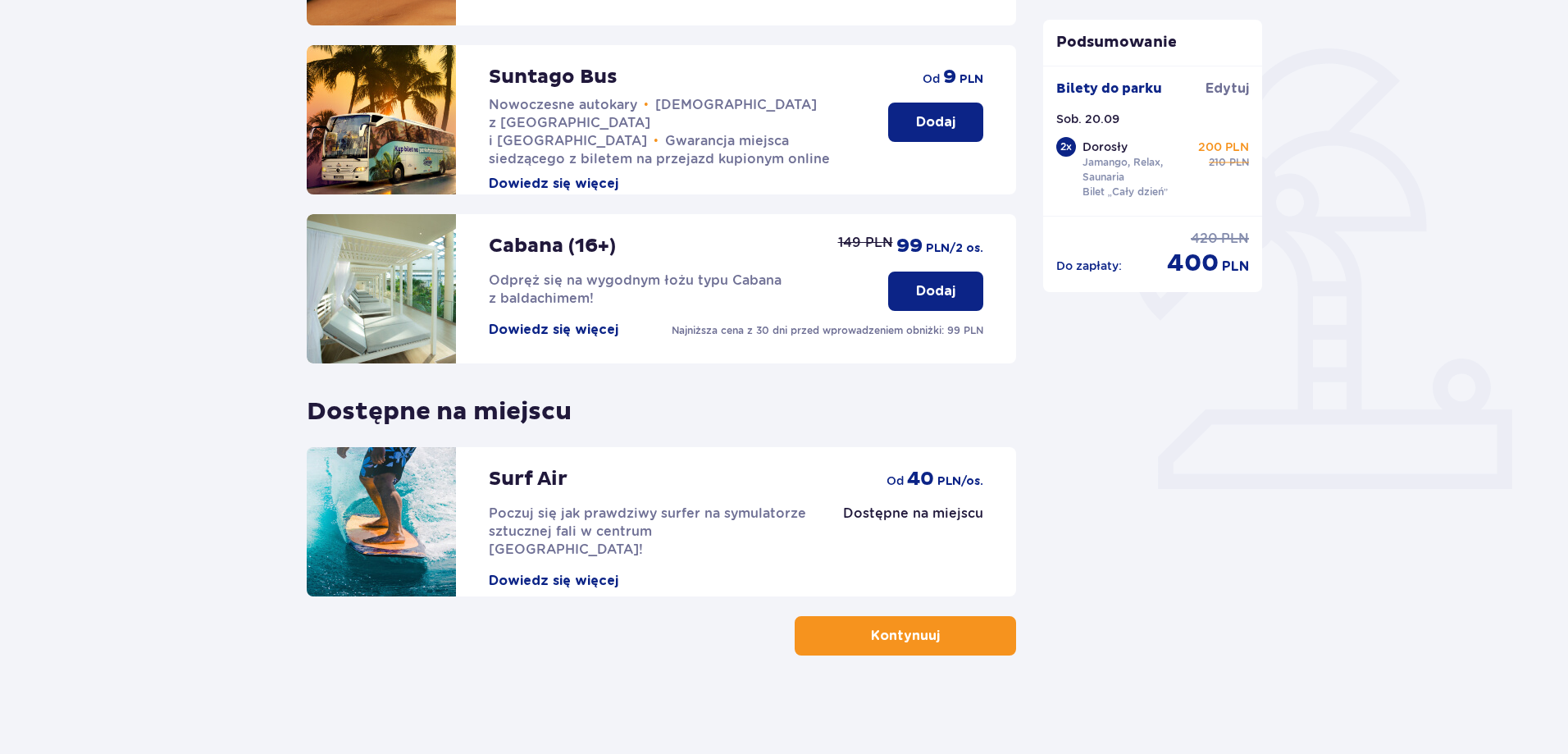
click at [962, 633] on button "Kontynuuj" at bounding box center [905, 636] width 221 height 40
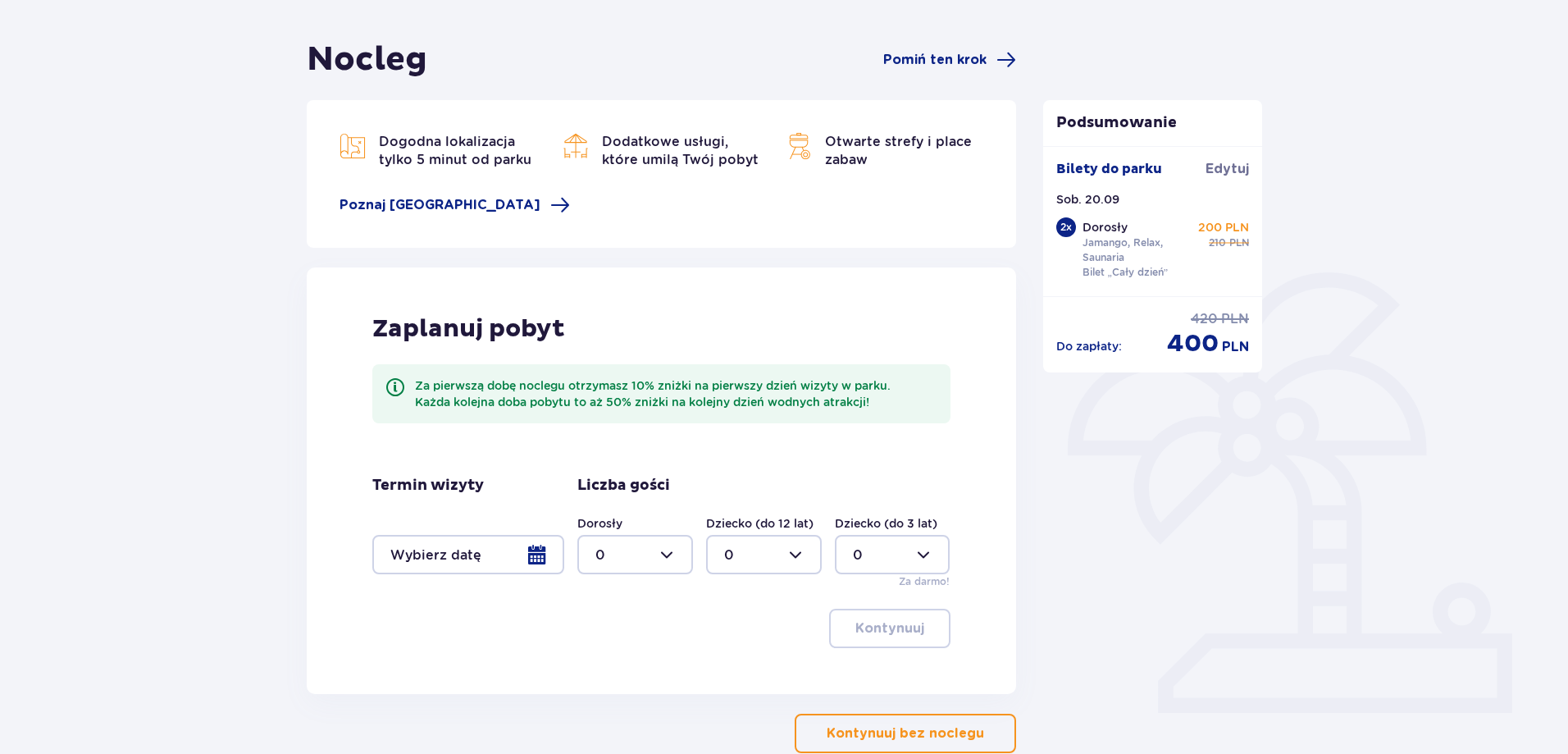
scroll to position [164, 0]
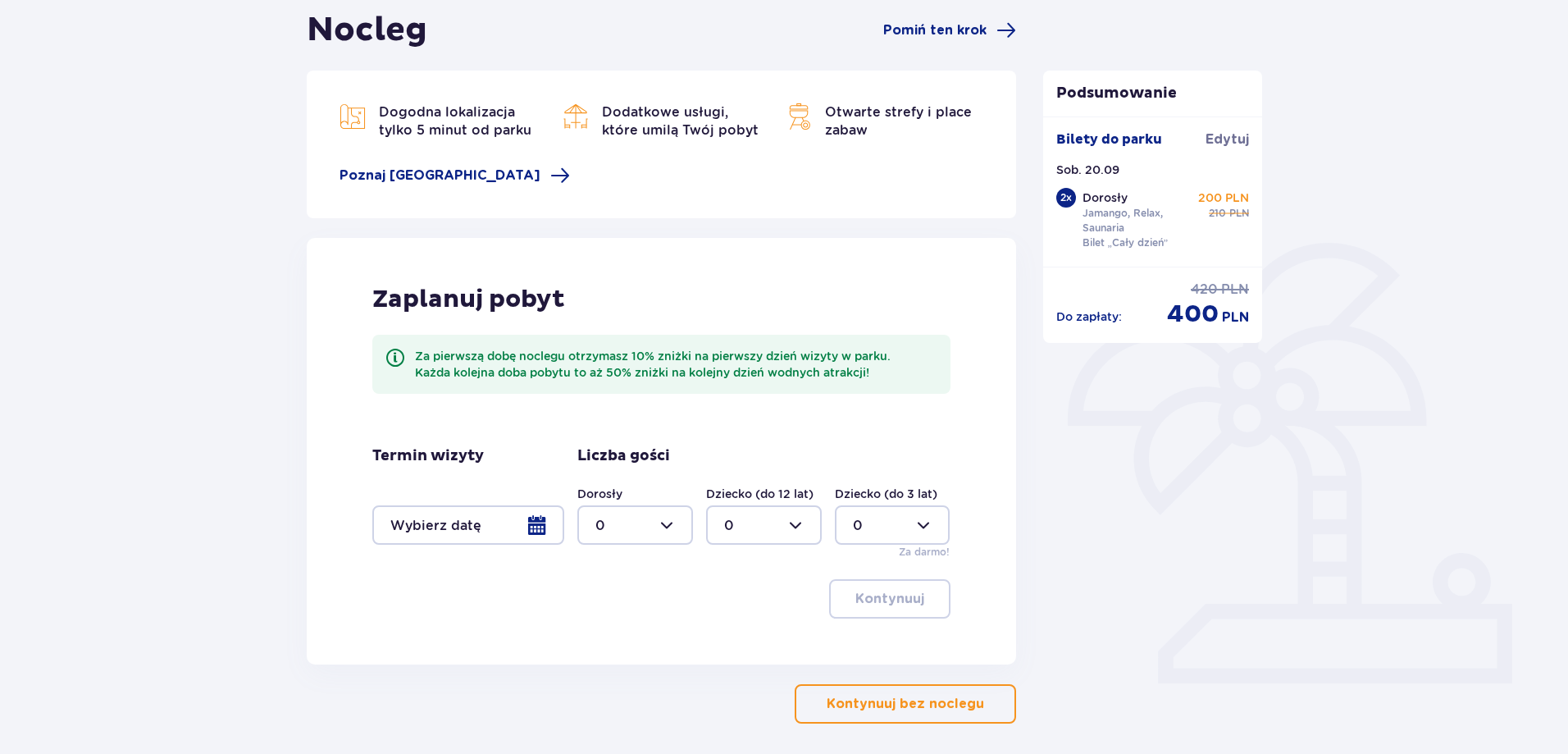
click at [996, 705] on button "Kontynuuj bez noclegu" at bounding box center [905, 704] width 221 height 40
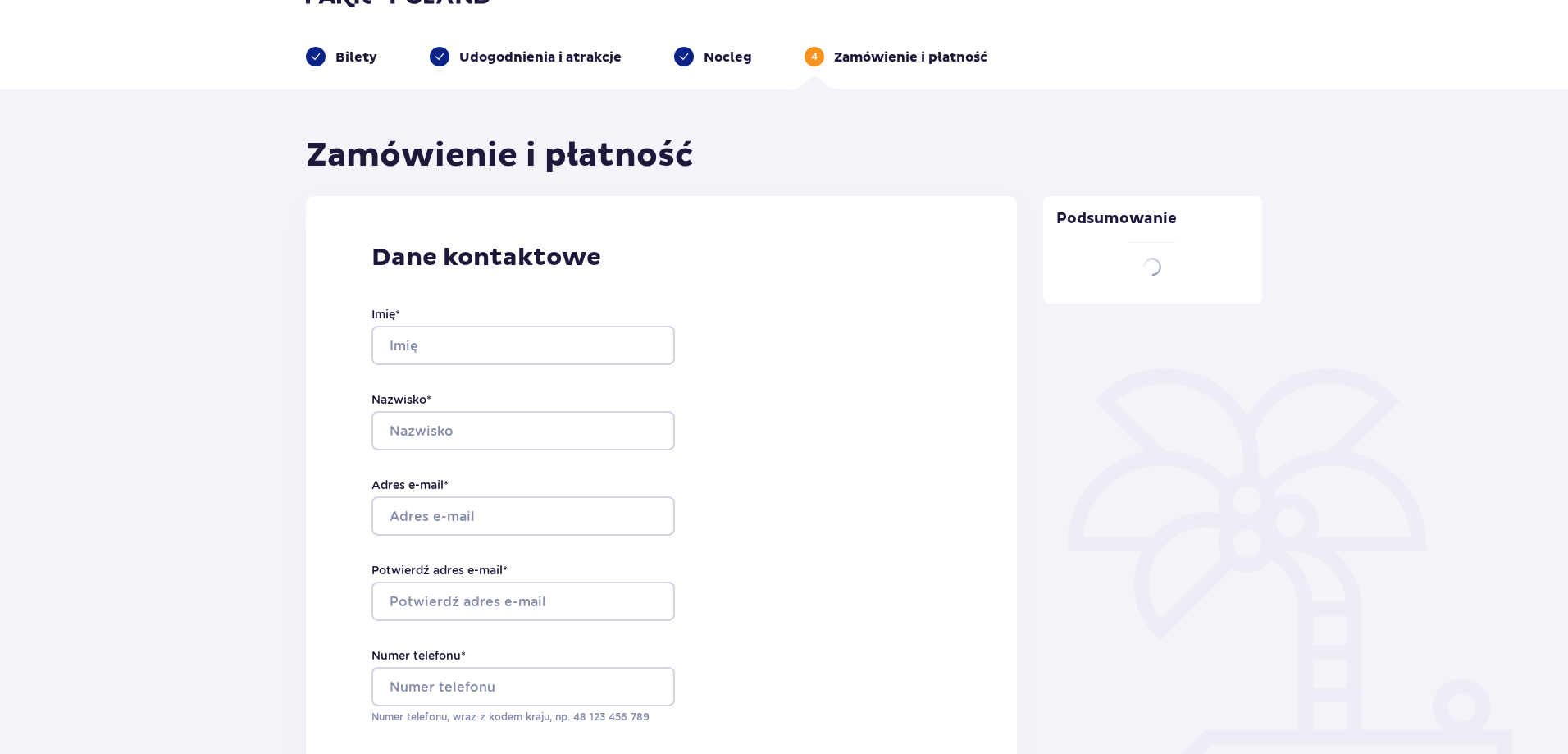
type input "Kamil"
type input "Gazarkiewicz"
type input "[EMAIL_ADDRESS][DOMAIN_NAME]"
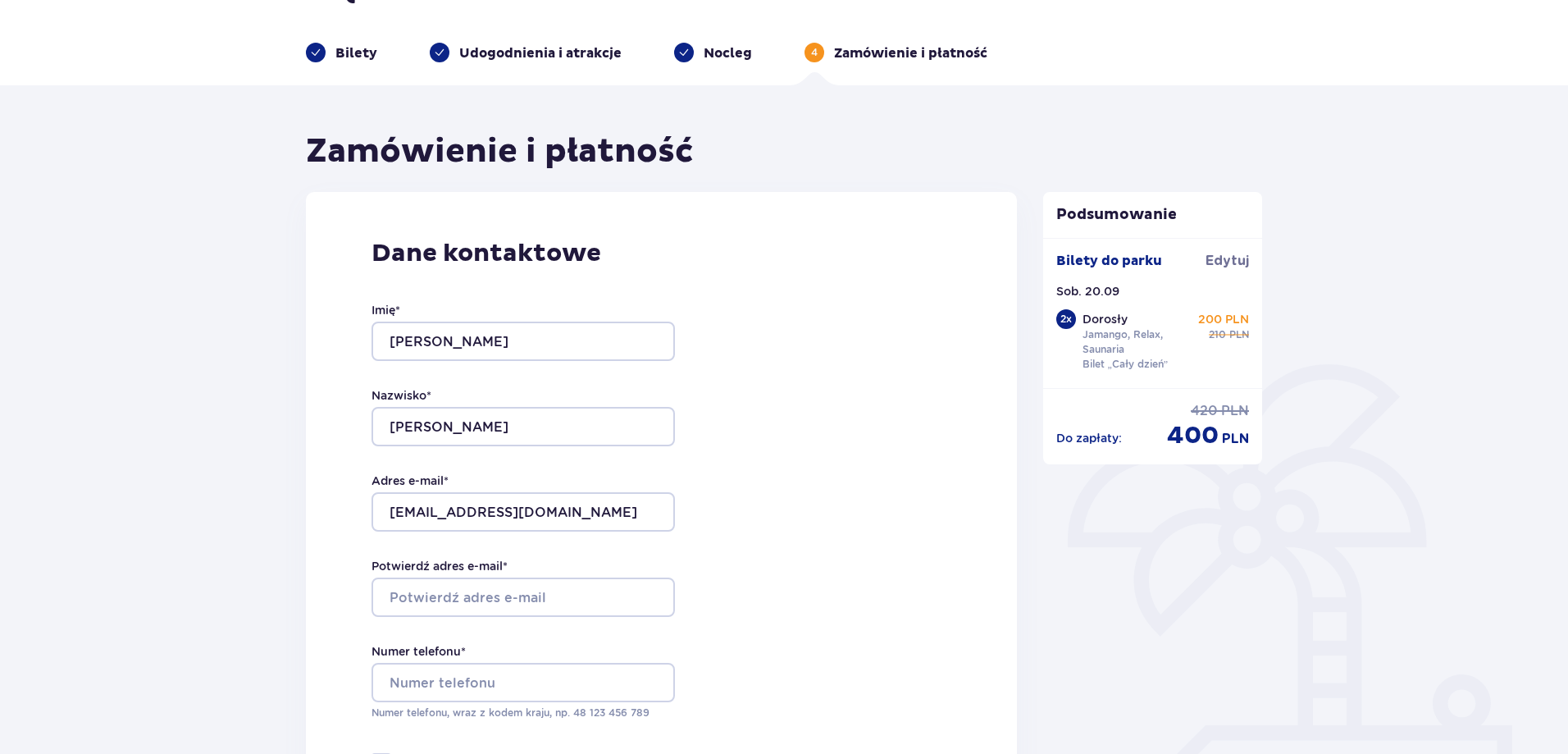
scroll to position [82, 0]
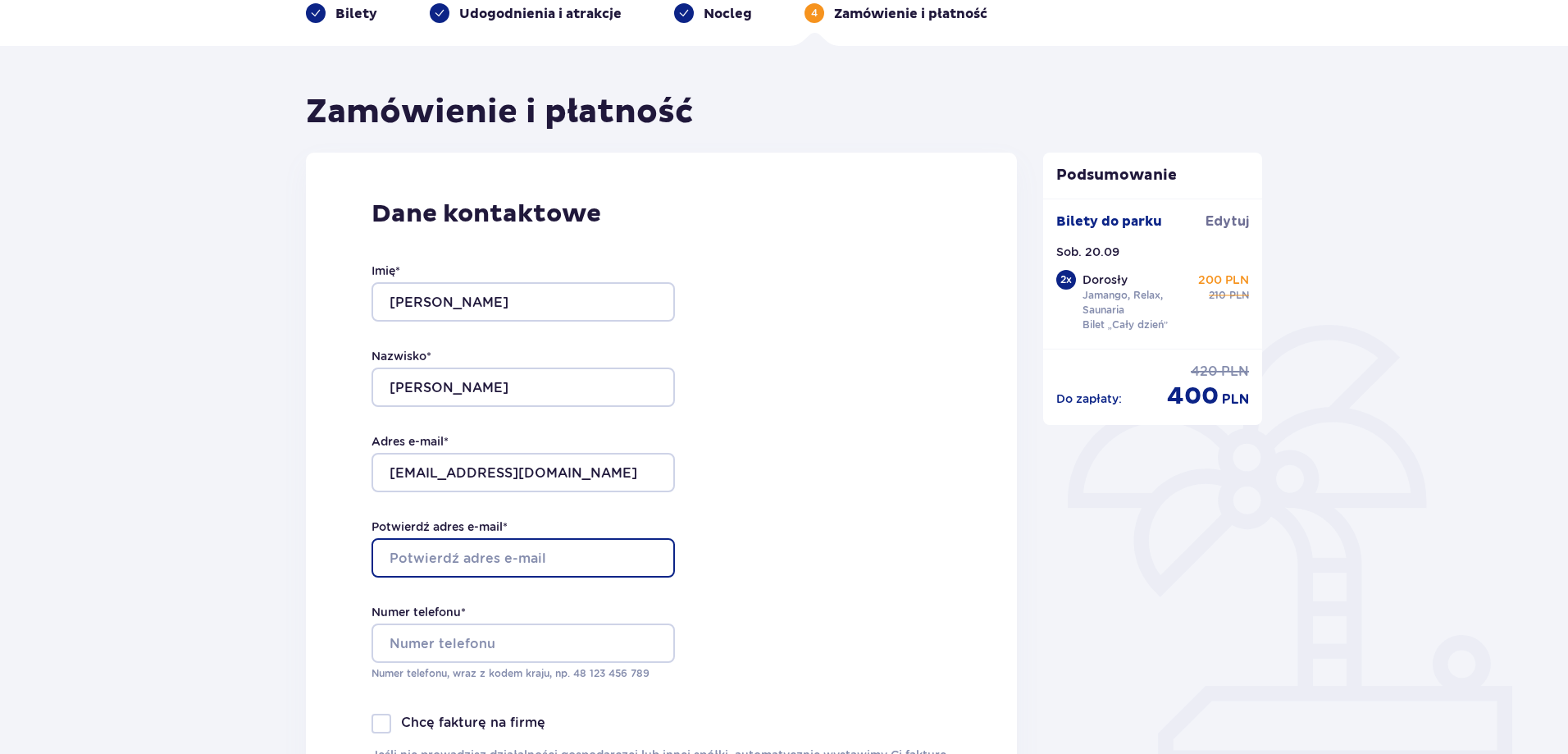
click at [617, 551] on input "Potwierdź adres e-mail *" at bounding box center [523, 558] width 304 height 40
type input "[EMAIL_ADDRESS][DOMAIN_NAME]"
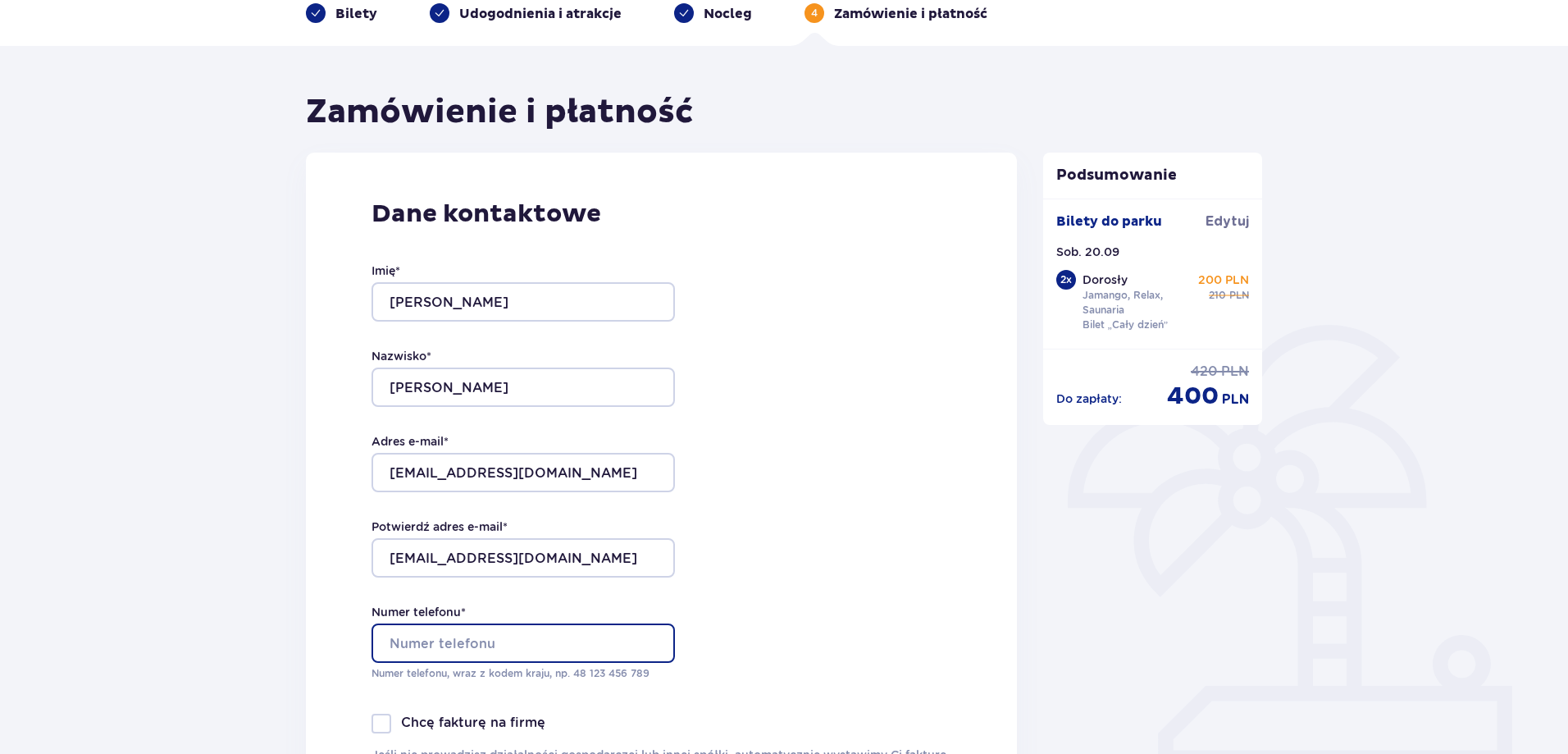
type input "794313920"
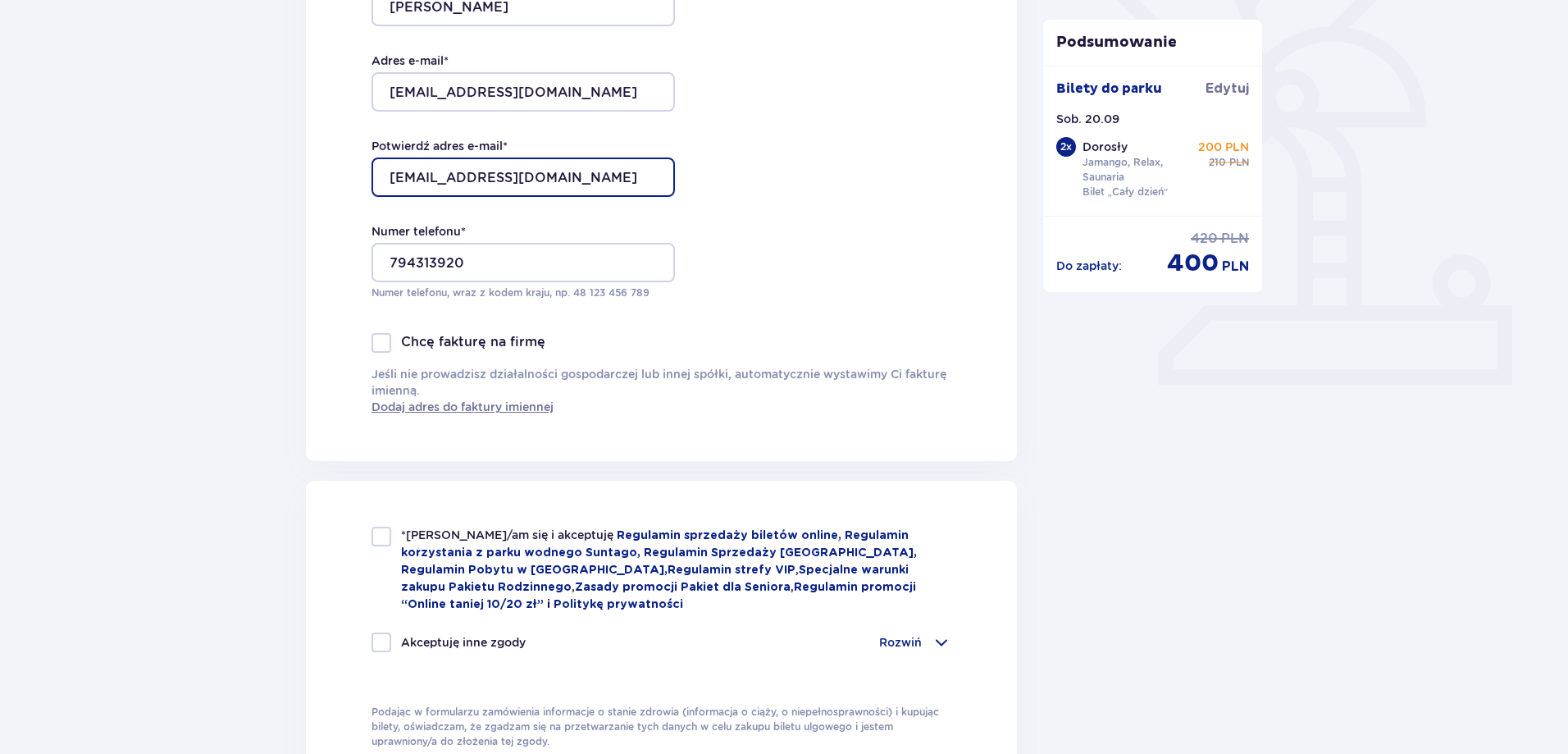
scroll to position [492, 0]
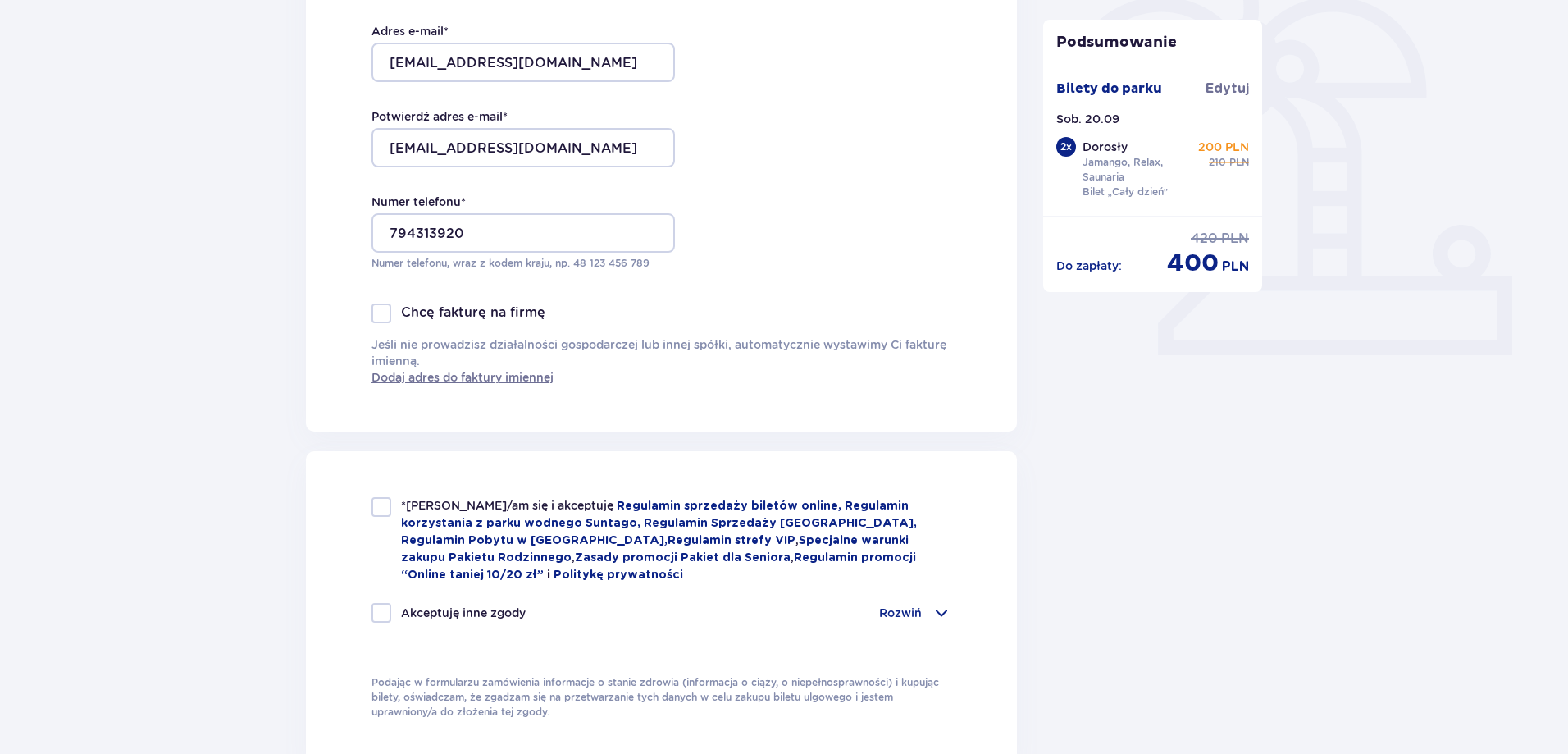
click at [380, 516] on div at bounding box center [381, 507] width 20 height 20
checkbox input "true"
click at [382, 609] on div at bounding box center [381, 613] width 20 height 20
checkbox input "true"
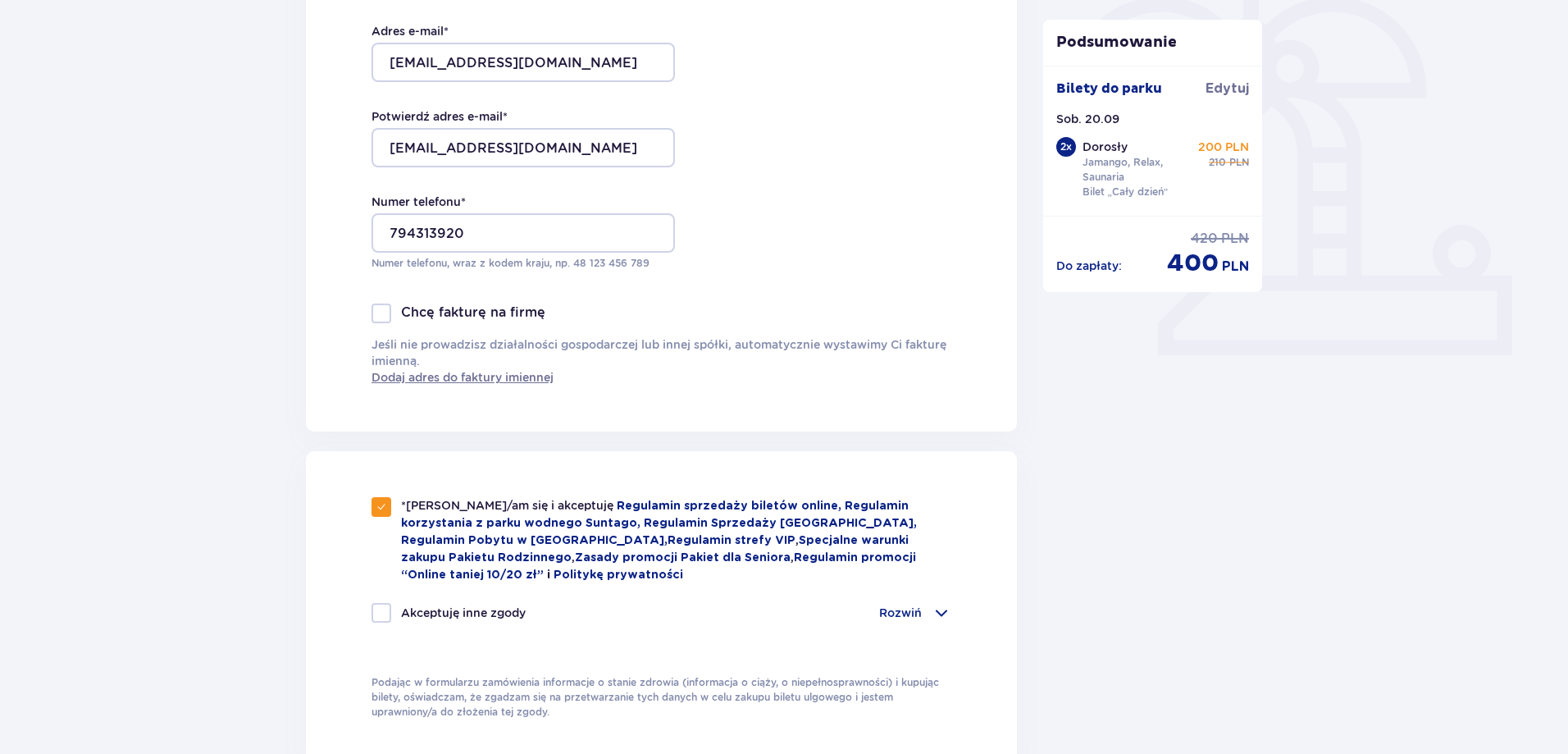
checkbox input "true"
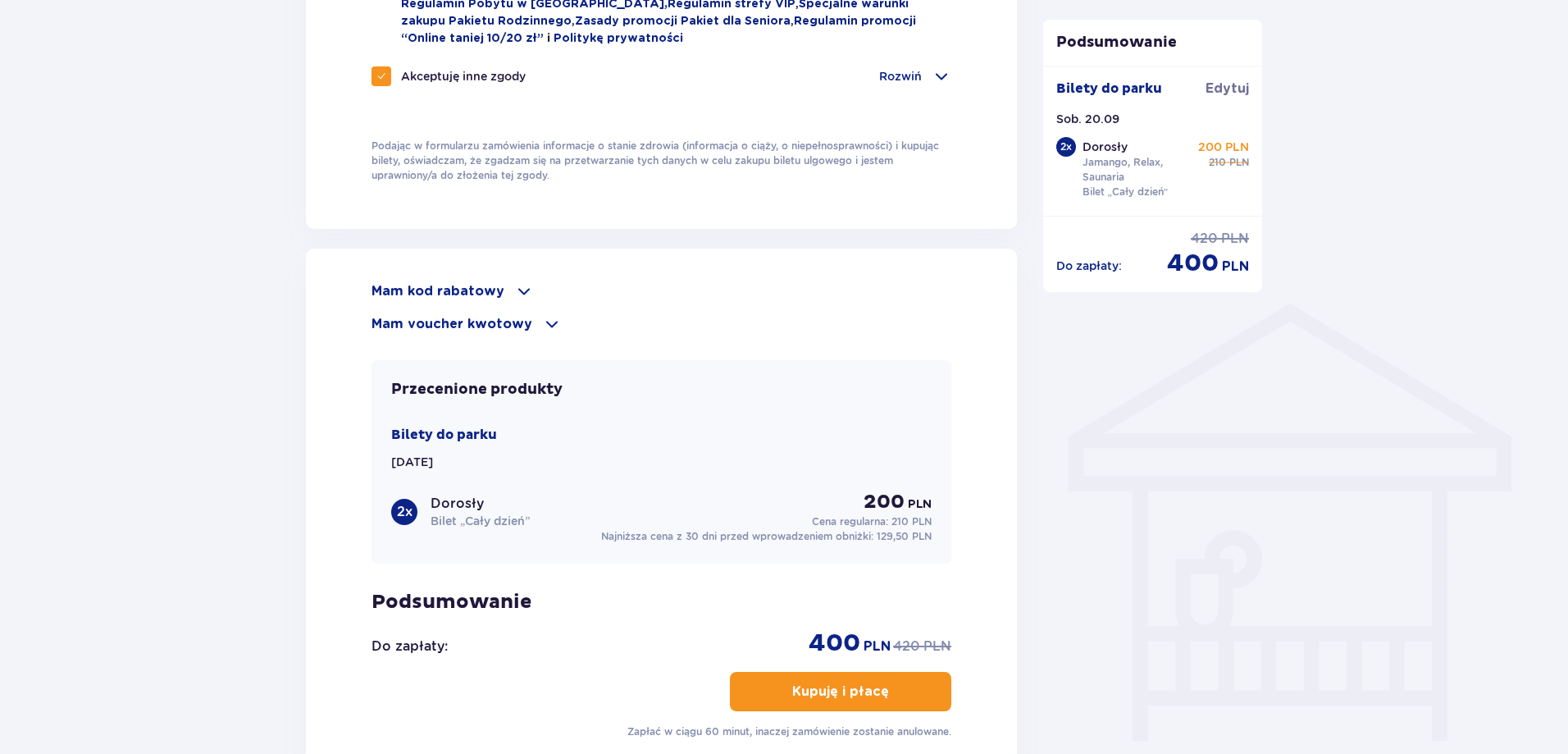
scroll to position [1066, 0]
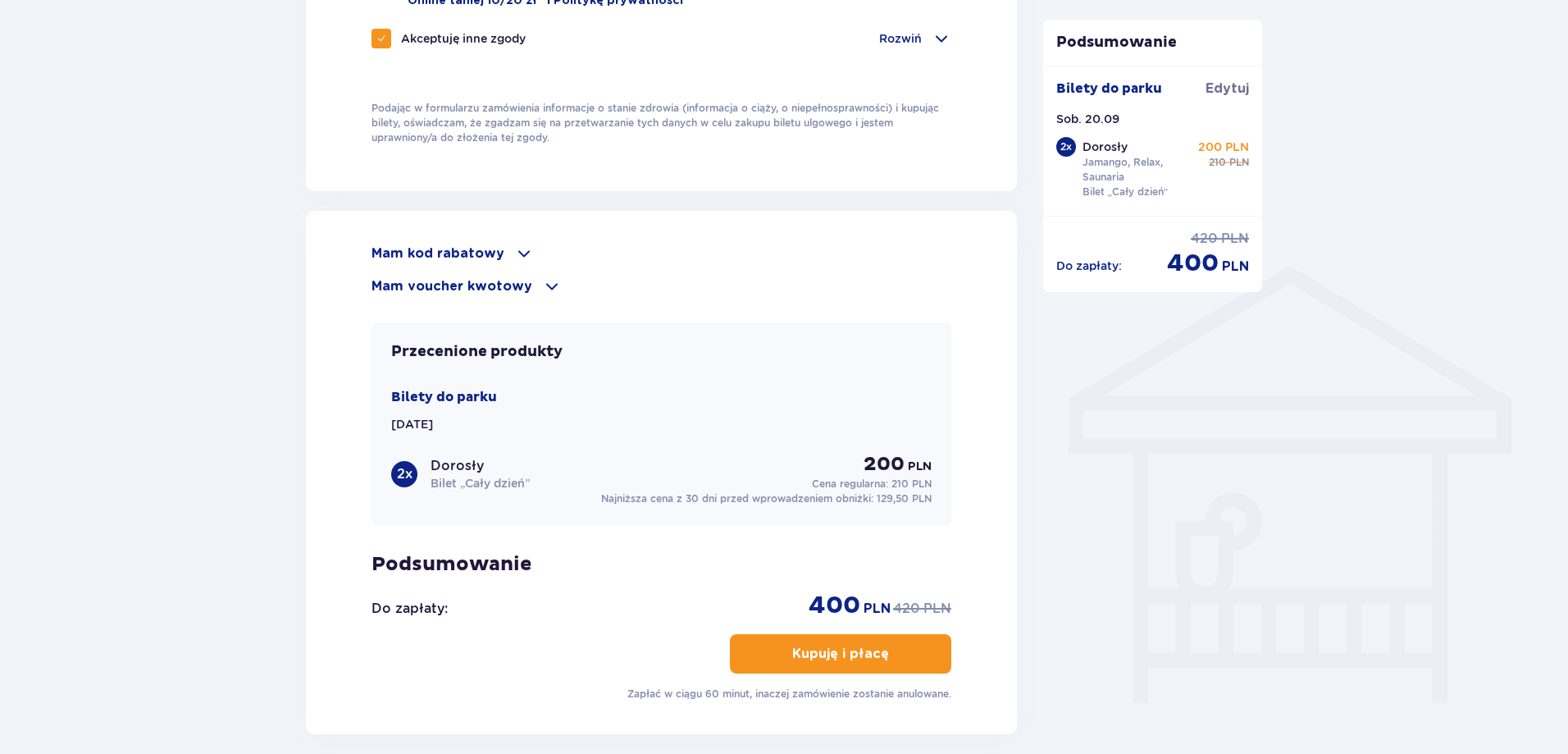
click at [827, 638] on button "Kupuję i płacę" at bounding box center [841, 653] width 221 height 40
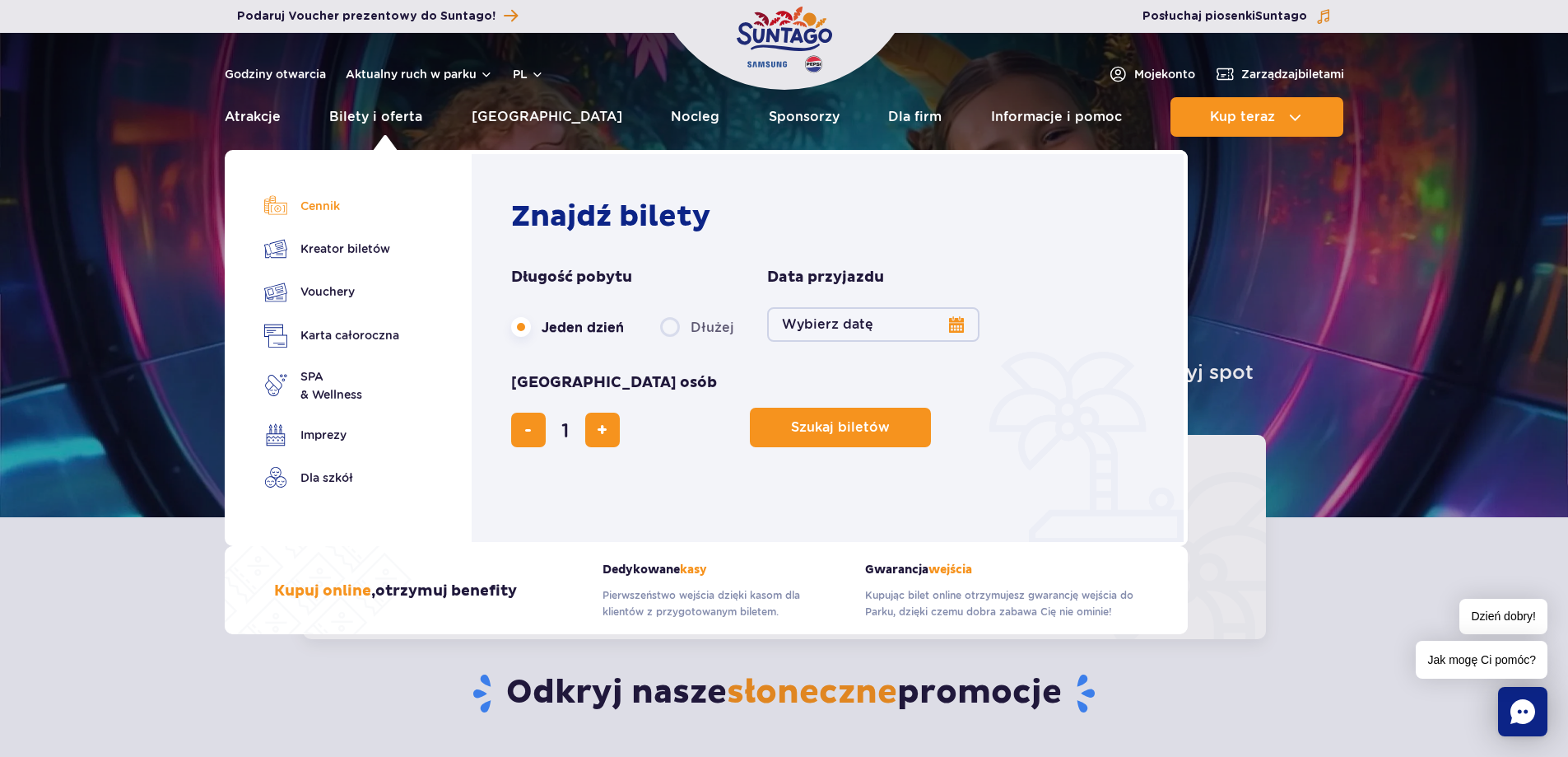
click at [329, 210] on link "Cennik" at bounding box center [331, 206] width 135 height 23
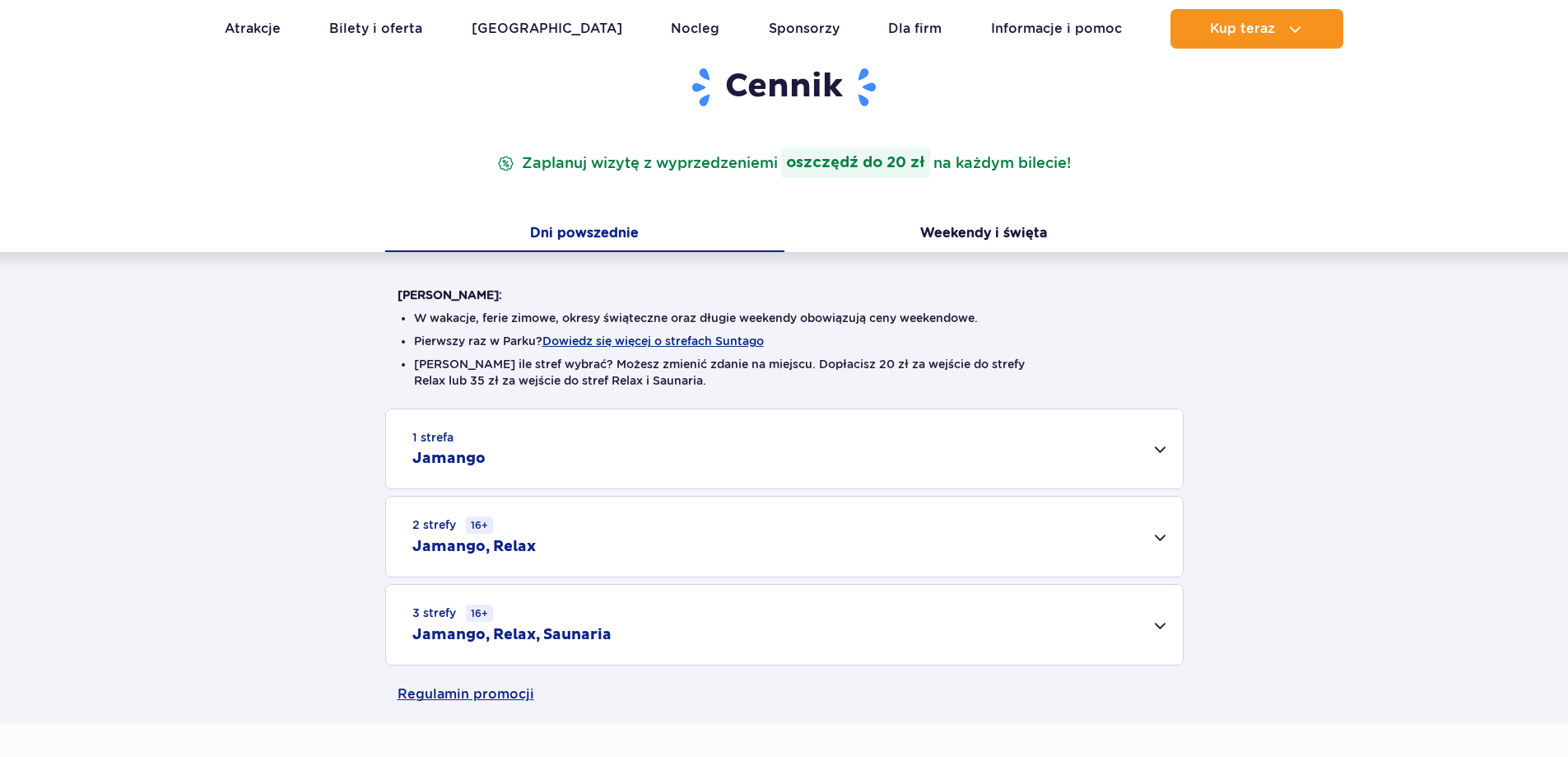
scroll to position [247, 0]
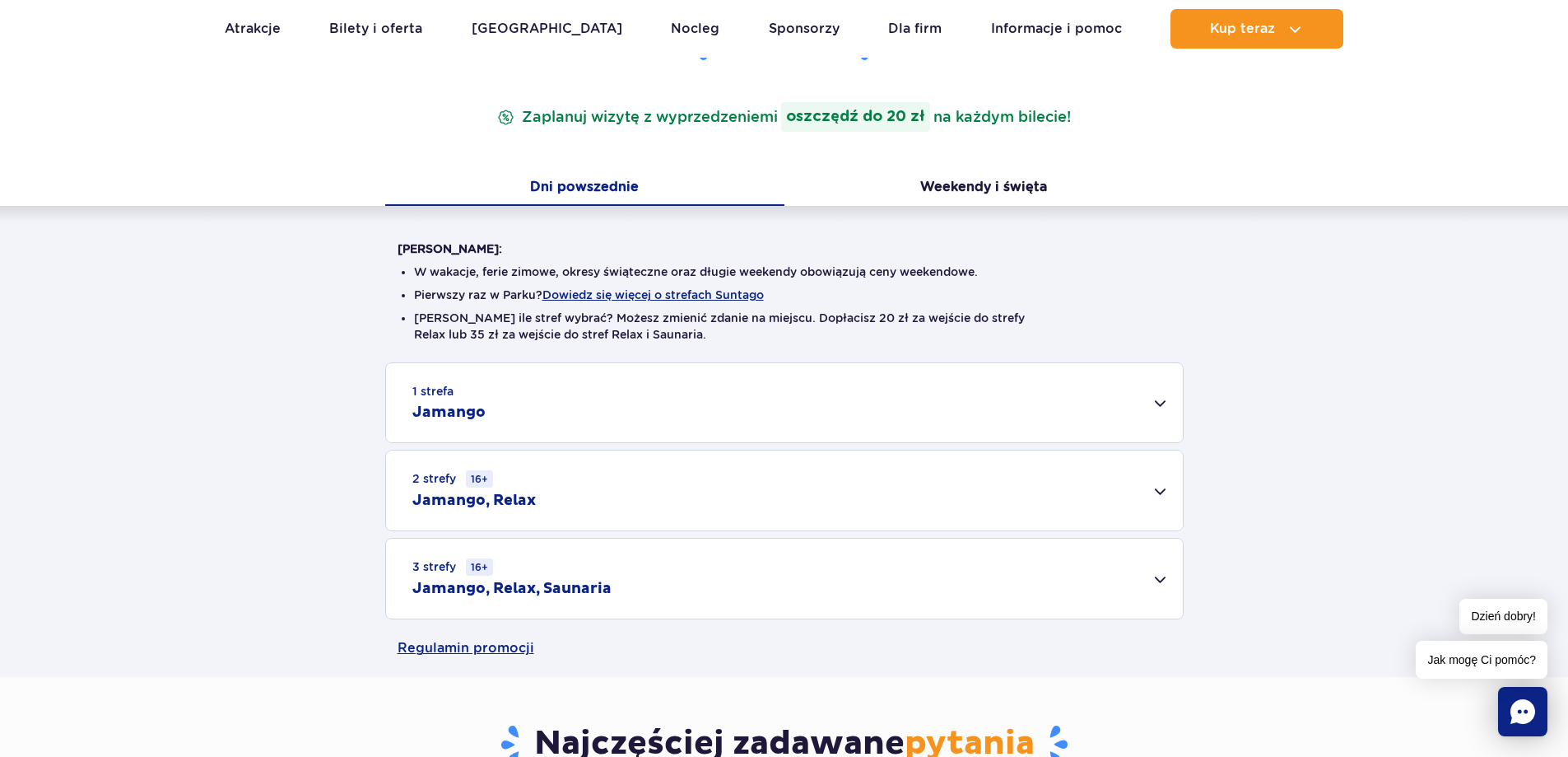
drag, startPoint x: 615, startPoint y: 571, endPoint x: 620, endPoint y: 582, distance: 12.1
click at [620, 582] on div "3 strefy 16+ Jamango, Relax, Saunaria" at bounding box center [784, 578] width 796 height 80
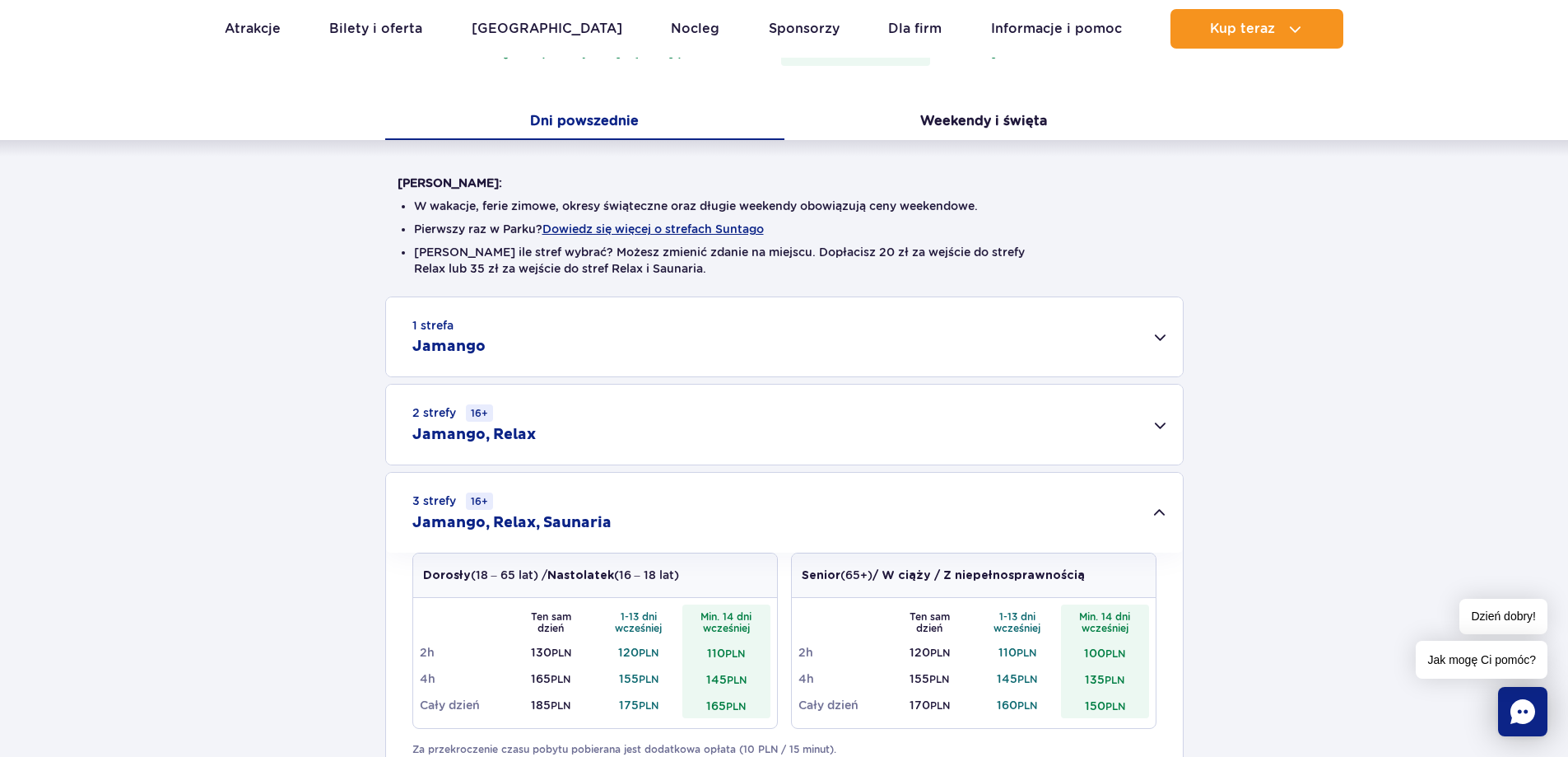
scroll to position [412, 0]
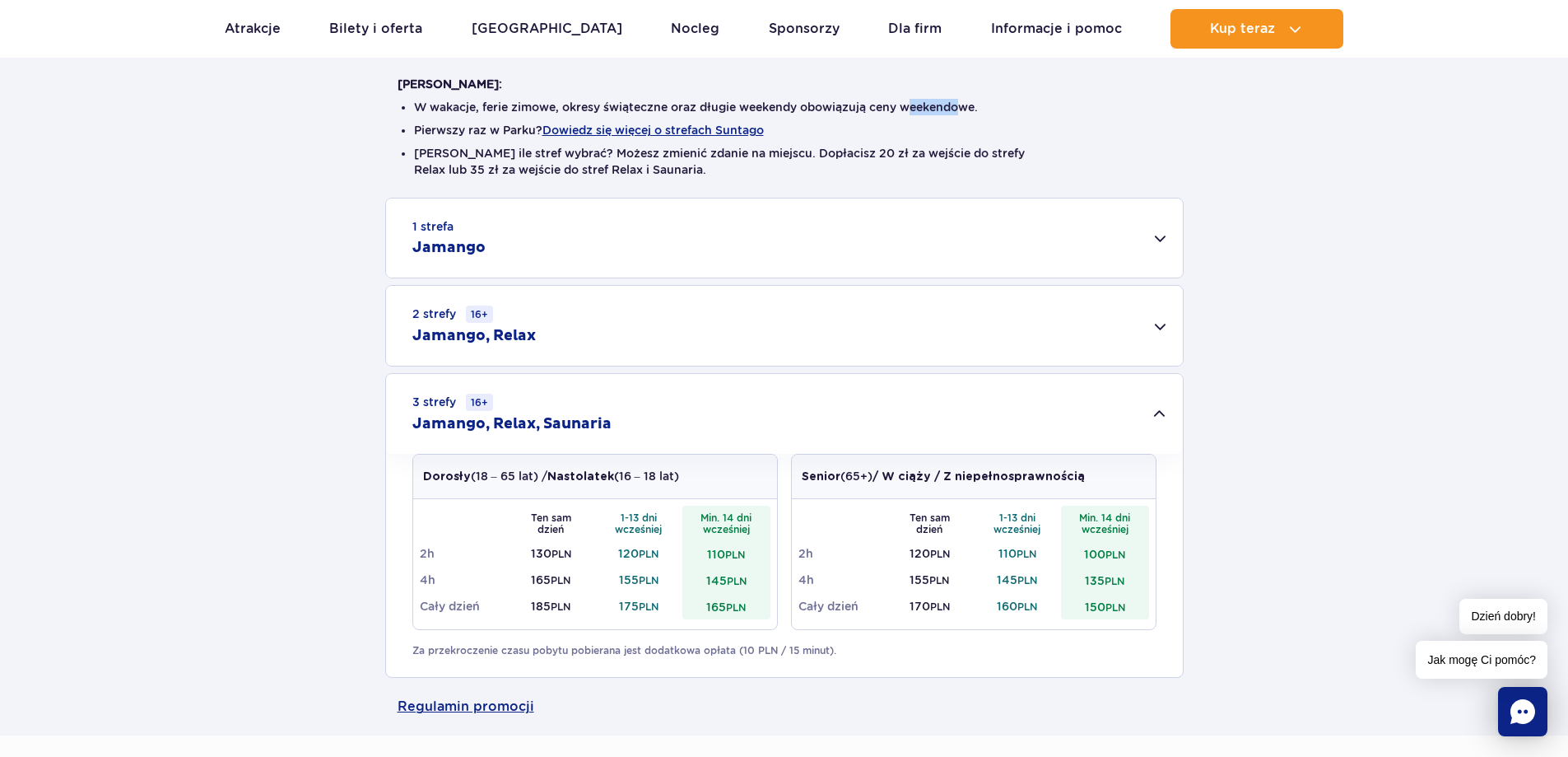
drag, startPoint x: 965, startPoint y: 102, endPoint x: 912, endPoint y: 104, distance: 53.0
click at [912, 104] on li "W wakacje, ferie zimowe, okresy świąteczne oraz długie weekendy obowiązują ceny…" at bounding box center [784, 107] width 741 height 17
click at [1279, 529] on div "1 strefa Jamango Dorosły (18 – 65 lat) / Nastolatek (16 – 18 lat) Ten sam dzień…" at bounding box center [784, 438] width 1568 height 480
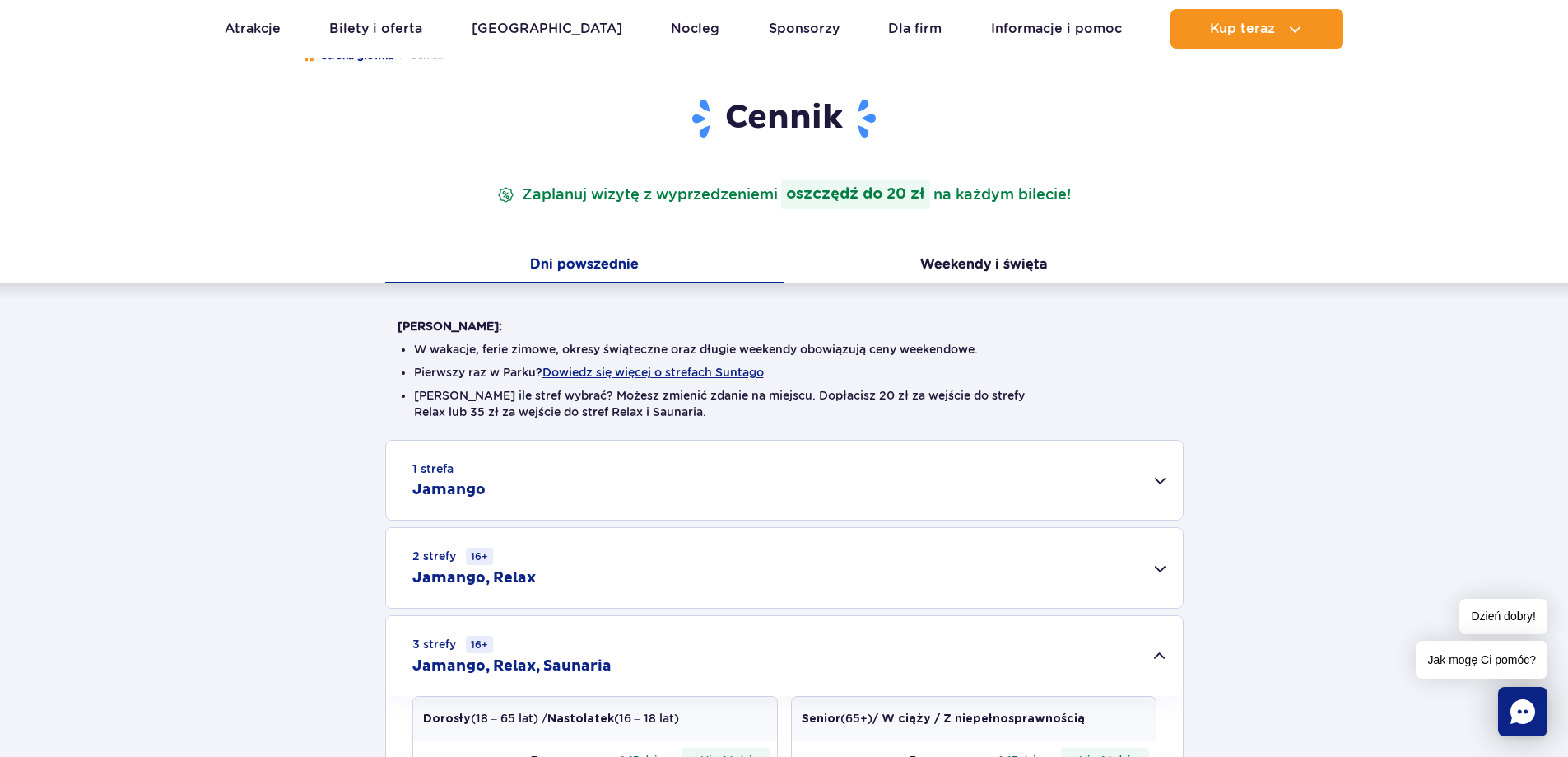
scroll to position [165, 0]
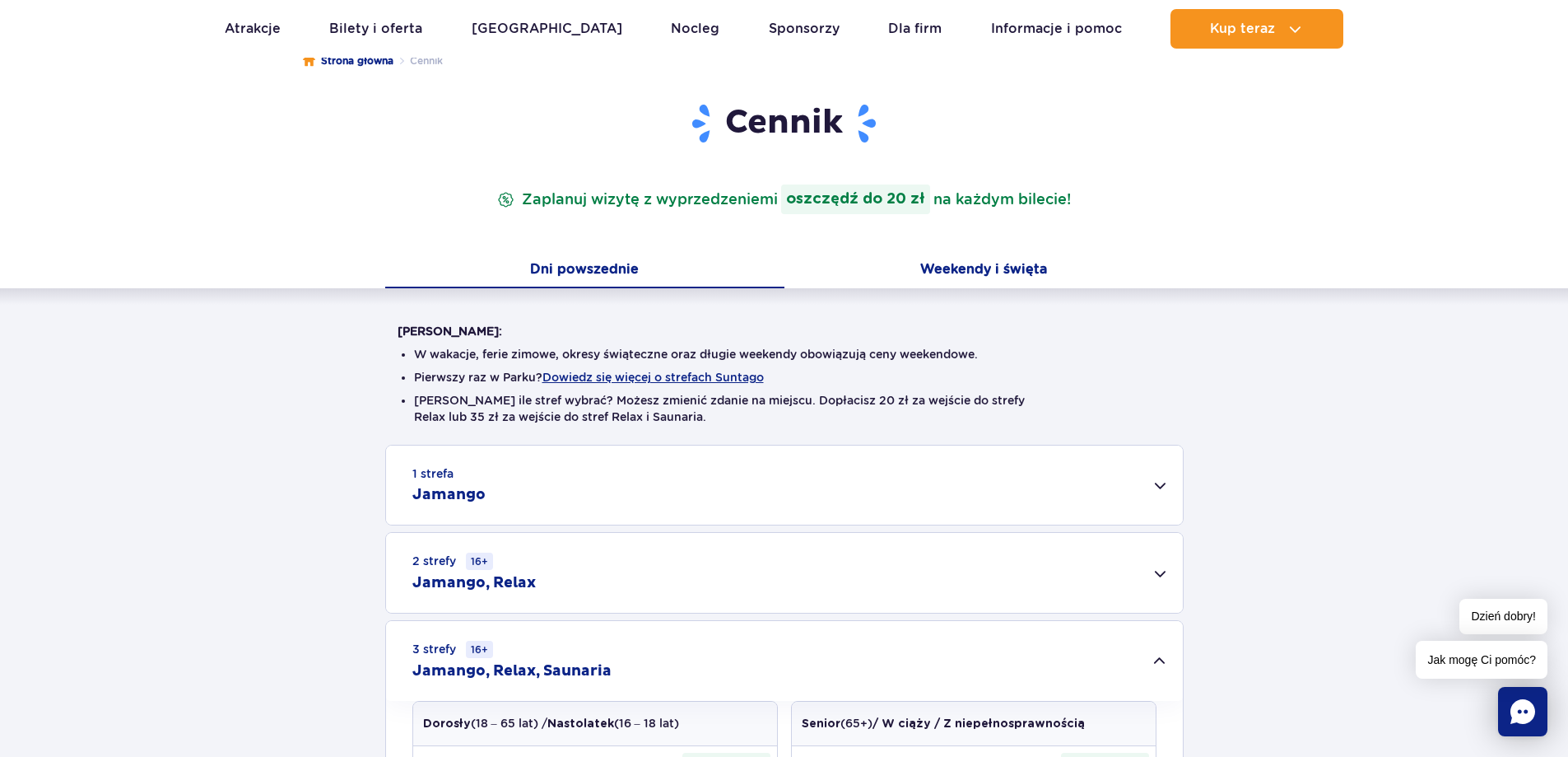
click at [974, 271] on button "Weekendy i święta" at bounding box center [984, 271] width 399 height 35
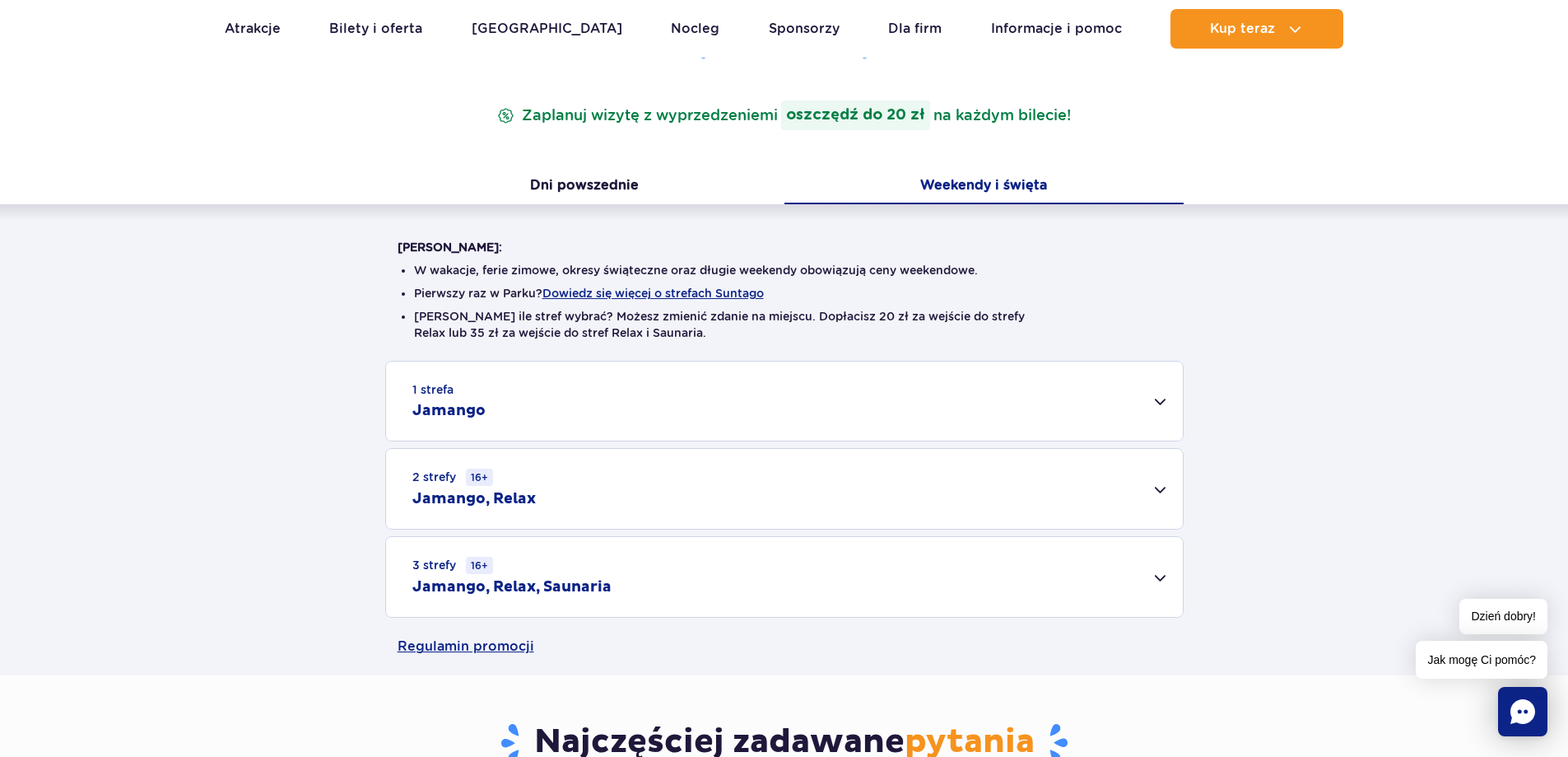
scroll to position [330, 0]
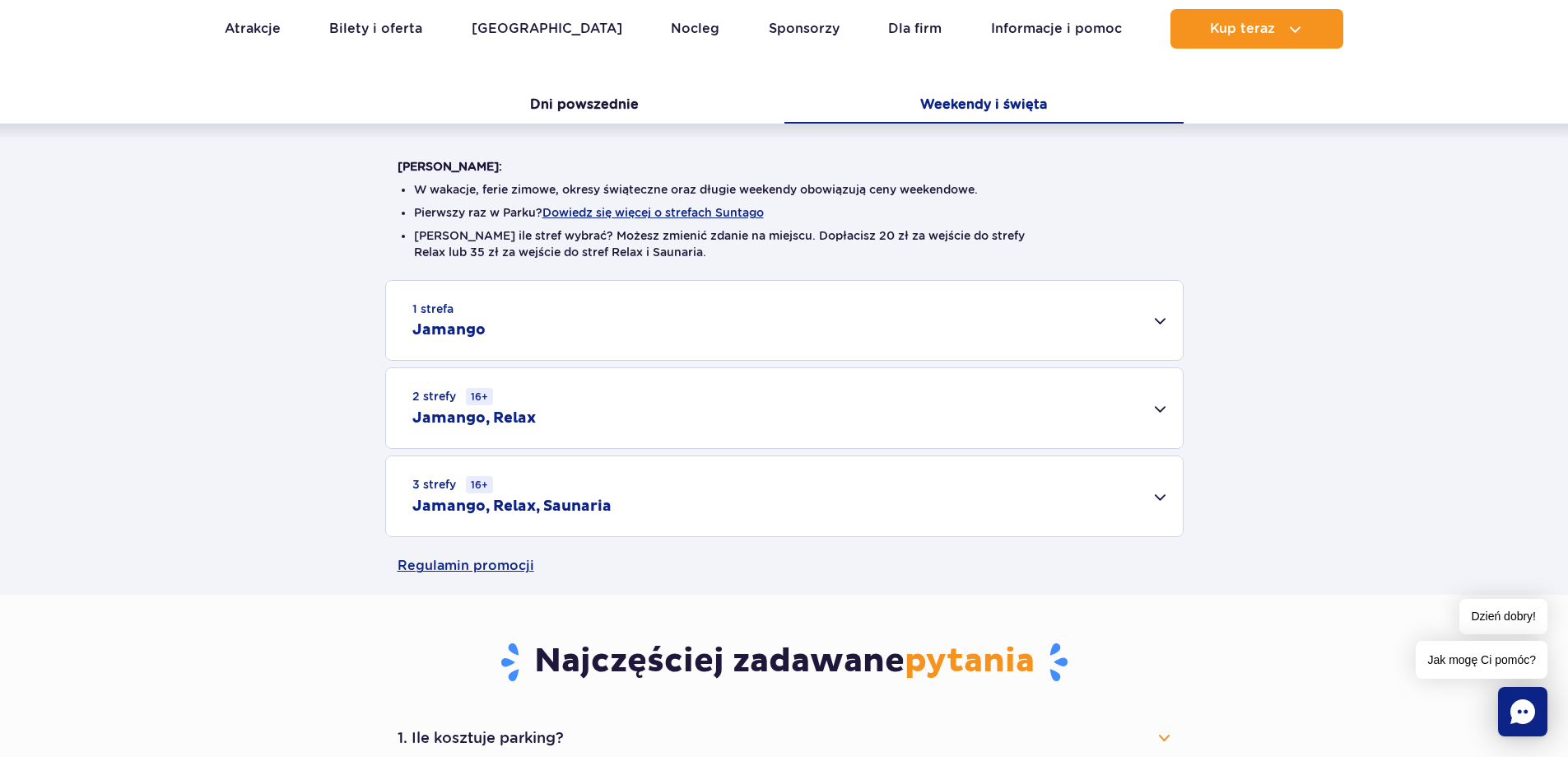
click at [711, 494] on div "3 strefy 16+ Jamango, Relax, Saunaria" at bounding box center [784, 496] width 796 height 80
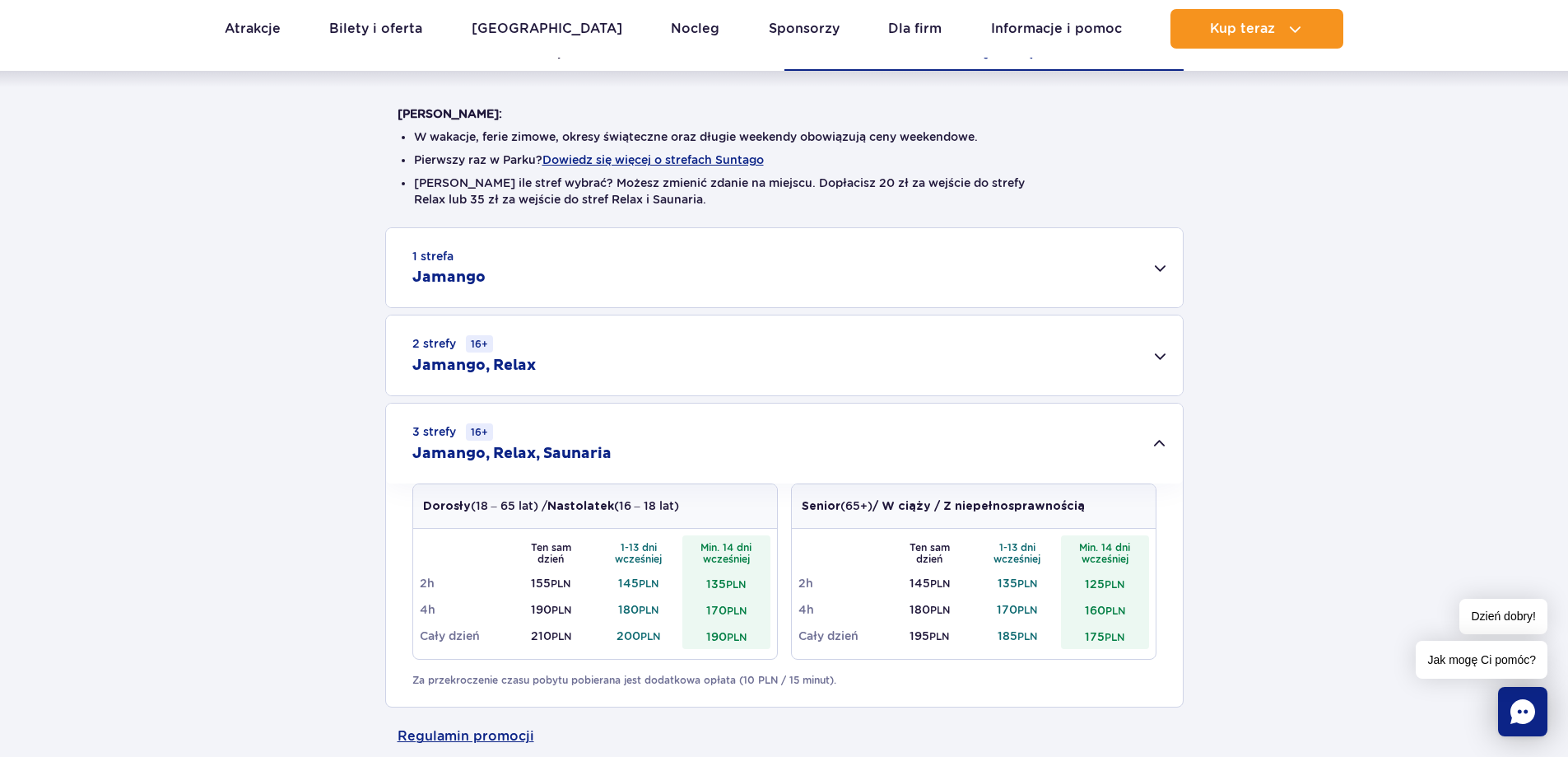
scroll to position [412, 0]
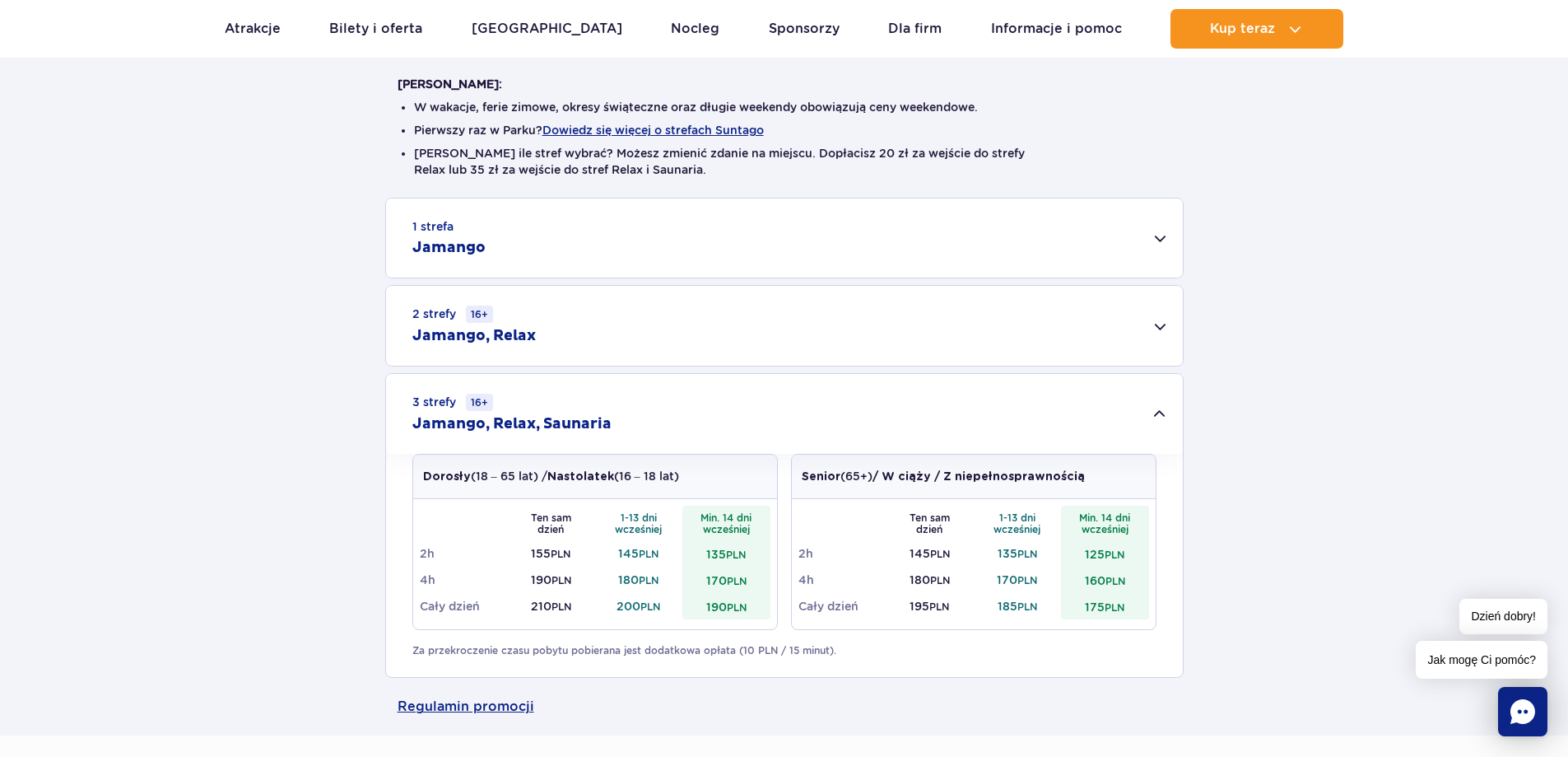
click at [1364, 542] on div "1 strefa Jamango Dorosły (18 – 65 lat) / Nastolatek (16 – 18 lat) Ten sam dzień…" at bounding box center [784, 438] width 1568 height 480
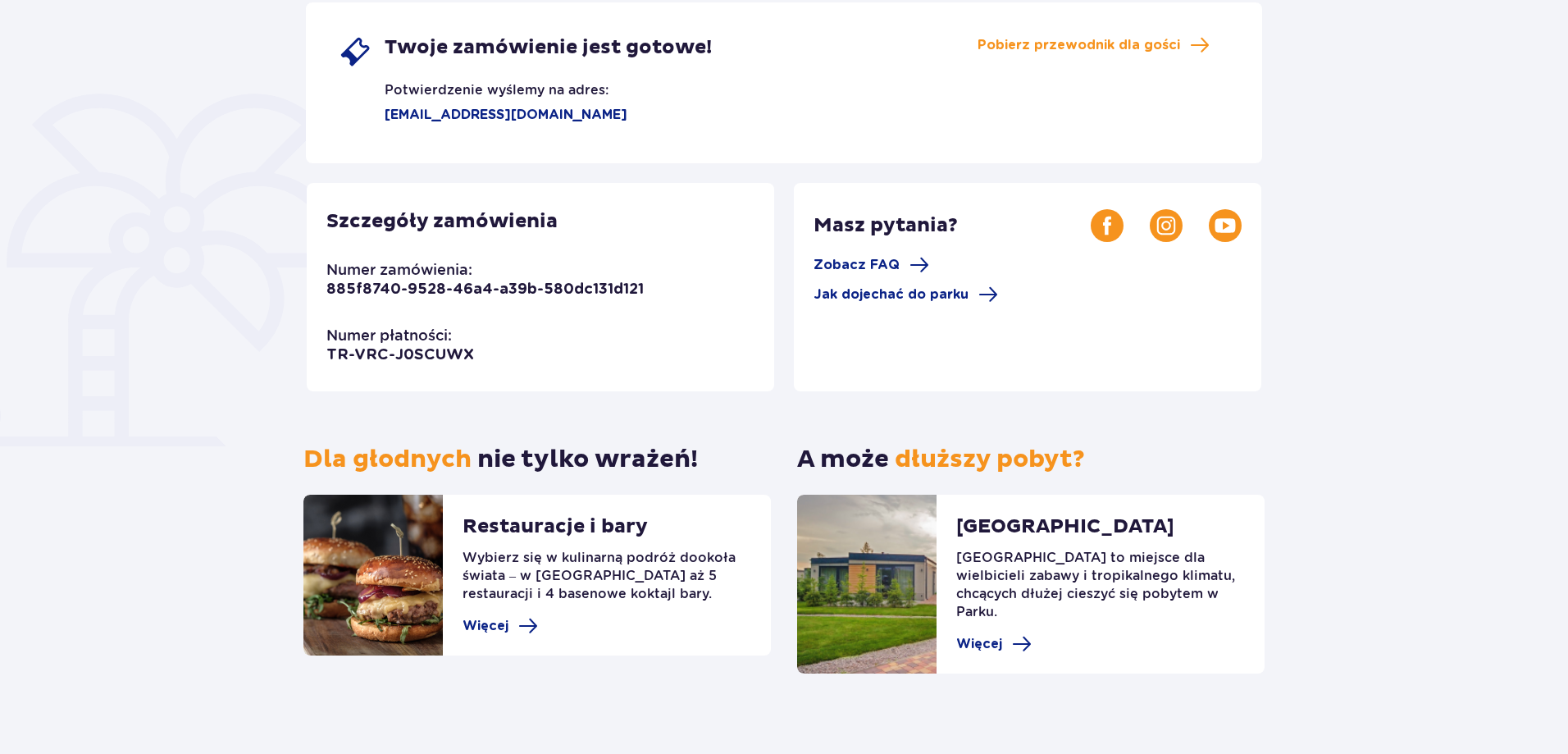
scroll to position [62, 0]
